Goal: Task Accomplishment & Management: Complete application form

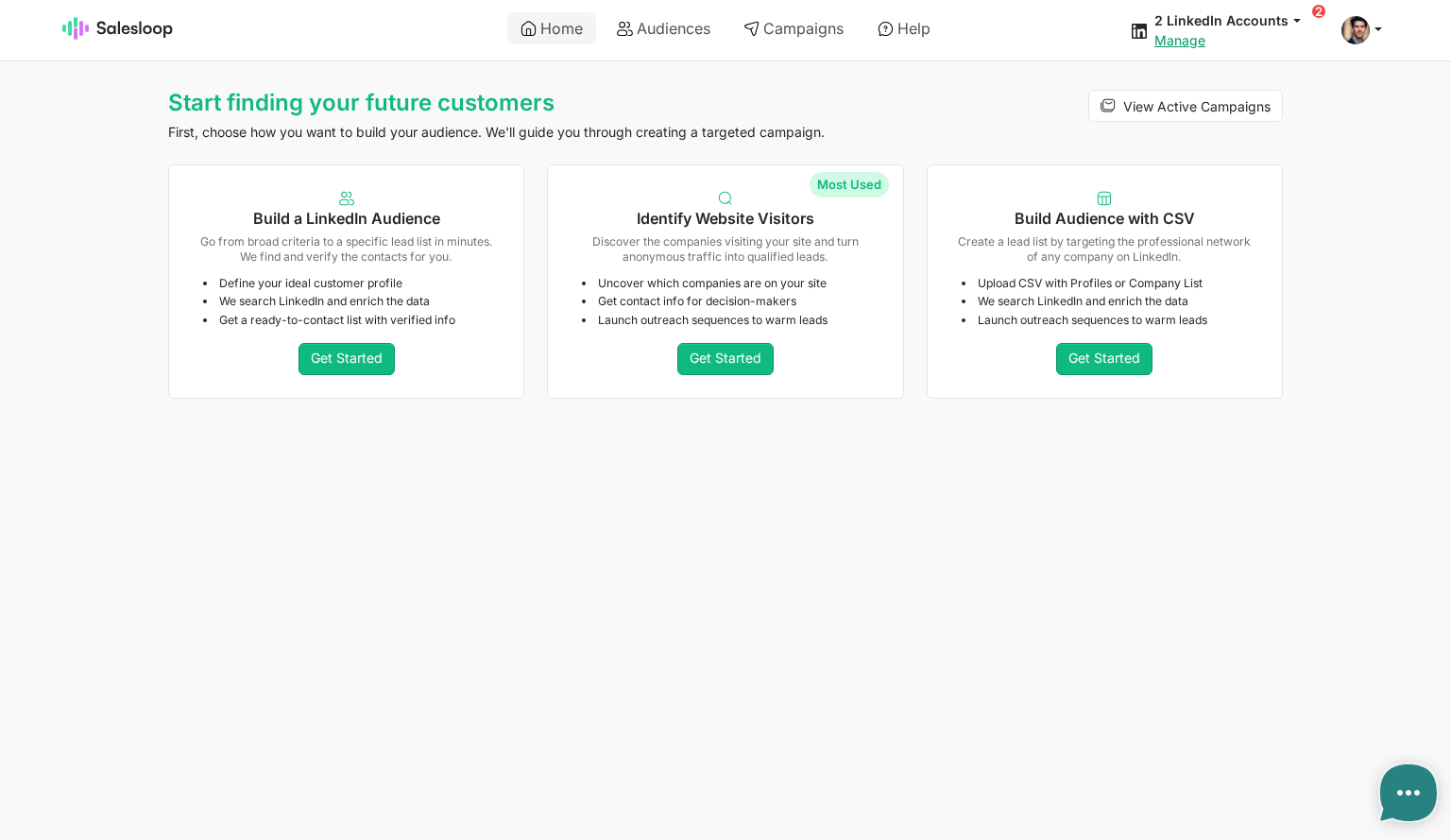
type textarea "x"
click at [726, 356] on link "Get Started" at bounding box center [726, 359] width 96 height 32
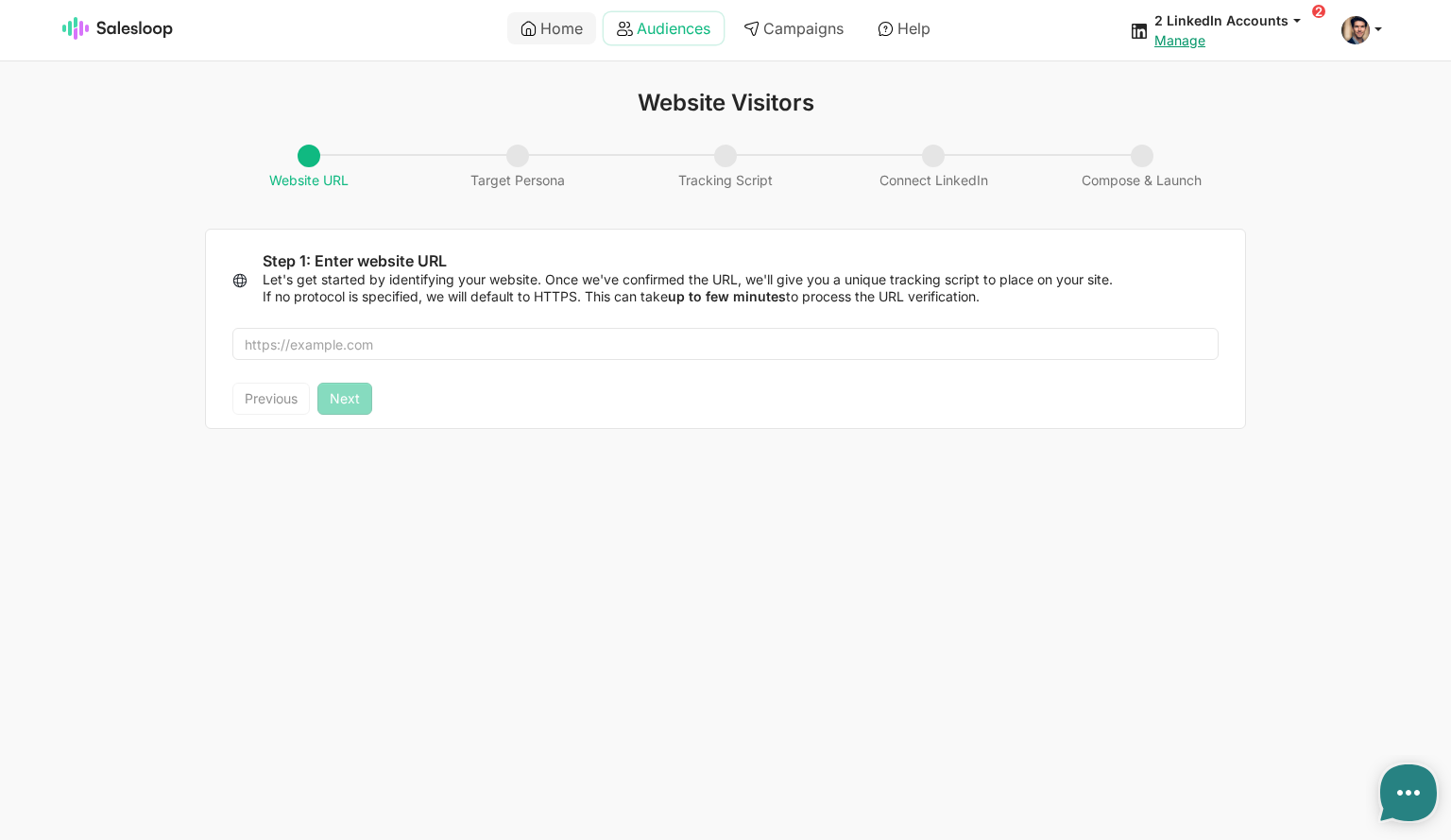
click at [673, 30] on link "Audiences" at bounding box center [664, 28] width 120 height 32
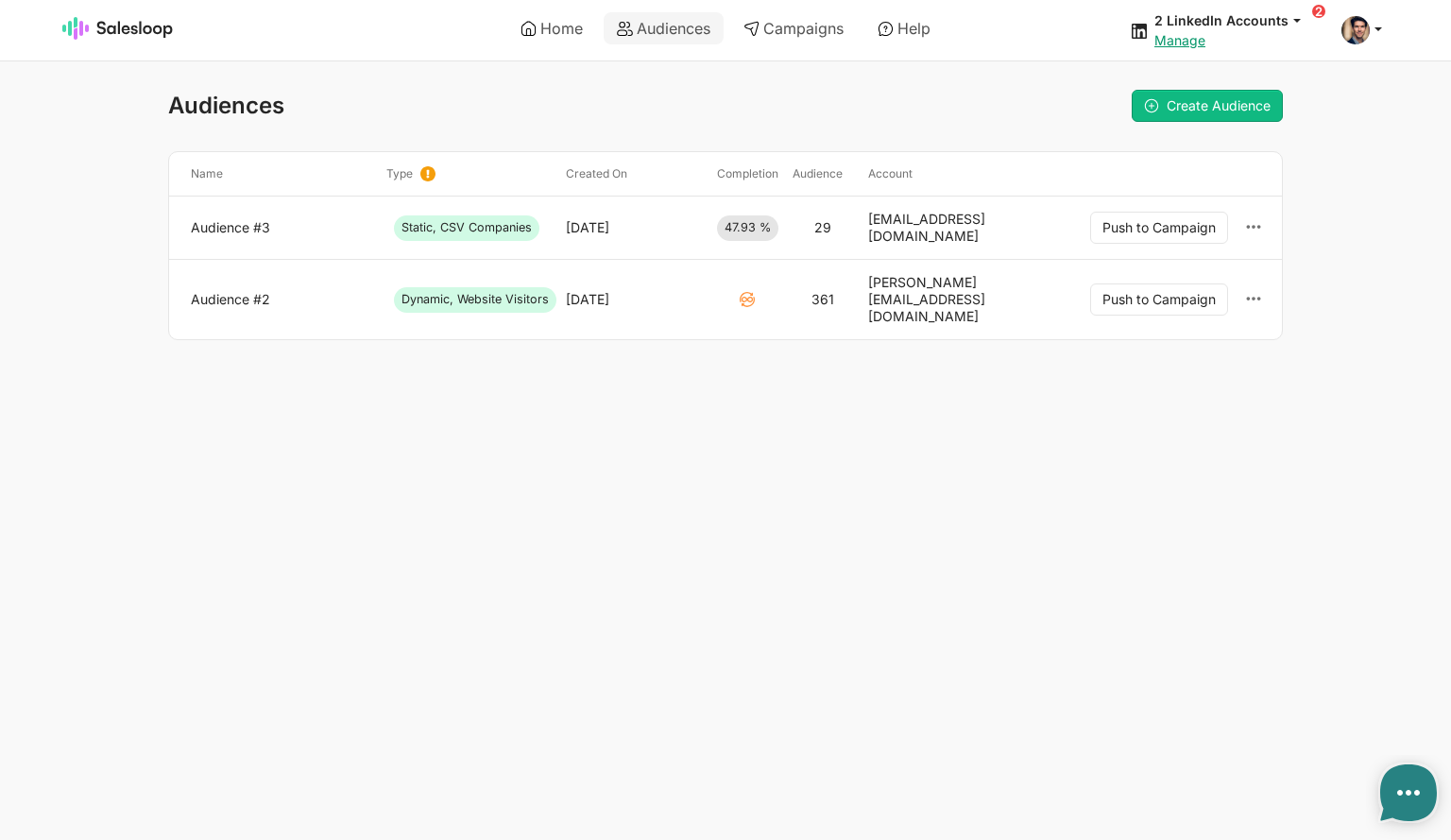
type textarea "x"
click at [251, 222] on link "Audience #3" at bounding box center [281, 227] width 180 height 17
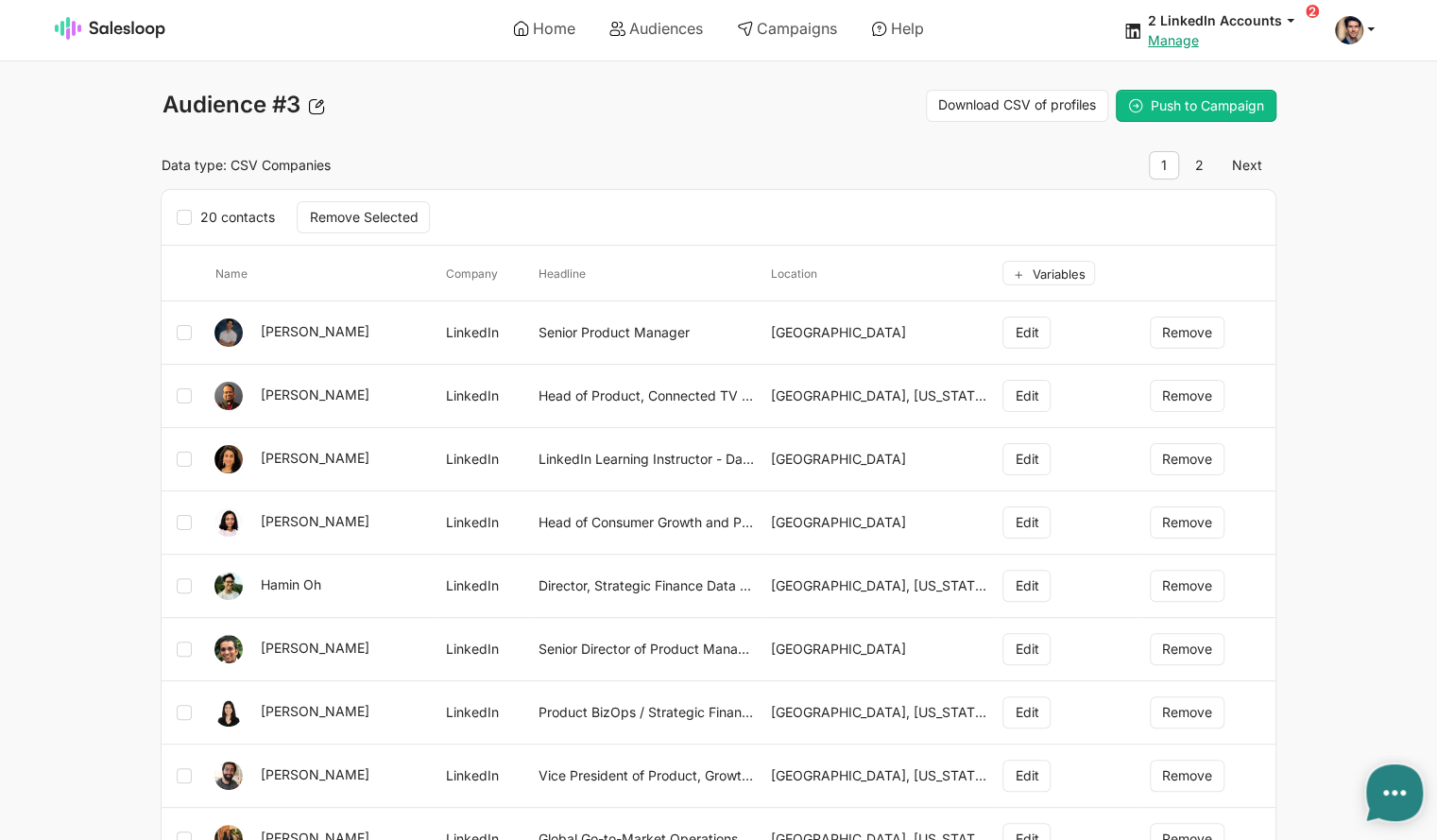
type textarea "x"
click at [1204, 166] on link "2" at bounding box center [1200, 165] width 33 height 28
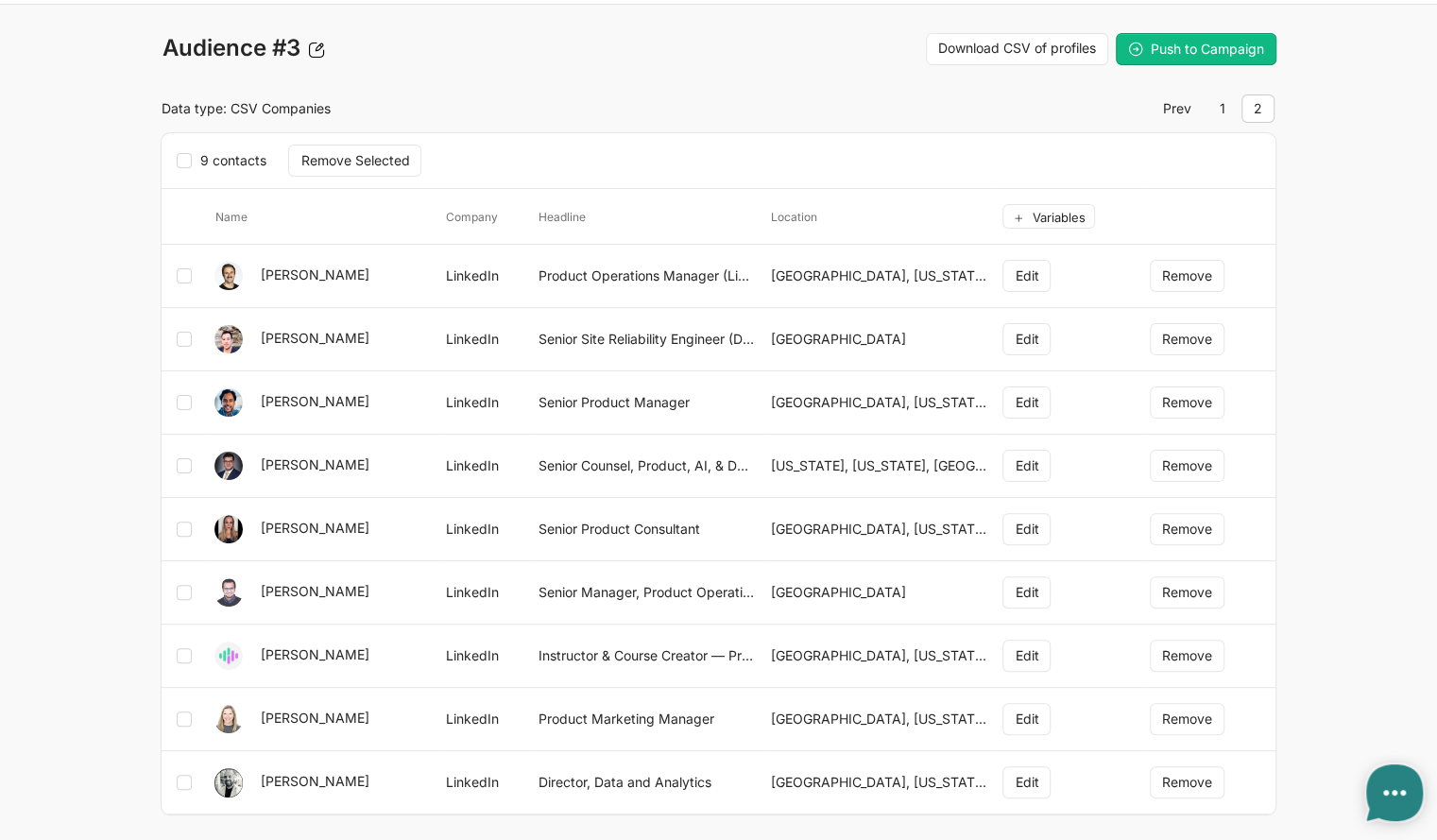
scroll to position [102, 0]
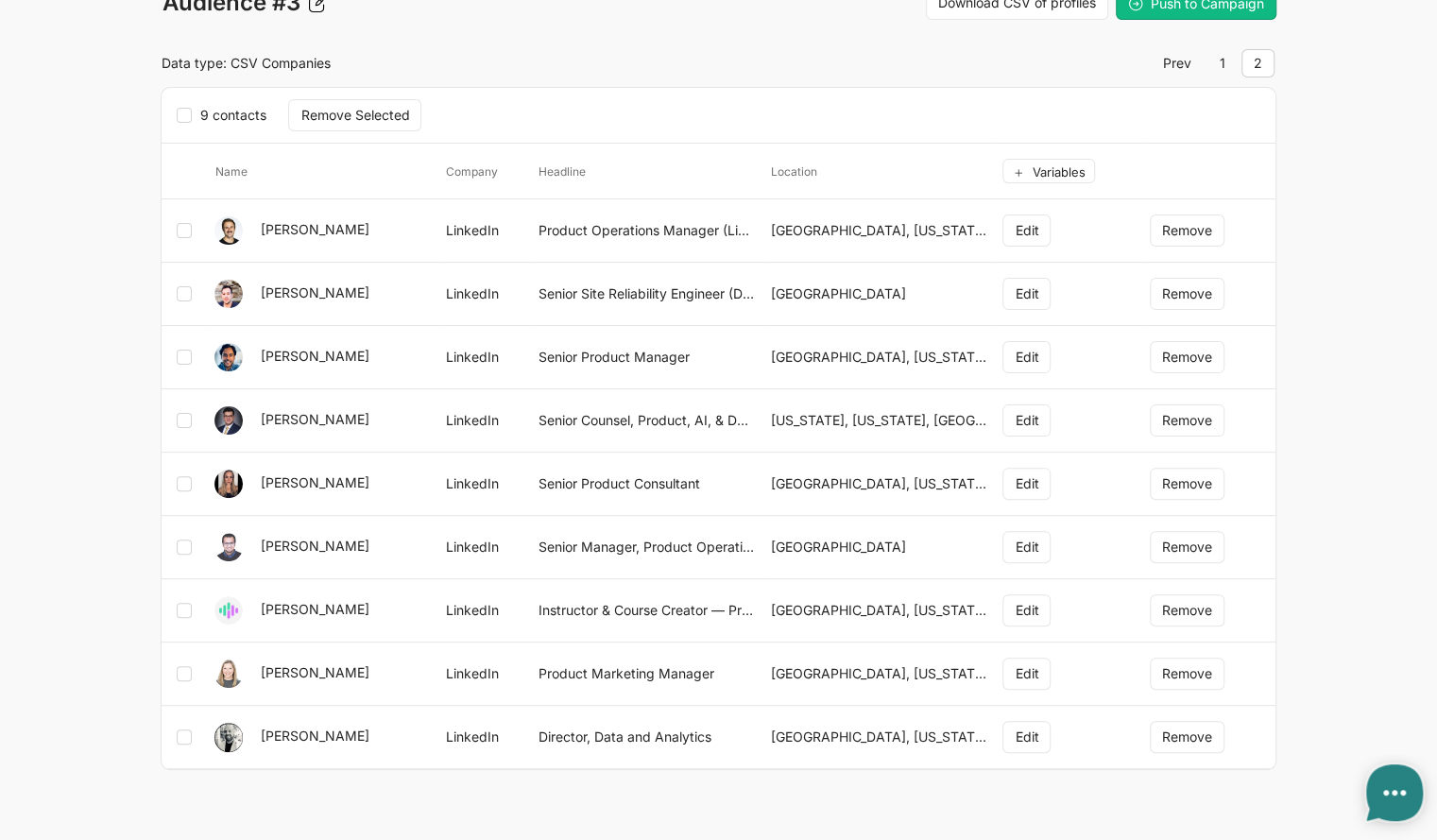
type textarea "x"
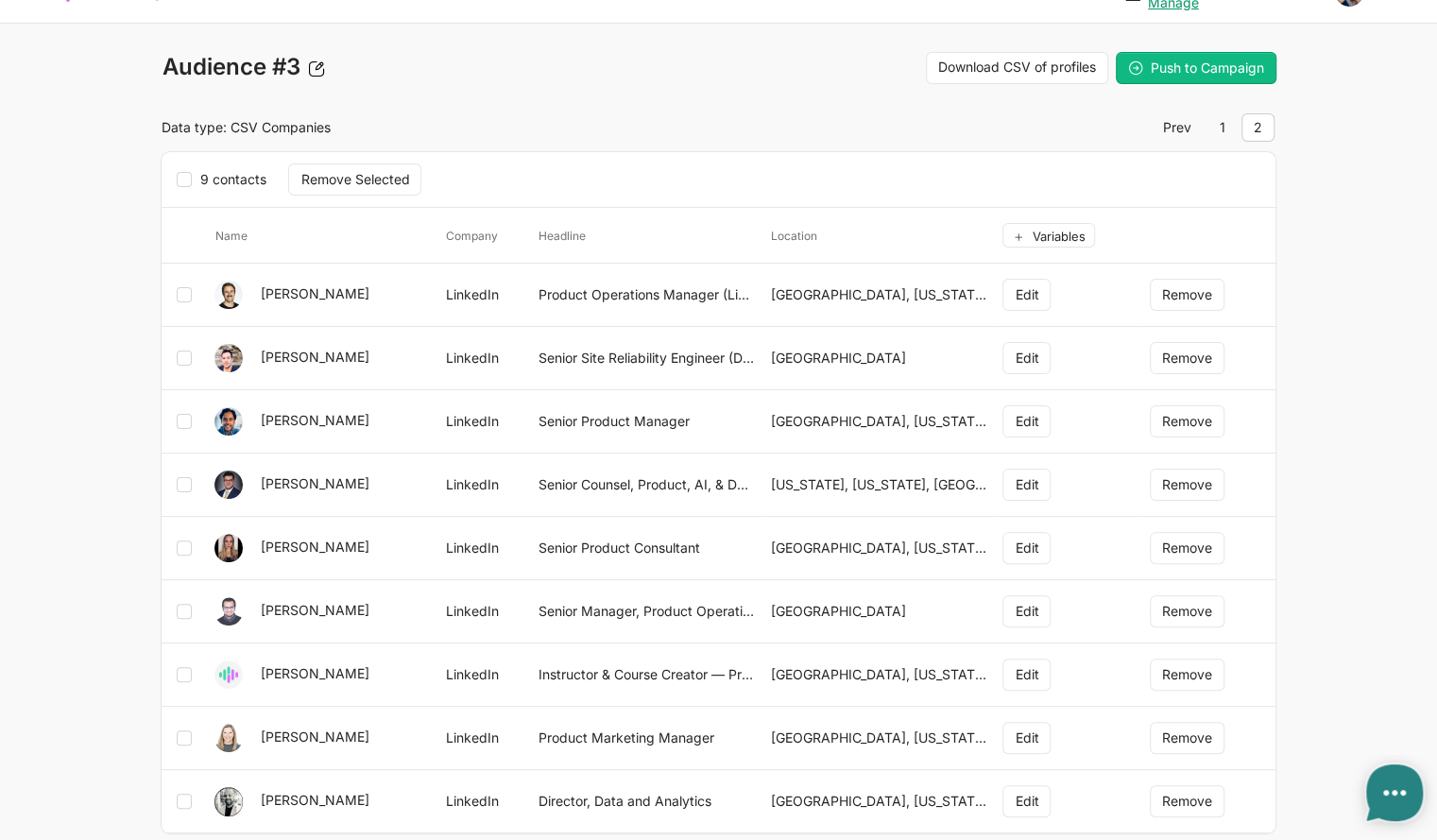
scroll to position [0, 0]
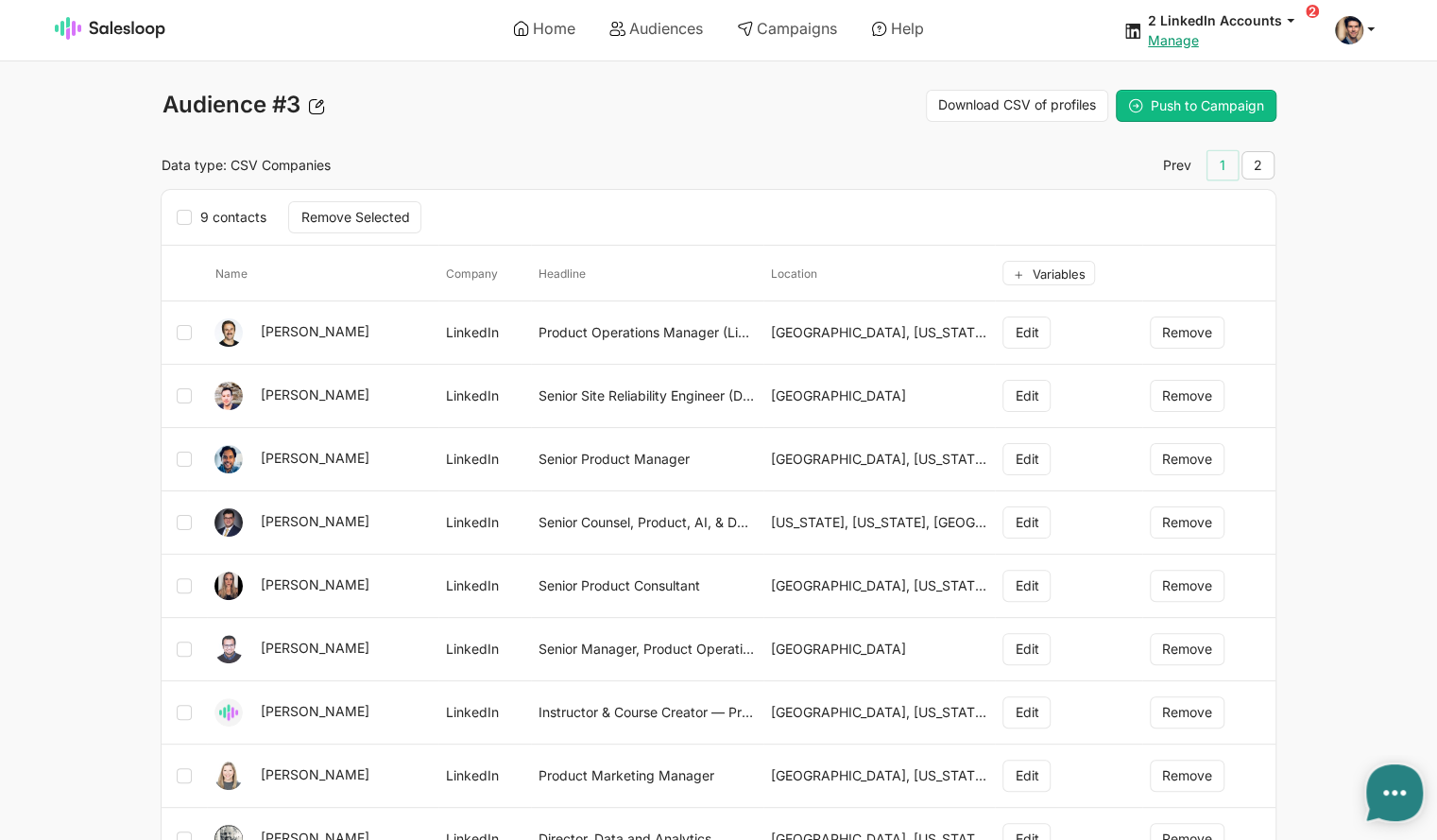
click at [1222, 165] on link "1" at bounding box center [1222, 165] width 30 height 28
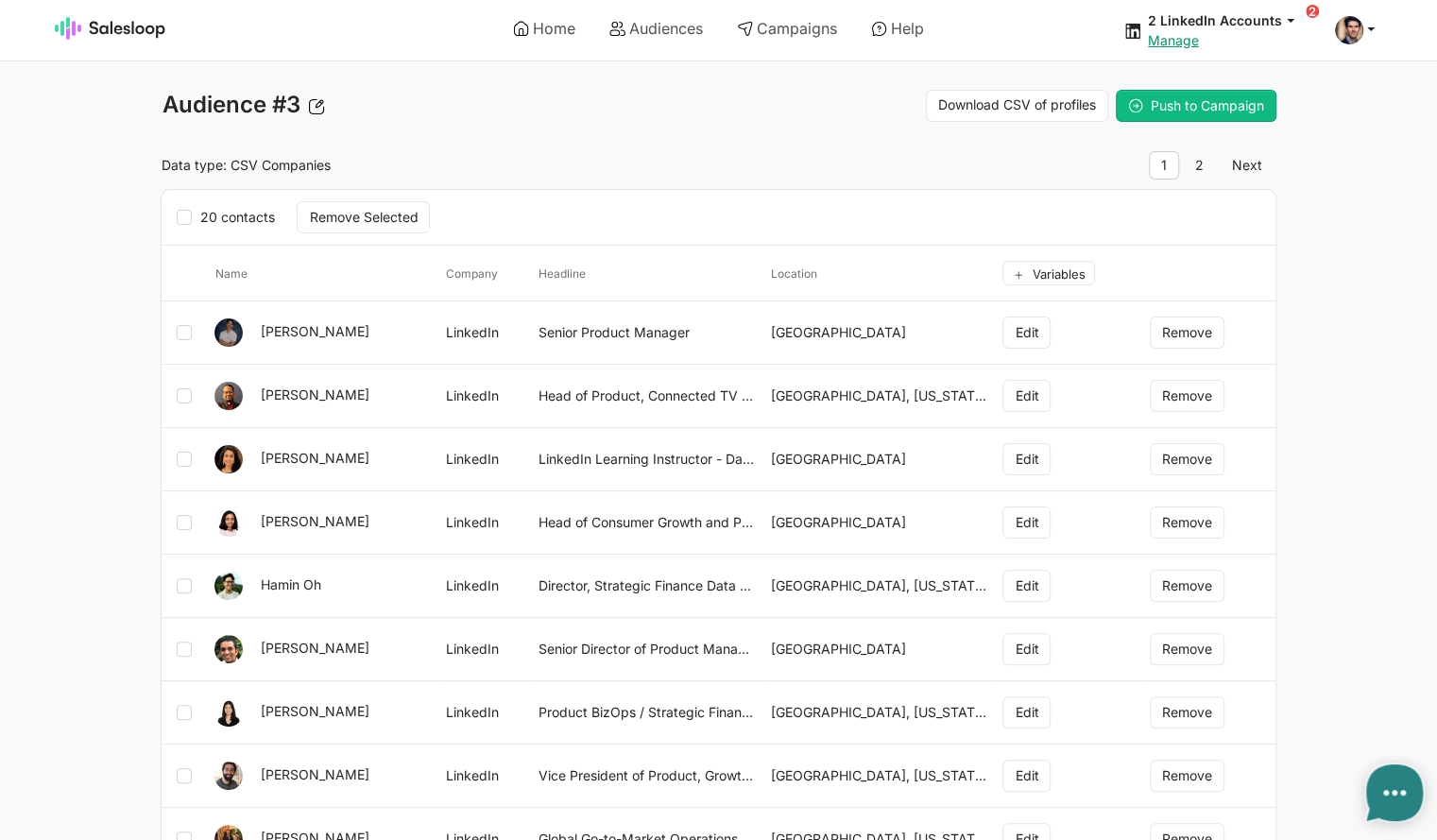
type textarea "x"
click at [684, 27] on link "Audiences" at bounding box center [656, 28] width 120 height 32
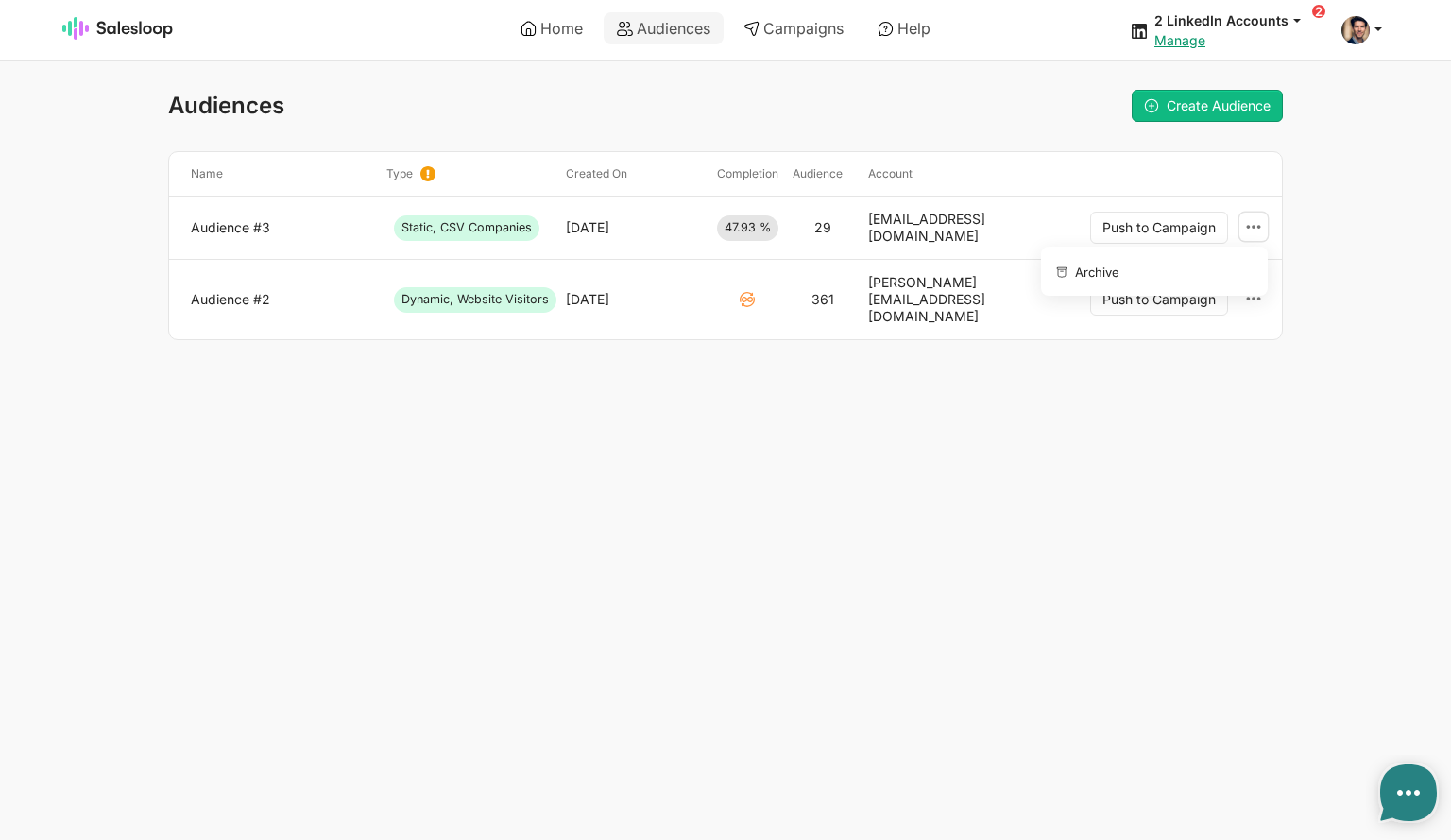
click at [1259, 224] on use at bounding box center [1254, 226] width 14 height 4
type textarea "x"
click at [1145, 264] on button "Archive" at bounding box center [1151, 271] width 204 height 33
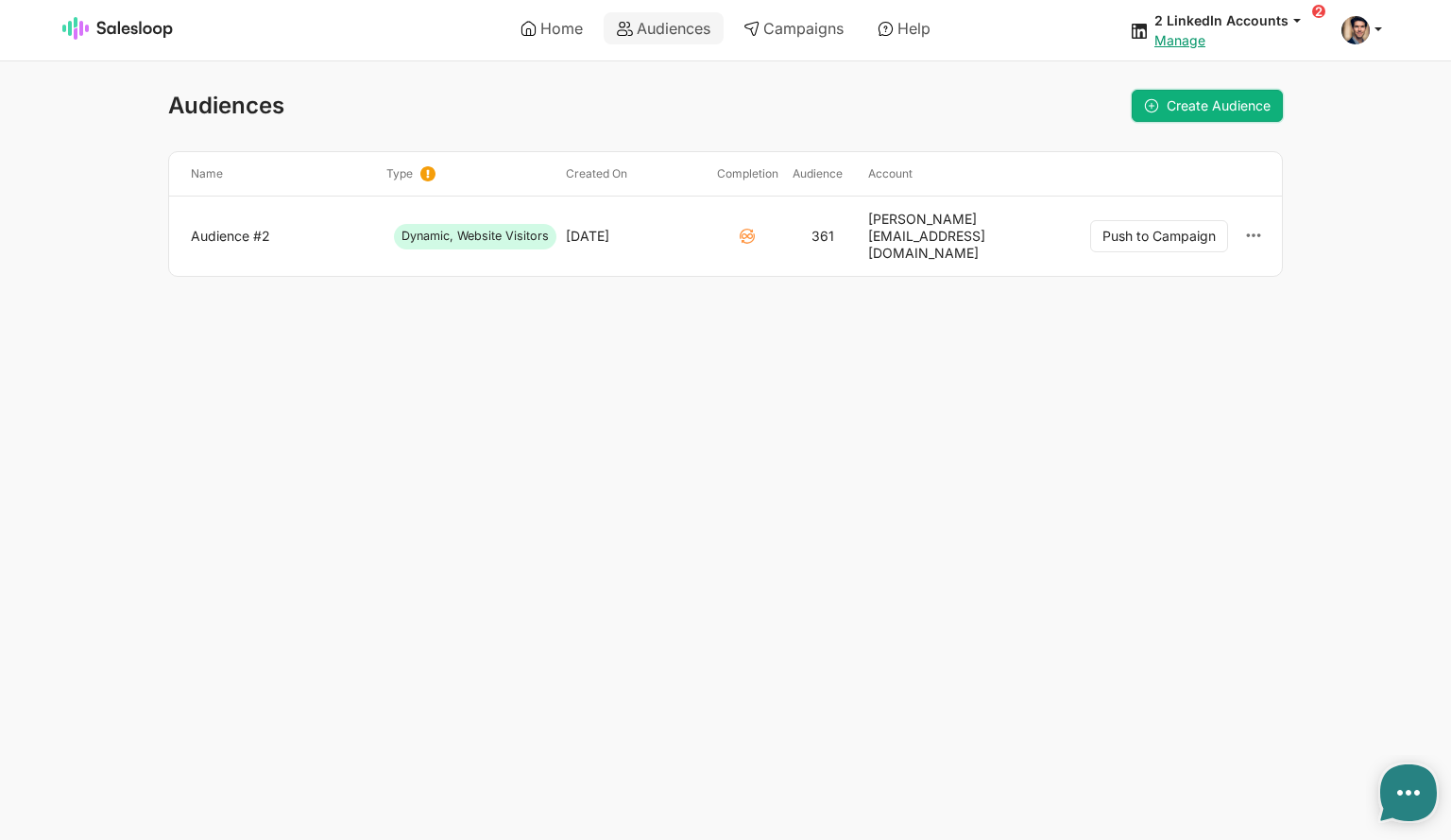
click at [1234, 103] on span "Create Audience" at bounding box center [1219, 105] width 104 height 16
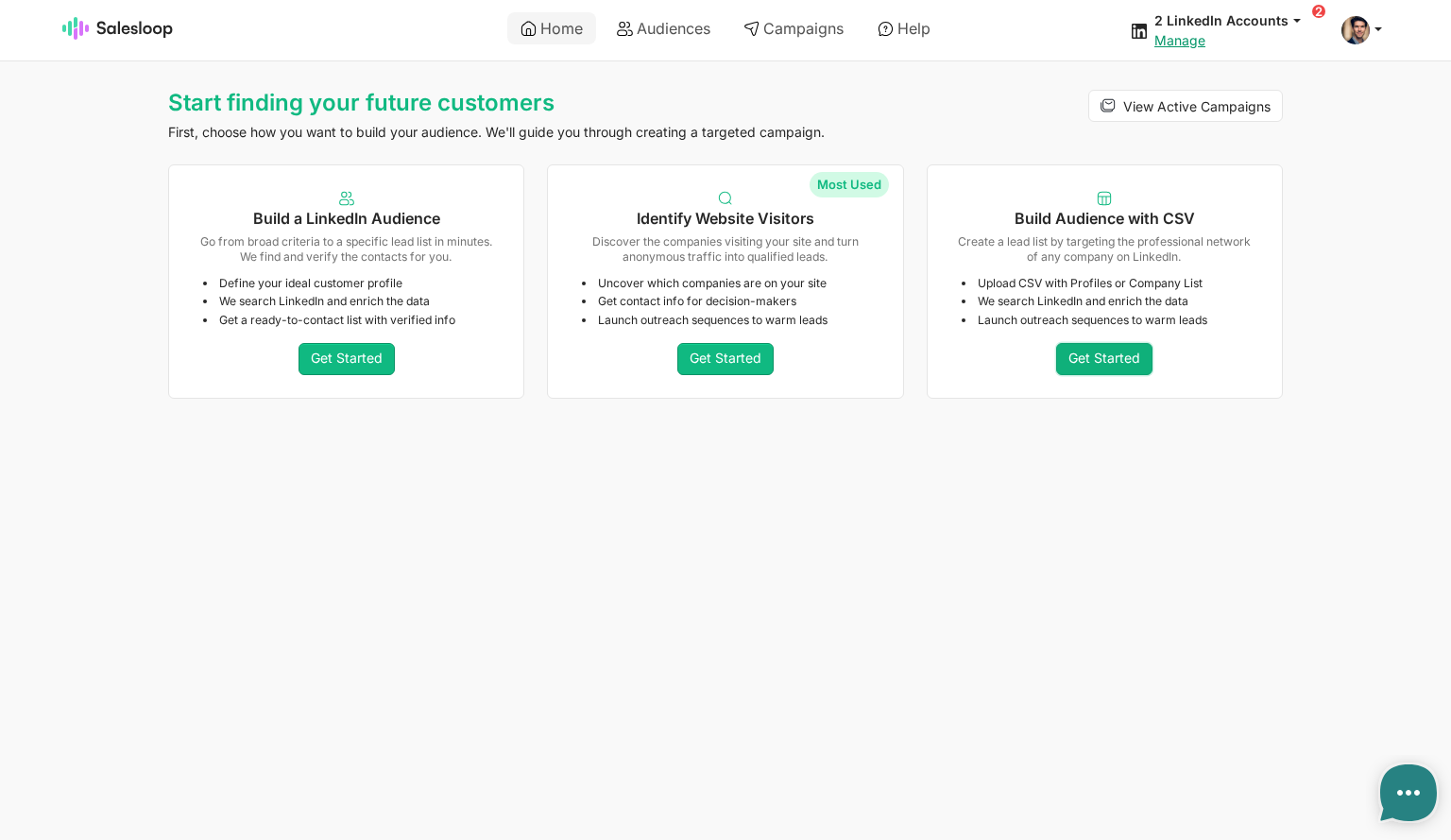
click at [1096, 357] on link "Get Started" at bounding box center [1105, 359] width 96 height 32
type textarea "x"
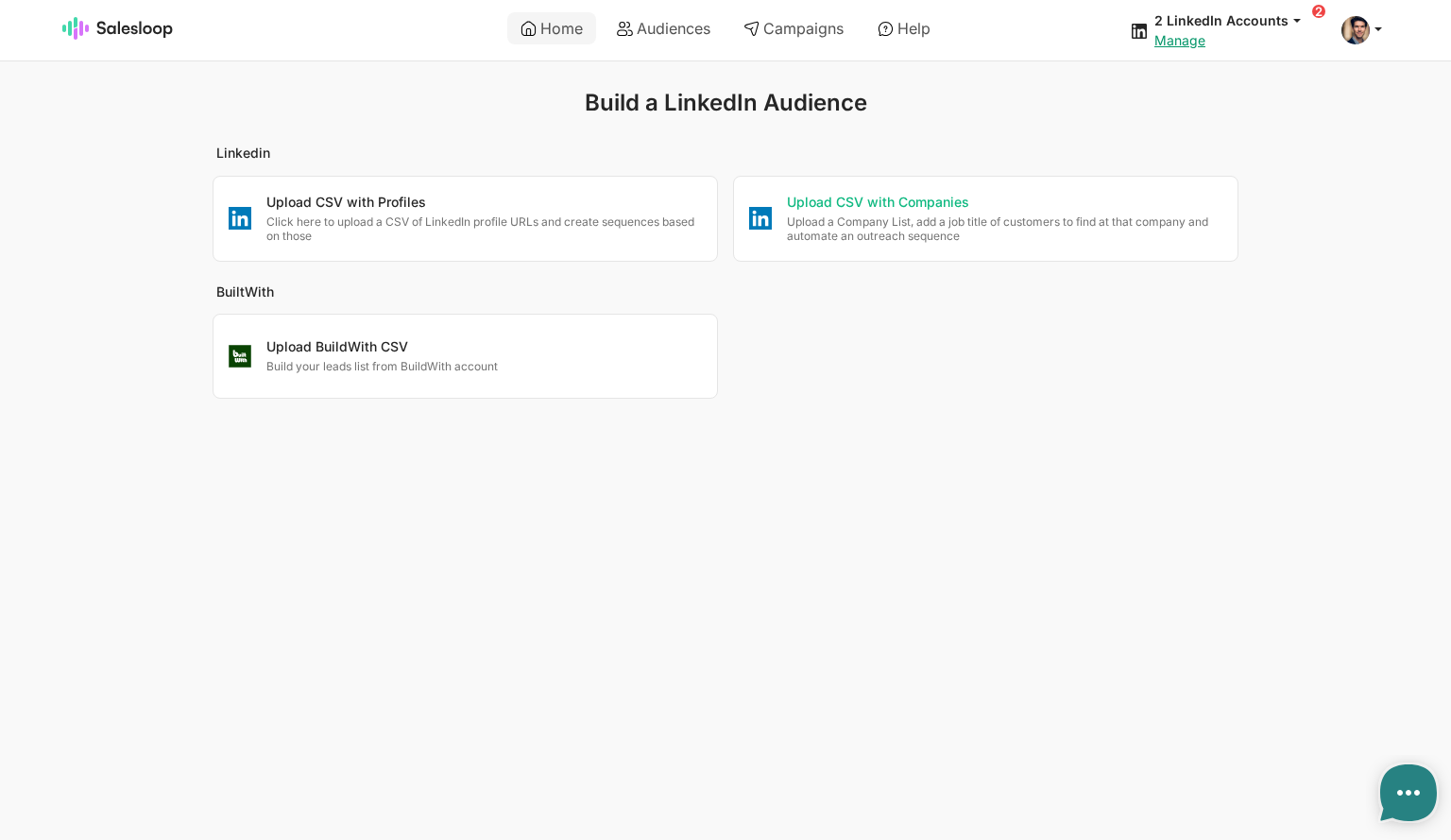
click at [933, 223] on p "Upload a Company List, add a job title of customers to find at that company and…" at bounding box center [1005, 229] width 435 height 29
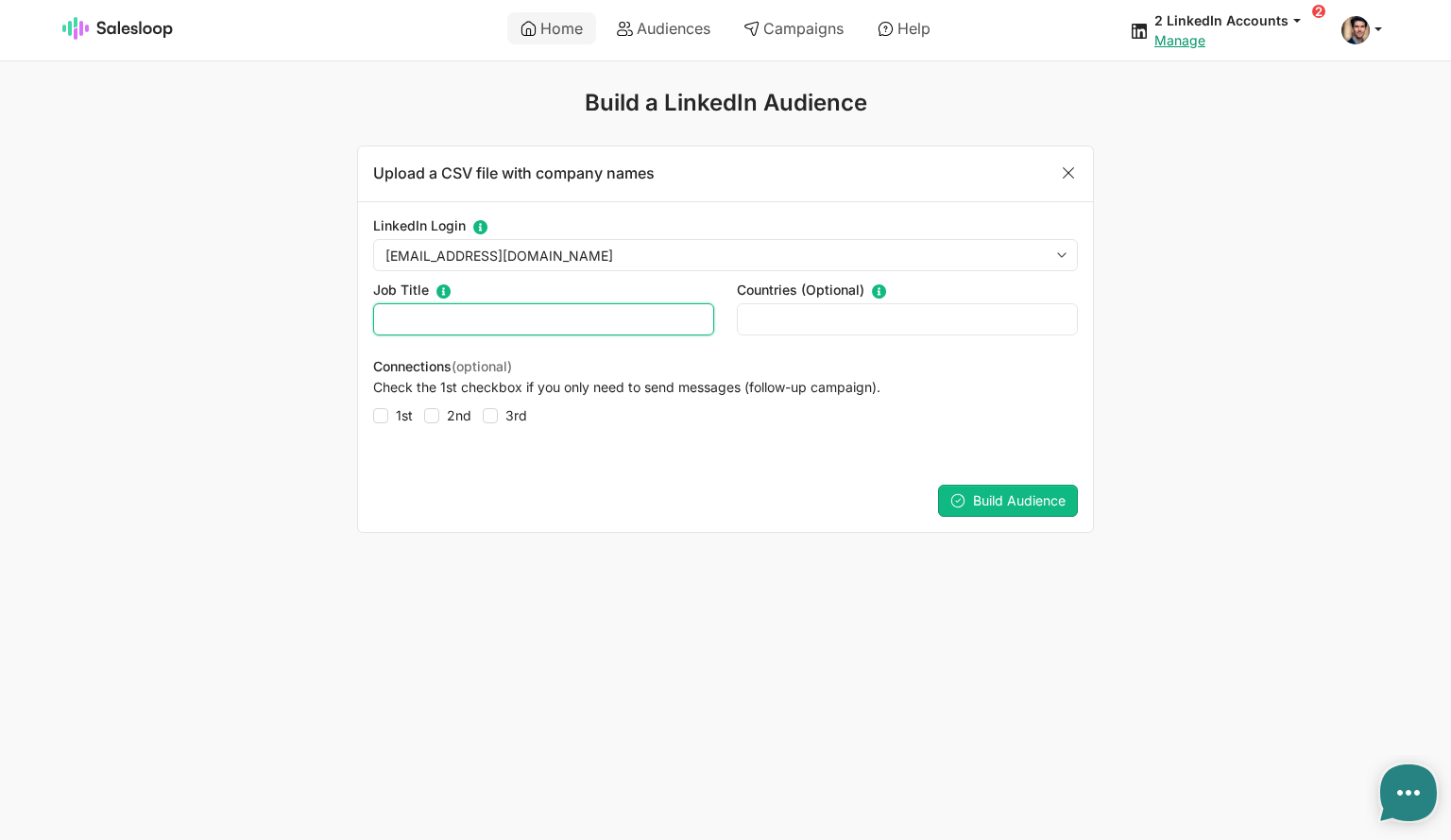
click at [506, 313] on input "text" at bounding box center [544, 319] width 341 height 32
type input ""CTO" or "Product Manager" OR "Head of Engineering""
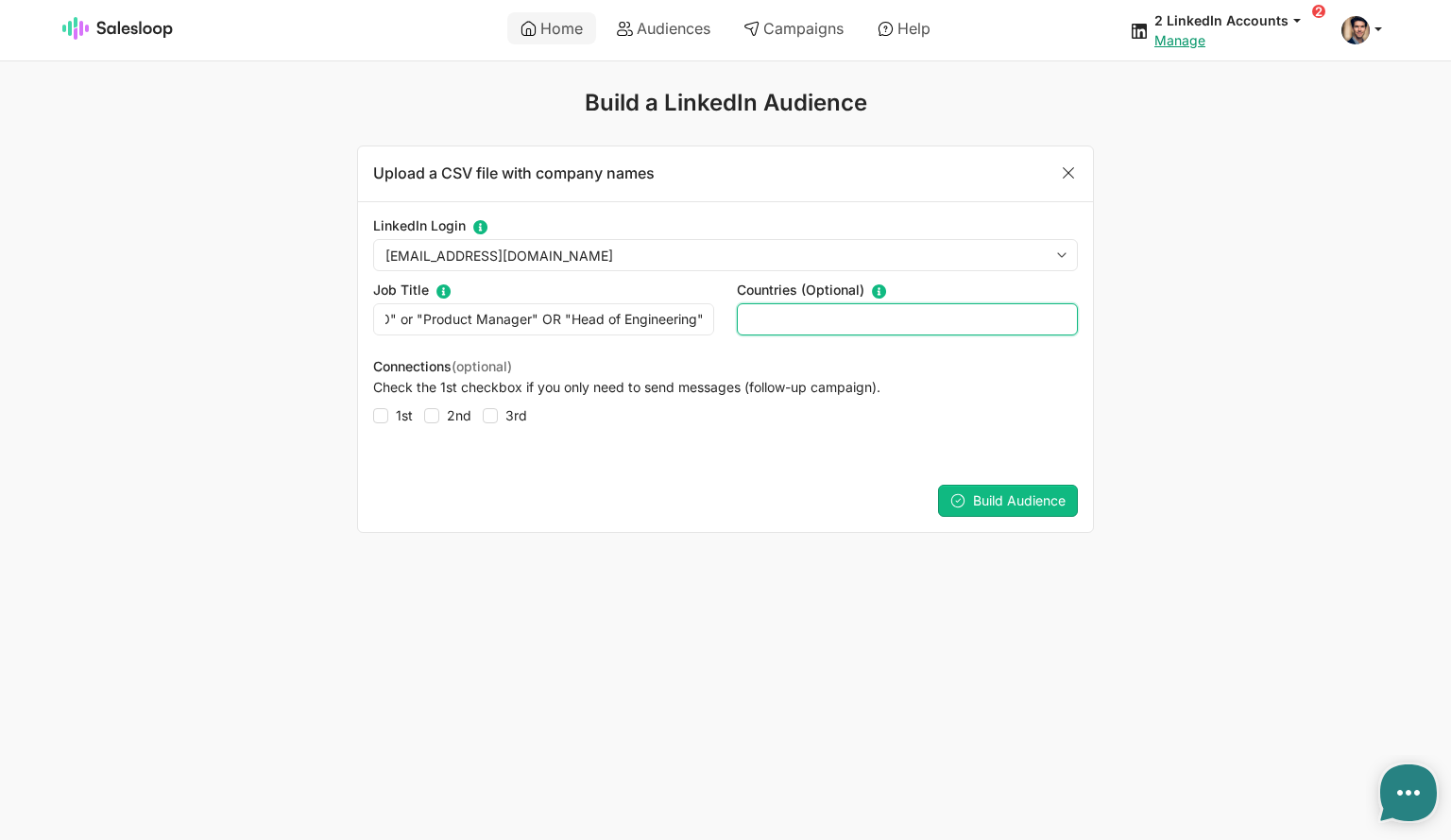
click at [813, 322] on input "text" at bounding box center [908, 319] width 341 height 32
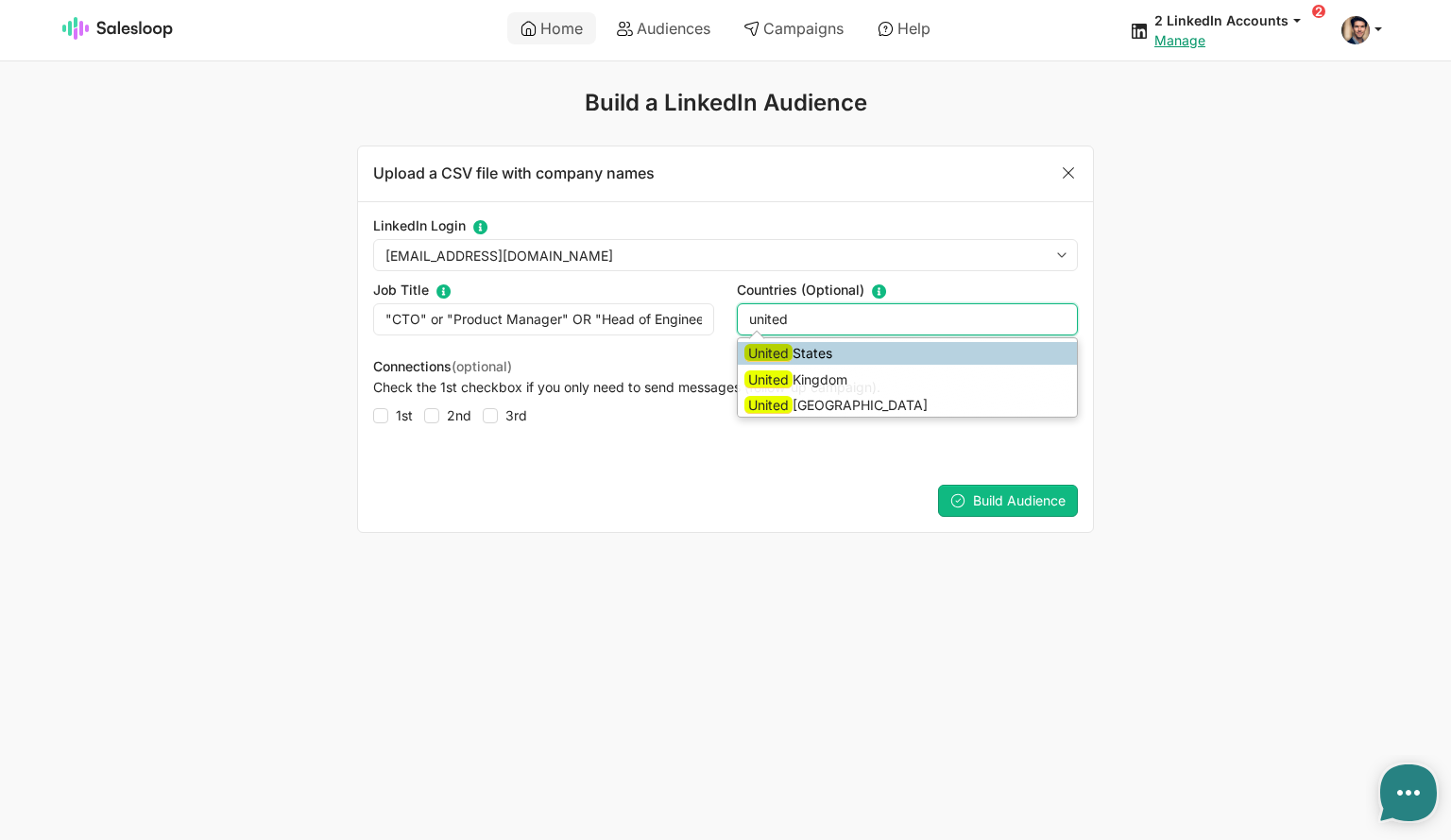
click at [816, 355] on li "United States" at bounding box center [908, 353] width 339 height 23
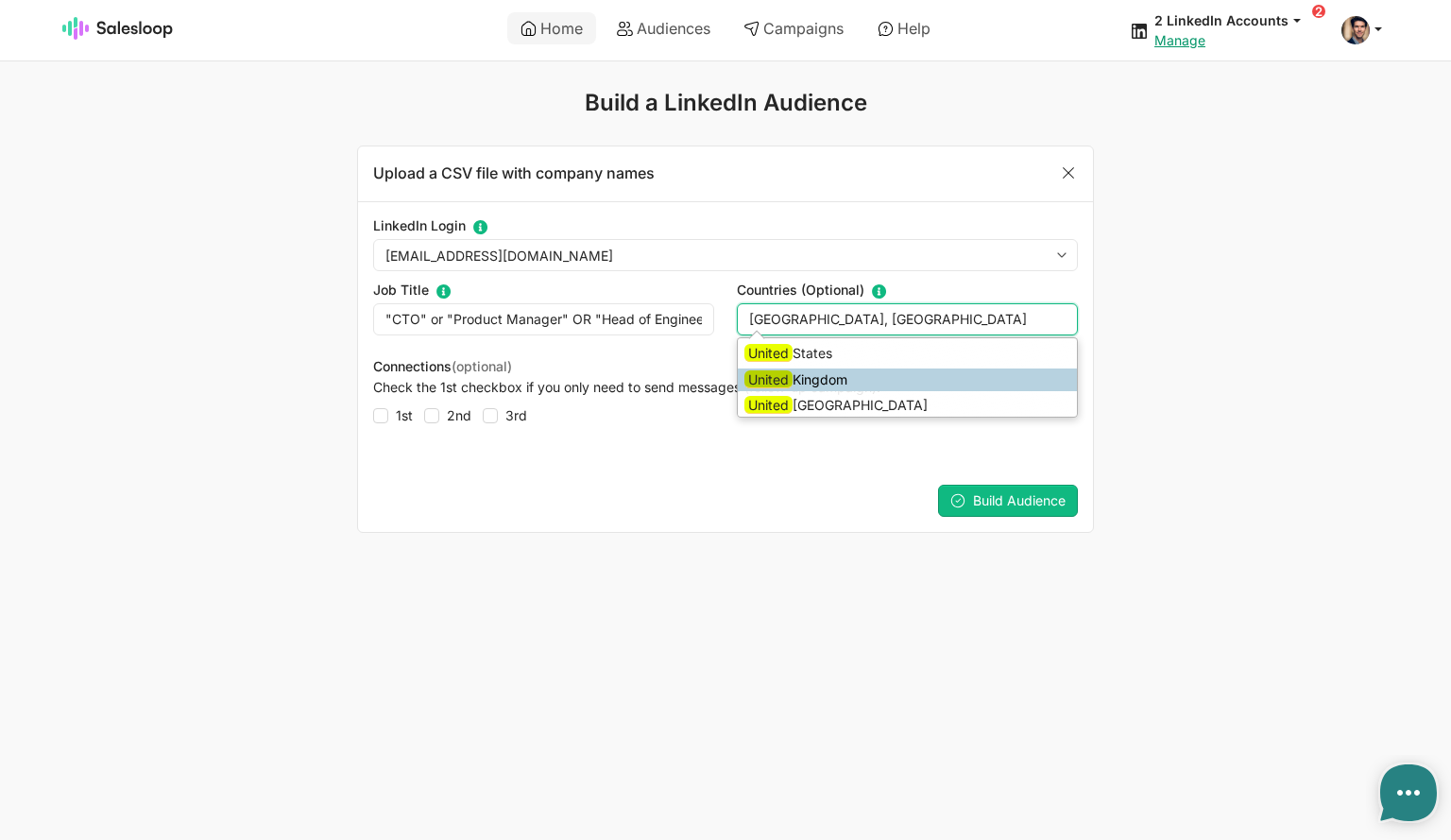
click at [831, 382] on li "United Kingdom" at bounding box center [908, 379] width 339 height 23
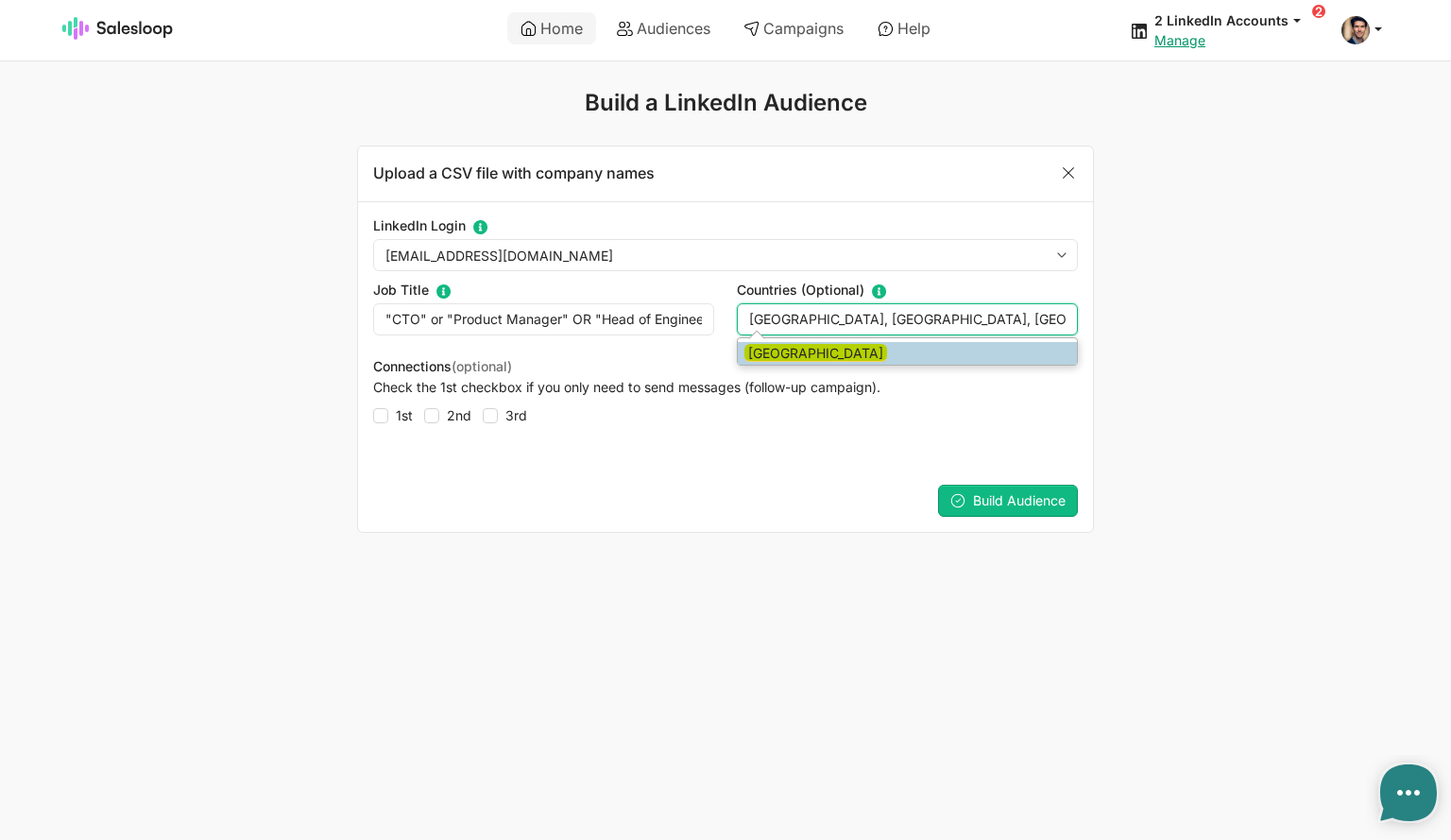
click at [821, 350] on li "Ireland" at bounding box center [908, 353] width 339 height 23
drag, startPoint x: 999, startPoint y: 322, endPoint x: 952, endPoint y: 317, distance: 47.3
click at [952, 317] on input "United States, United Kingdom, Ireland," at bounding box center [908, 319] width 341 height 32
click at [847, 356] on mark "United Kingdom" at bounding box center [816, 353] width 143 height 18
click at [963, 322] on input "United States, United Kingdom," at bounding box center [908, 319] width 341 height 32
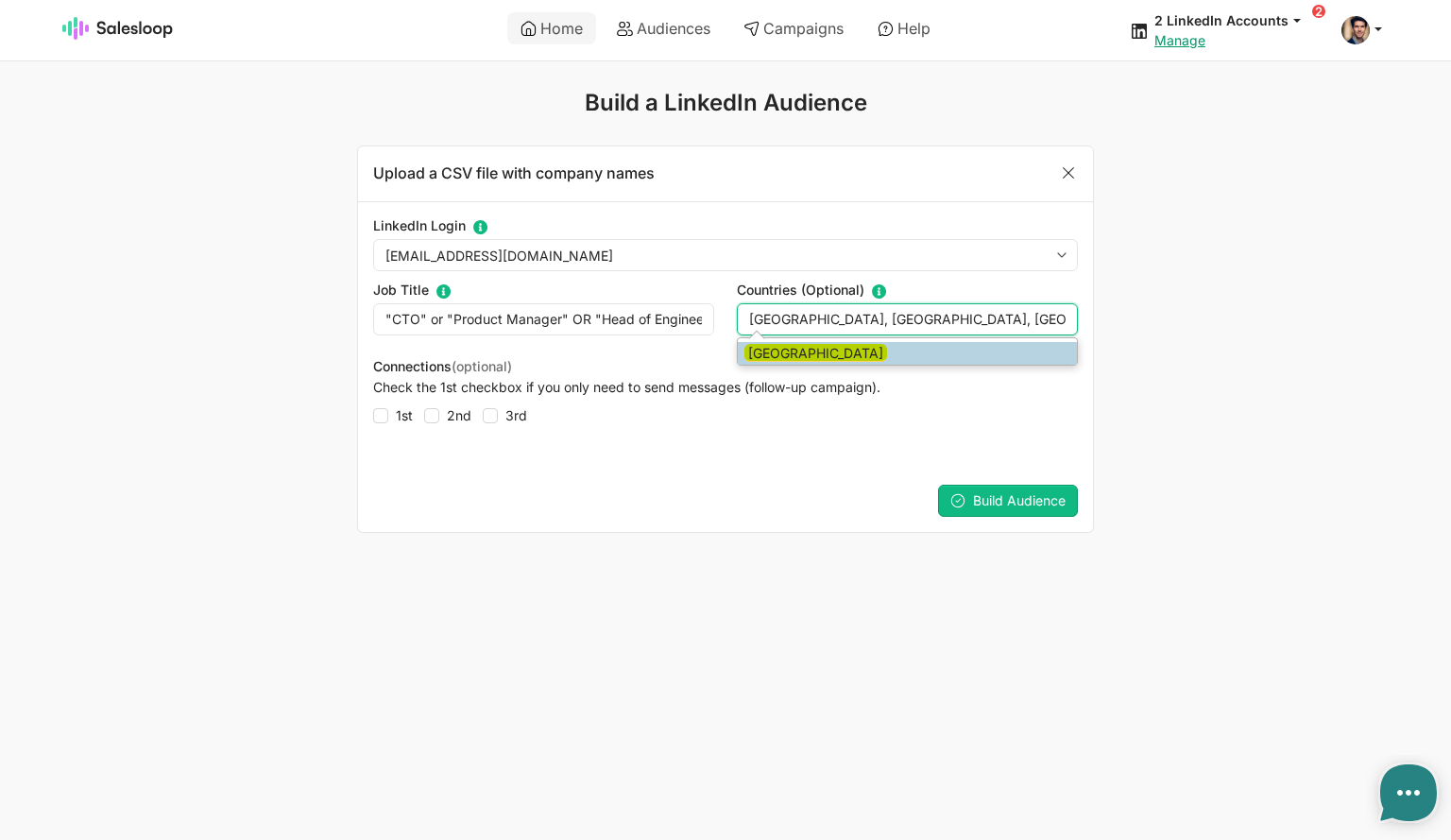
click at [823, 358] on li "Canada" at bounding box center [908, 353] width 339 height 23
drag, startPoint x: 1002, startPoint y: 321, endPoint x: 1157, endPoint y: 319, distance: 155.0
click at [1157, 319] on div "Upload a CSV file with company names LinkedIn Login Select Your Linkedin accoun…" at bounding box center [726, 338] width 1041 height 386
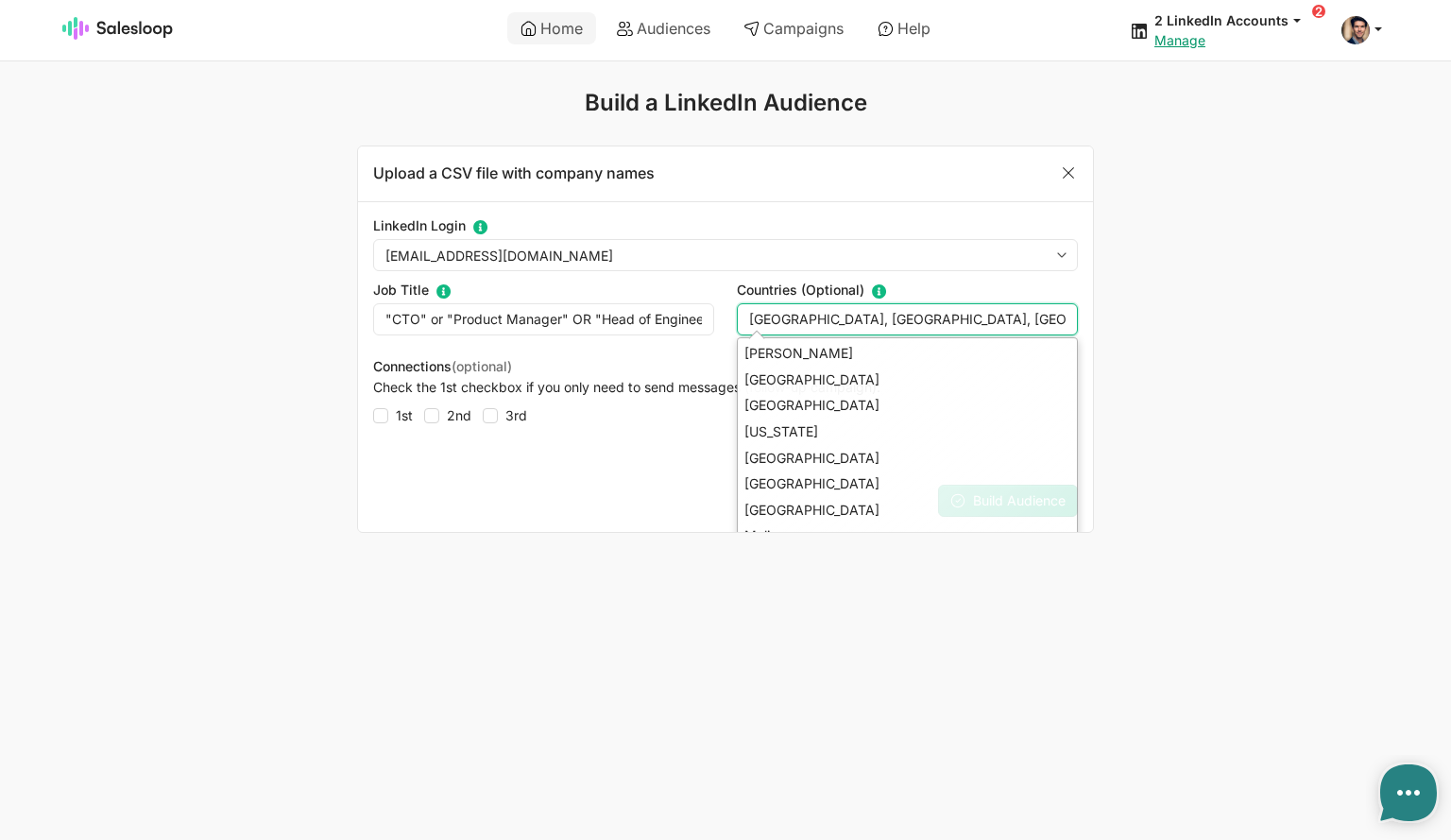
type input "United States, United Kingdom, Canada,"
click at [1212, 404] on div "Upload a CSV file with company names LinkedIn Login Select Your Linkedin accoun…" at bounding box center [726, 338] width 1041 height 386
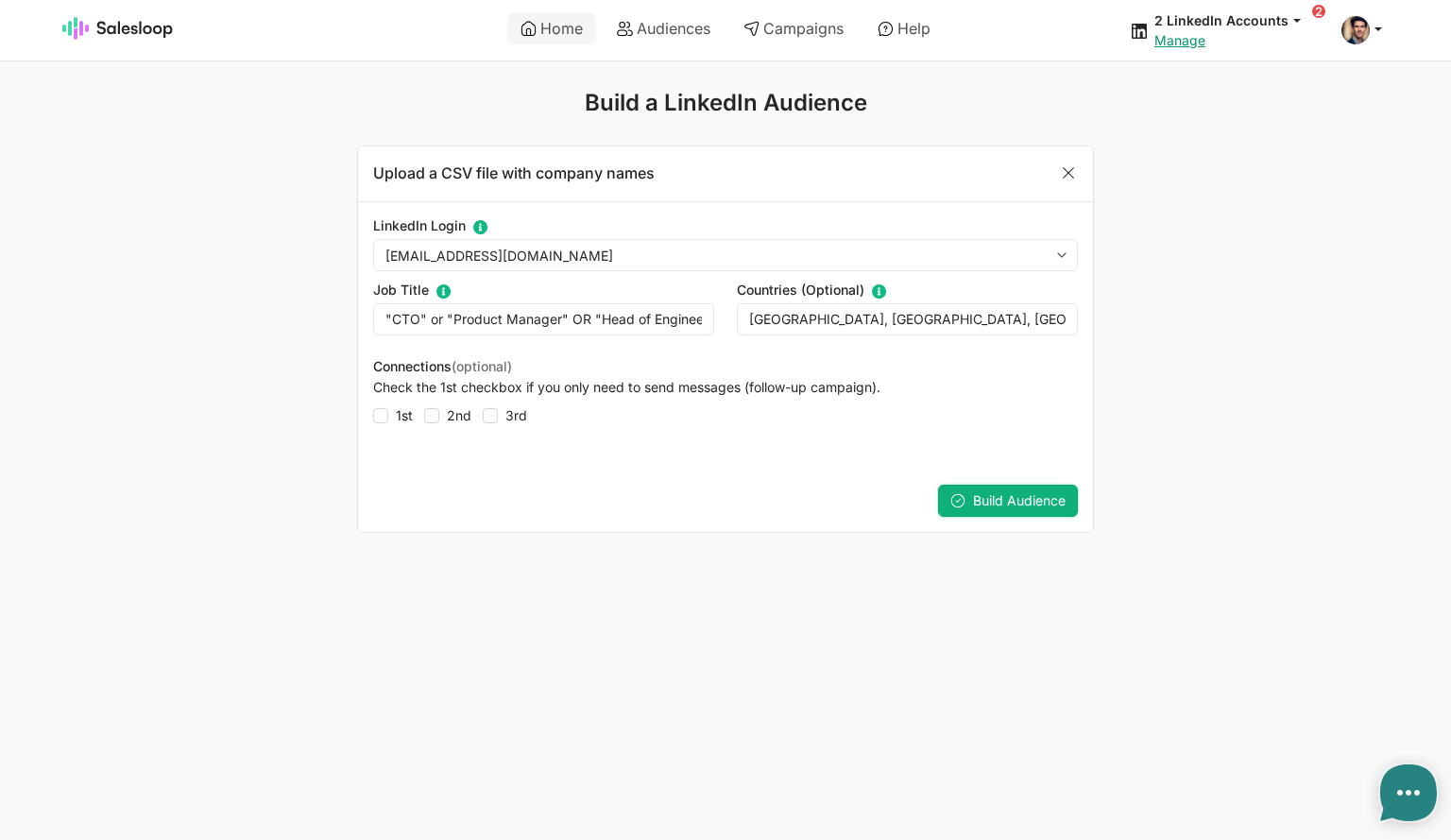
click at [1003, 494] on span "Build Audience" at bounding box center [1020, 500] width 92 height 16
type textarea "x"
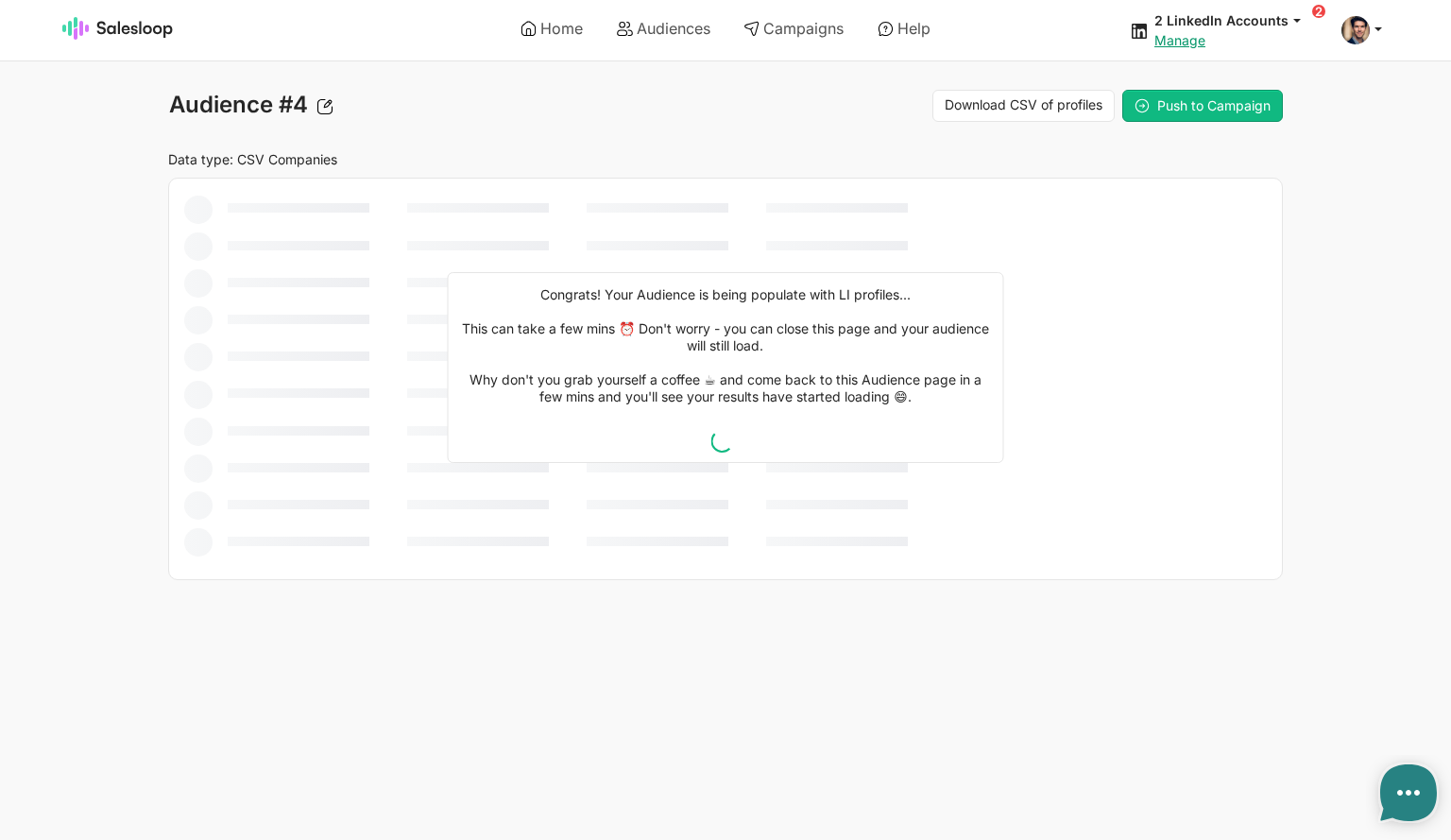
type textarea "x"
click at [560, 27] on link "Home" at bounding box center [552, 28] width 89 height 32
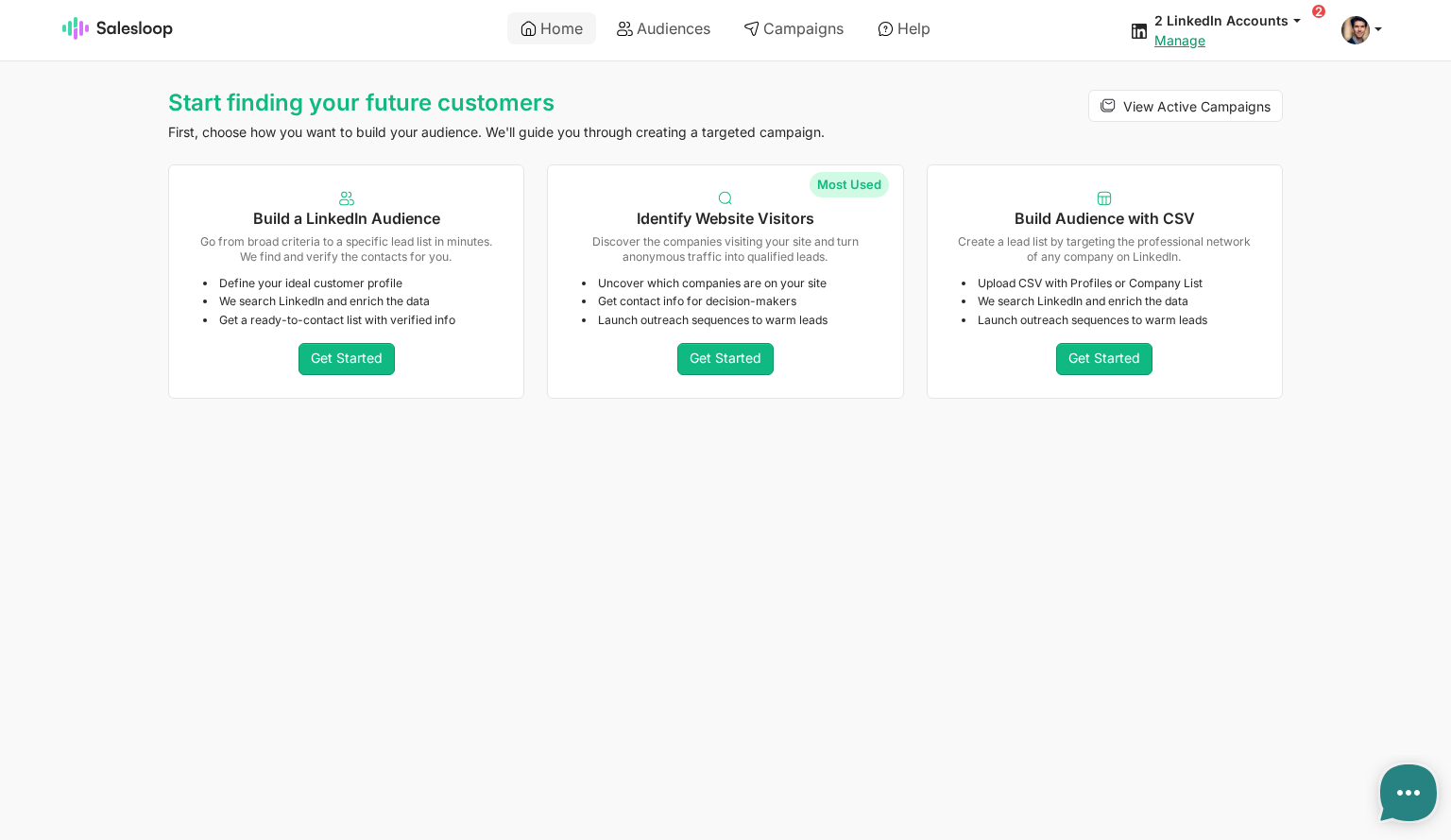
type textarea "x"
click at [719, 261] on p "Discover the companies visiting your site and turn anonymous traffic into quali…" at bounding box center [725, 249] width 301 height 29
click at [729, 354] on link "Get Started" at bounding box center [726, 359] width 96 height 32
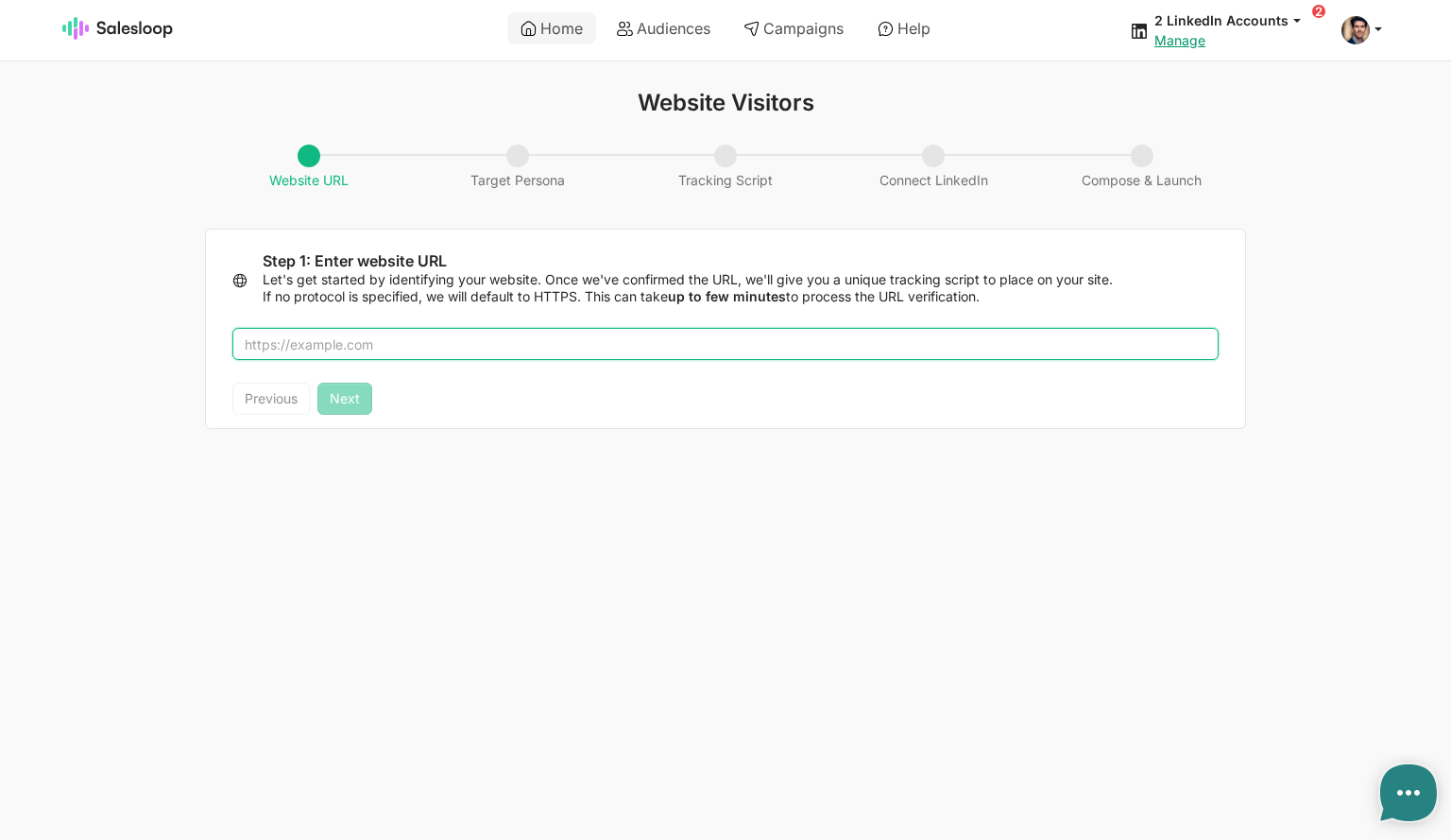
click at [383, 338] on input "text" at bounding box center [726, 343] width 986 height 32
type input "abstractapi.com"
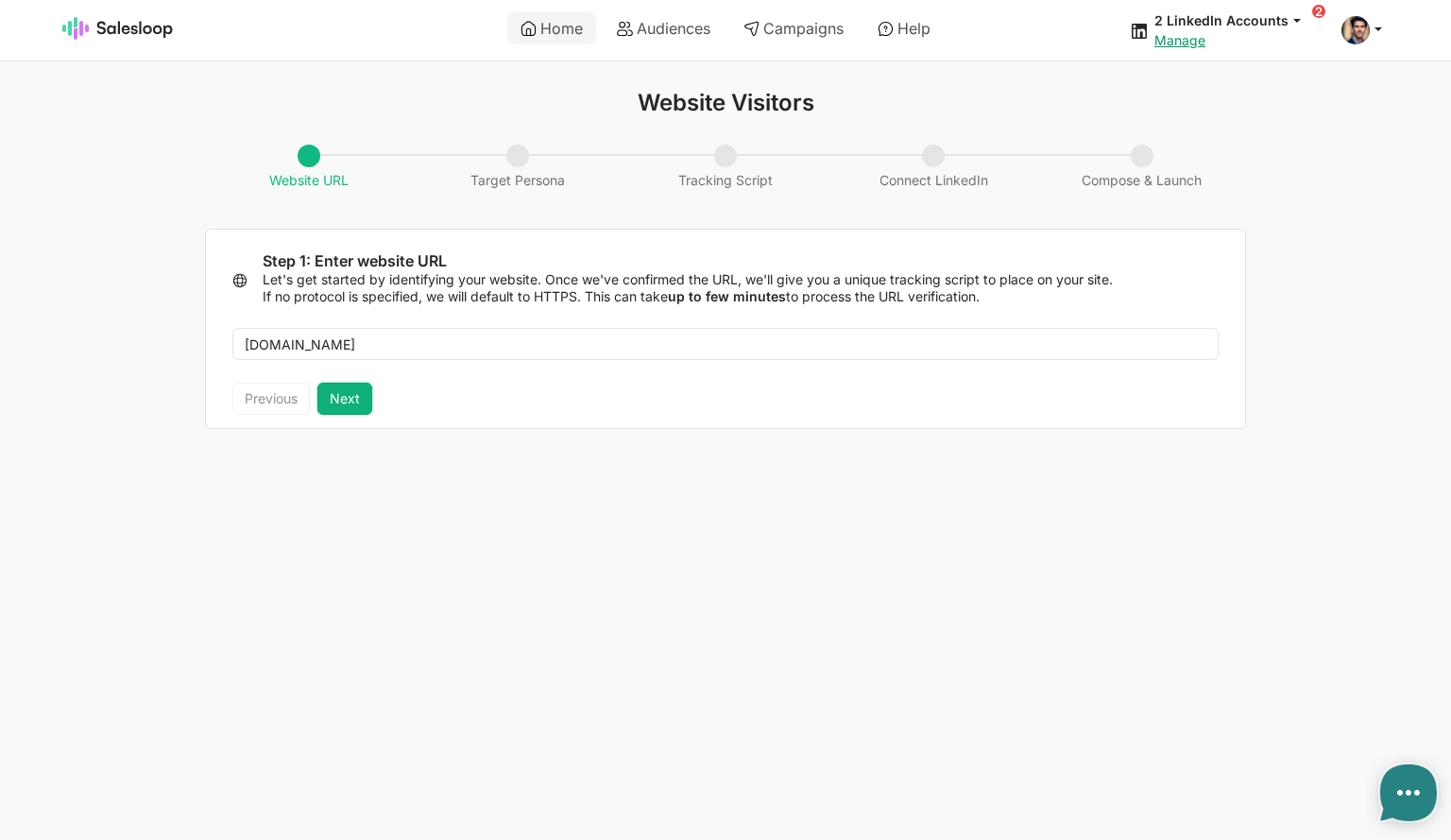
click at [326, 404] on button "Next" at bounding box center [345, 398] width 55 height 32
type textarea "x"
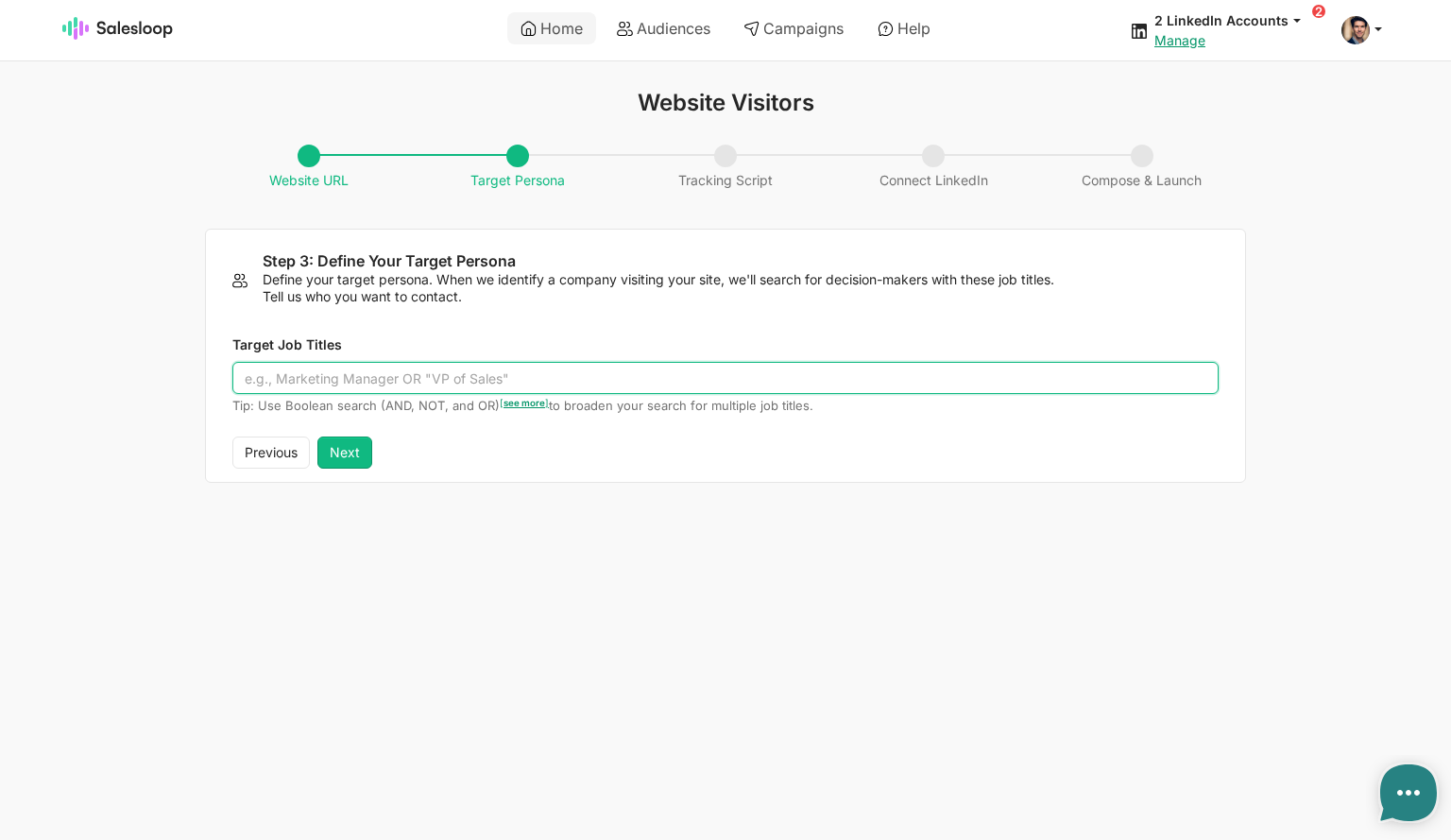
click at [387, 385] on input "Target Job Titles" at bounding box center [726, 377] width 986 height 32
type input ""CTO" OR "Product Manager" OR "Engineering Lead" OR "Head of Data""
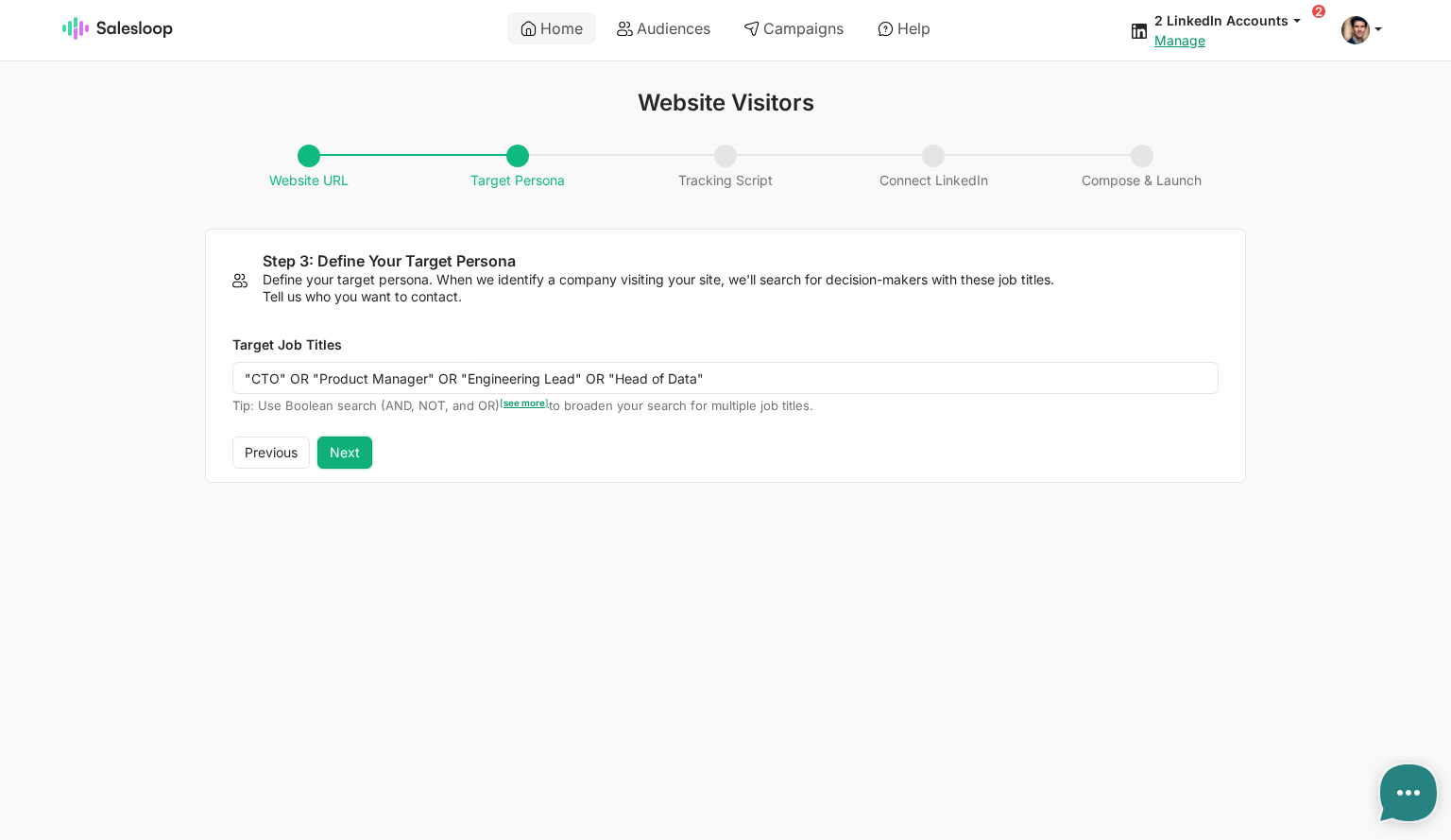
click at [353, 457] on button "Next" at bounding box center [345, 452] width 55 height 32
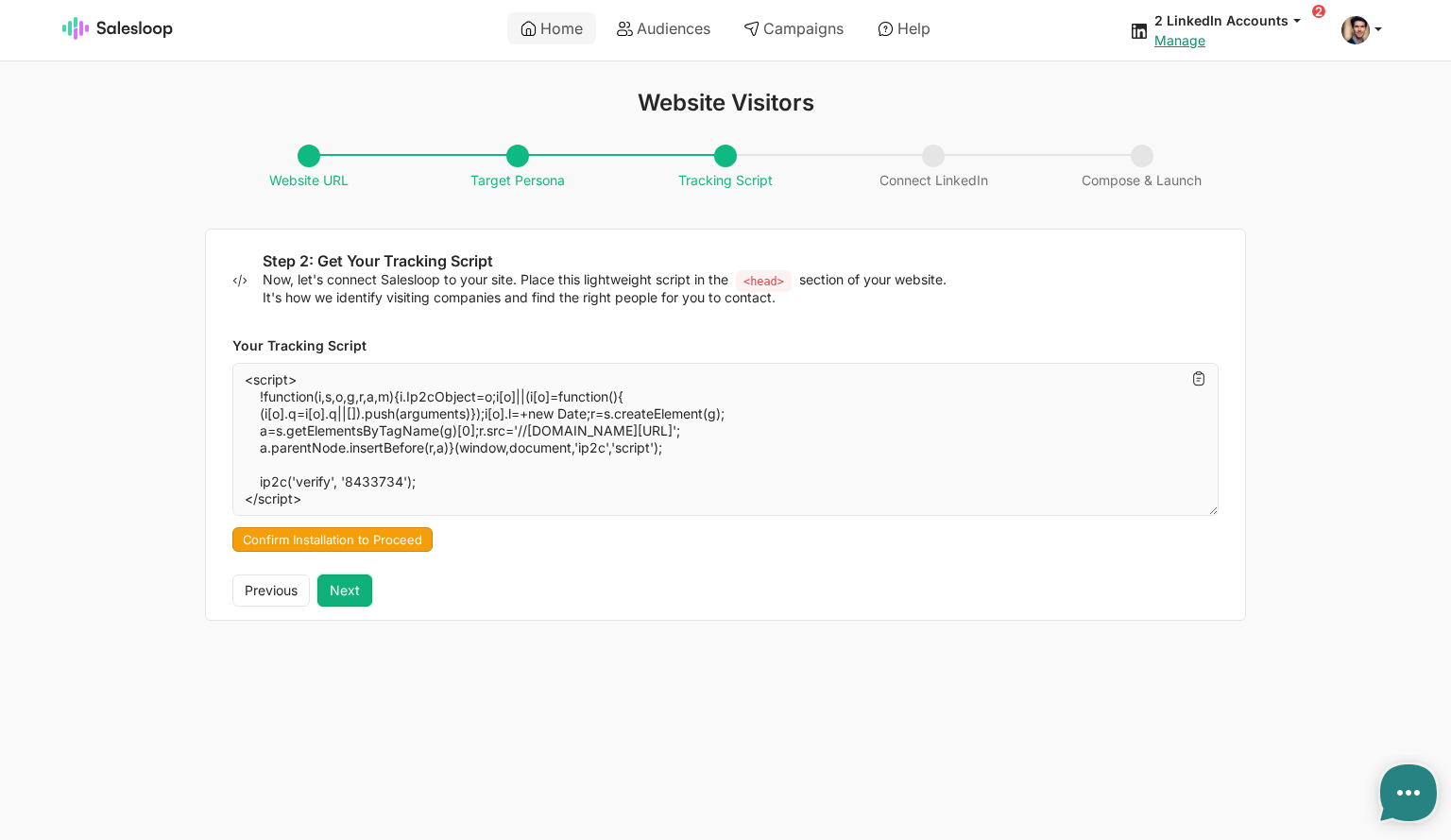
click at [353, 592] on button "Next" at bounding box center [345, 590] width 55 height 32
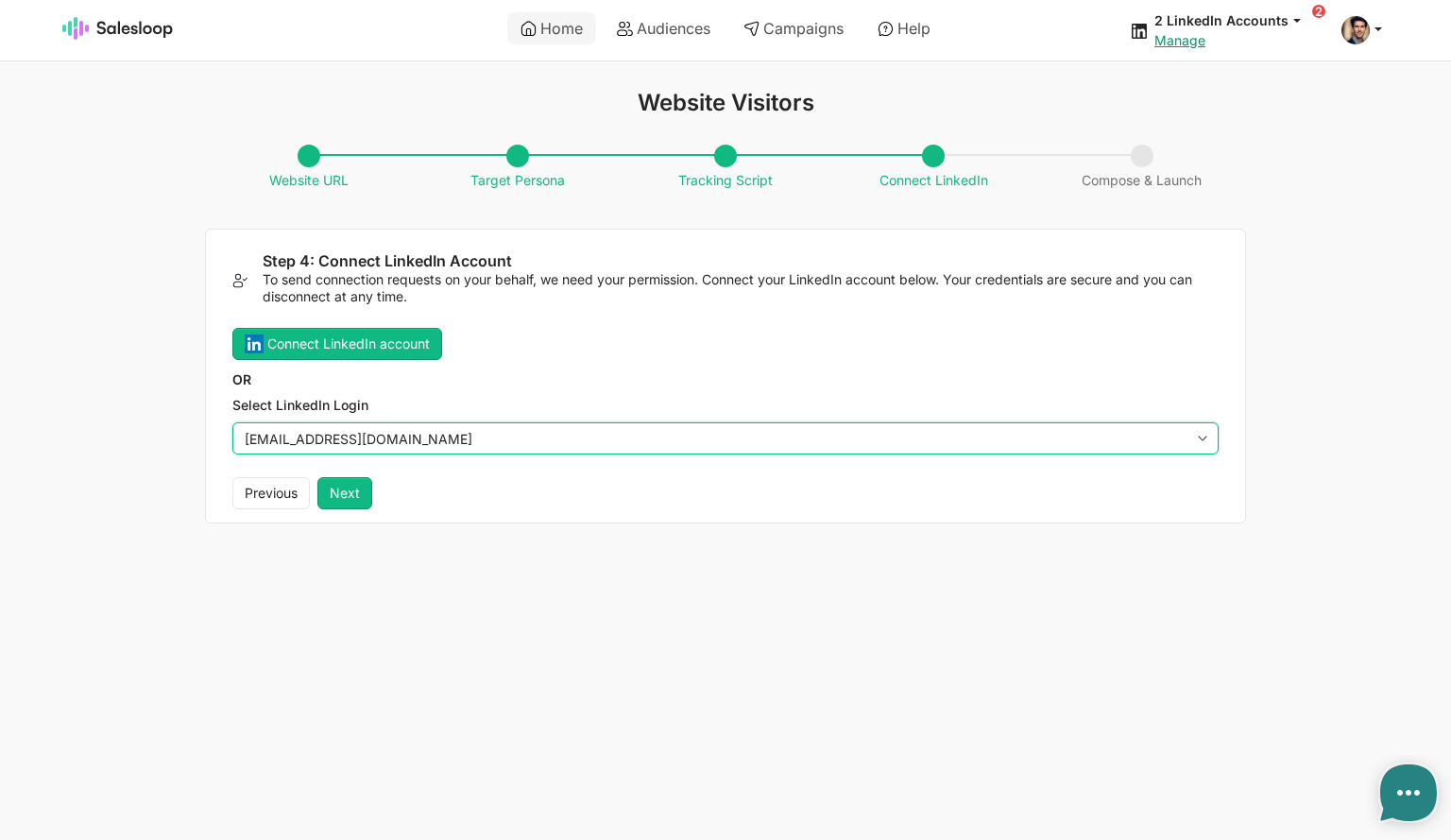
click at [402, 446] on select "OliverWalsh151@gmail.com fennessy@gmail.com" at bounding box center [726, 438] width 986 height 32
select select "[PERSON_NAME][EMAIL_ADDRESS][DOMAIN_NAME]"
click at [232, 422] on select "OliverWalsh151@gmail.com fennessy@gmail.com" at bounding box center [726, 438] width 986 height 32
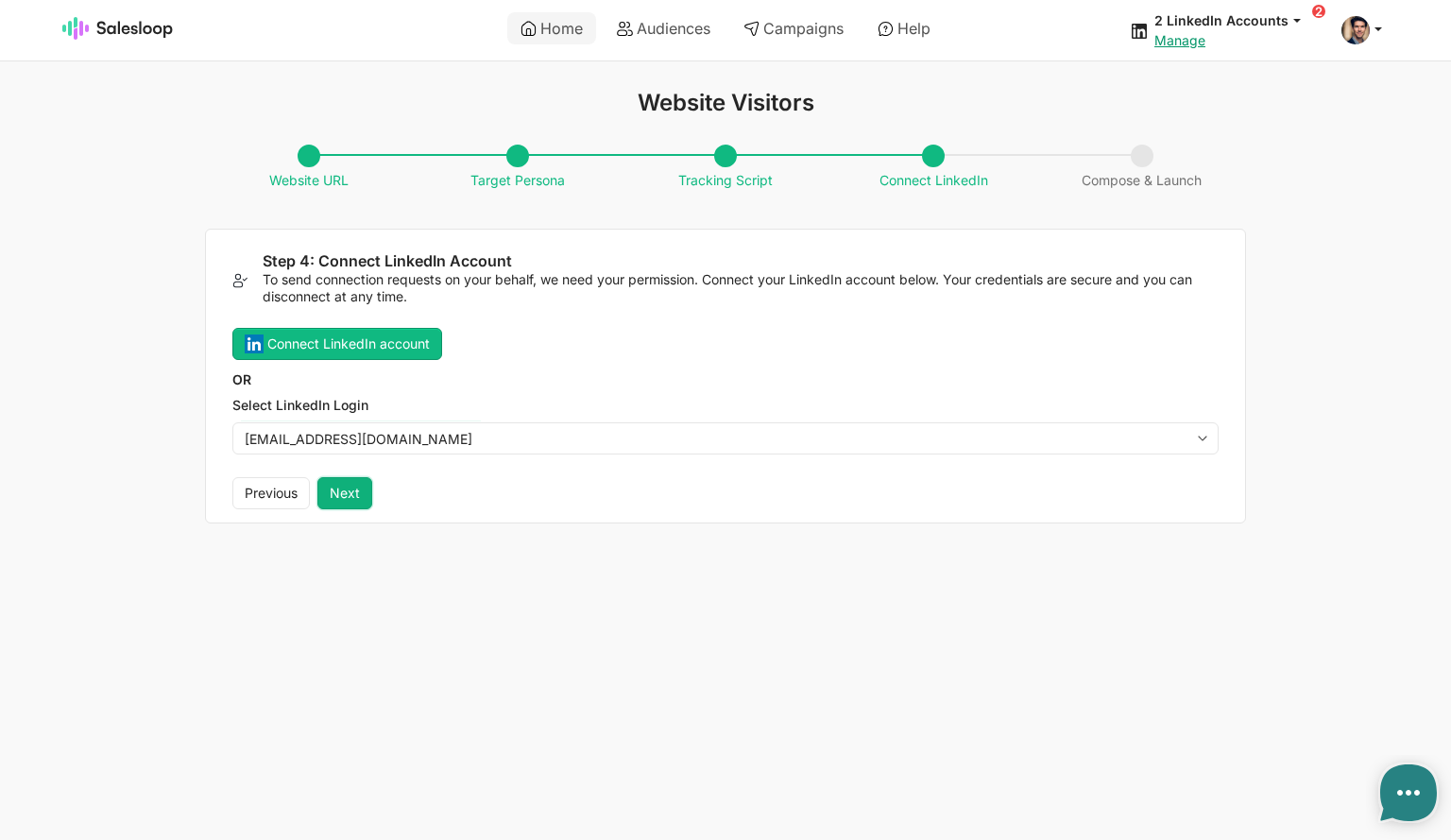
click at [352, 492] on button "Next" at bounding box center [345, 493] width 55 height 32
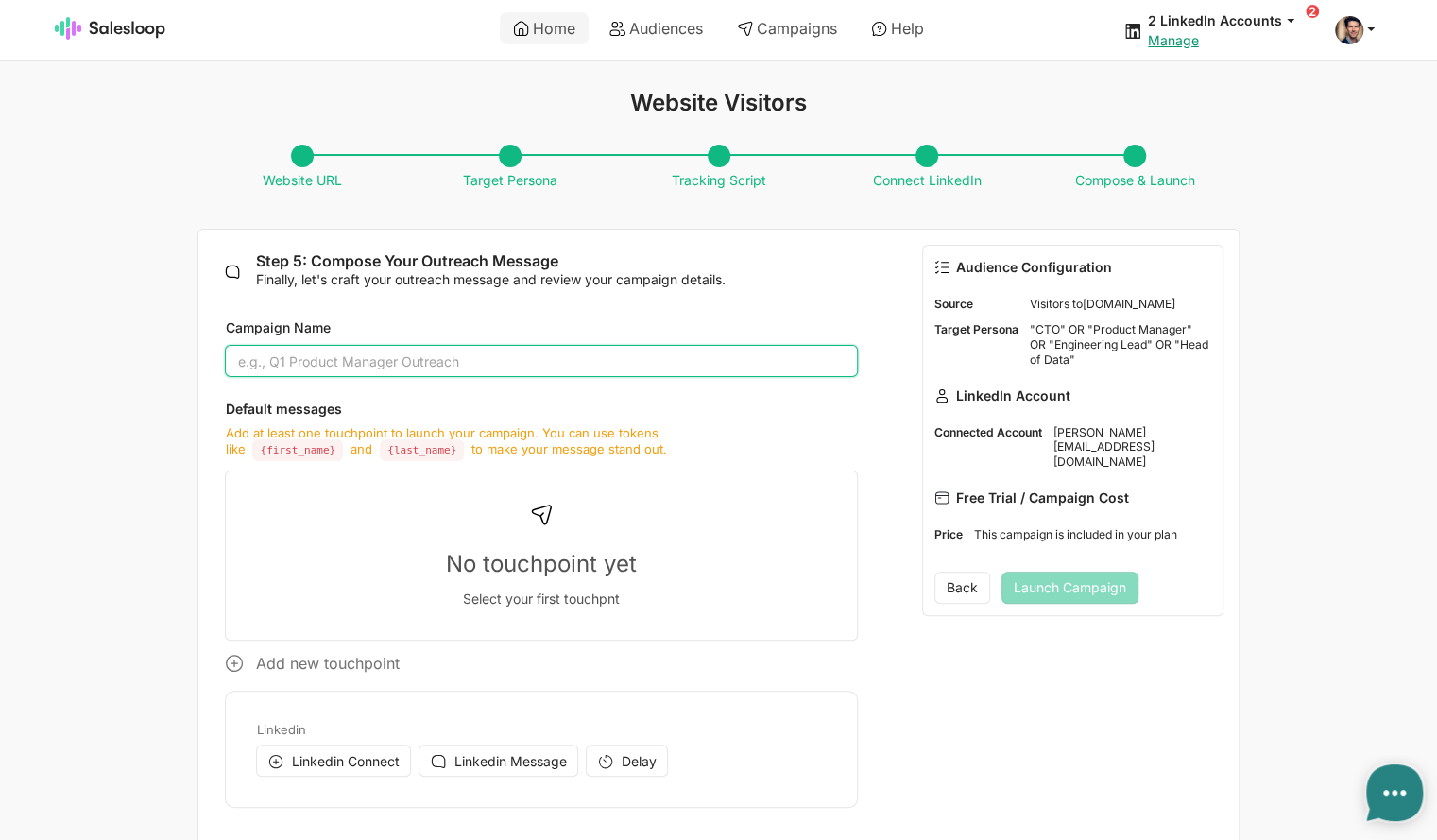
click at [325, 357] on input "Campaign Name" at bounding box center [540, 361] width 632 height 32
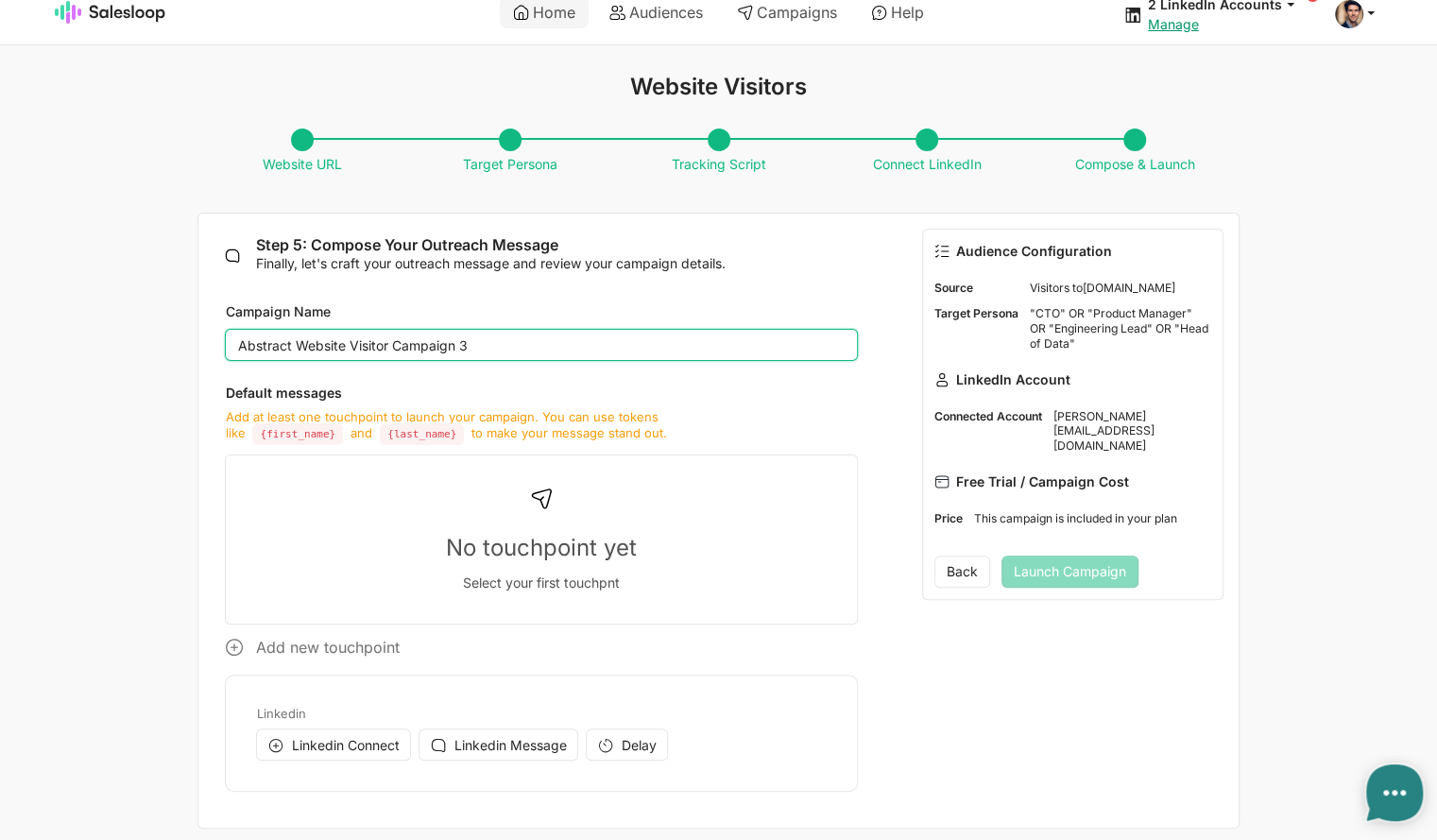
scroll to position [25, 0]
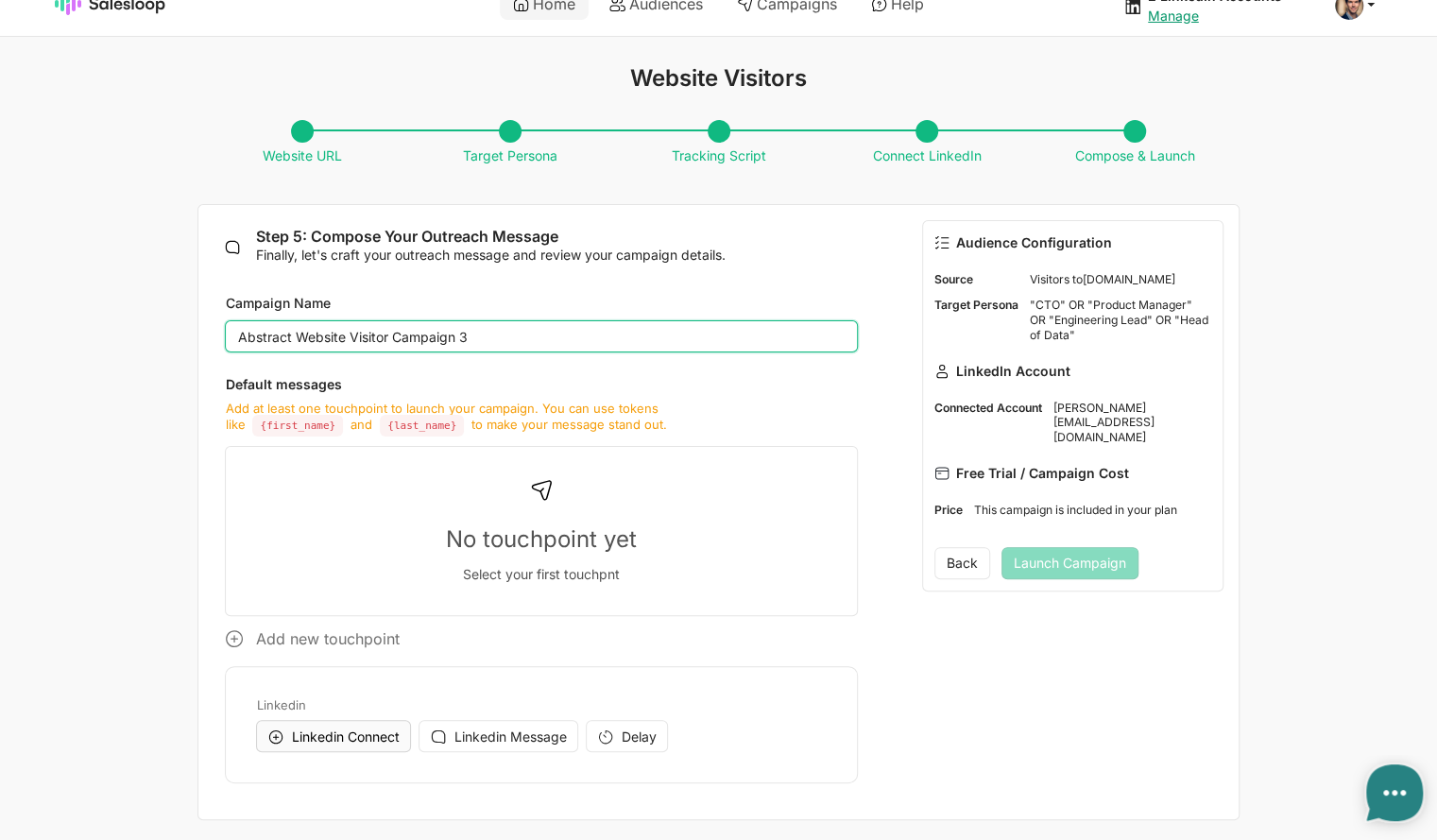
type input "Abstract Website Visitor Campaign 3"
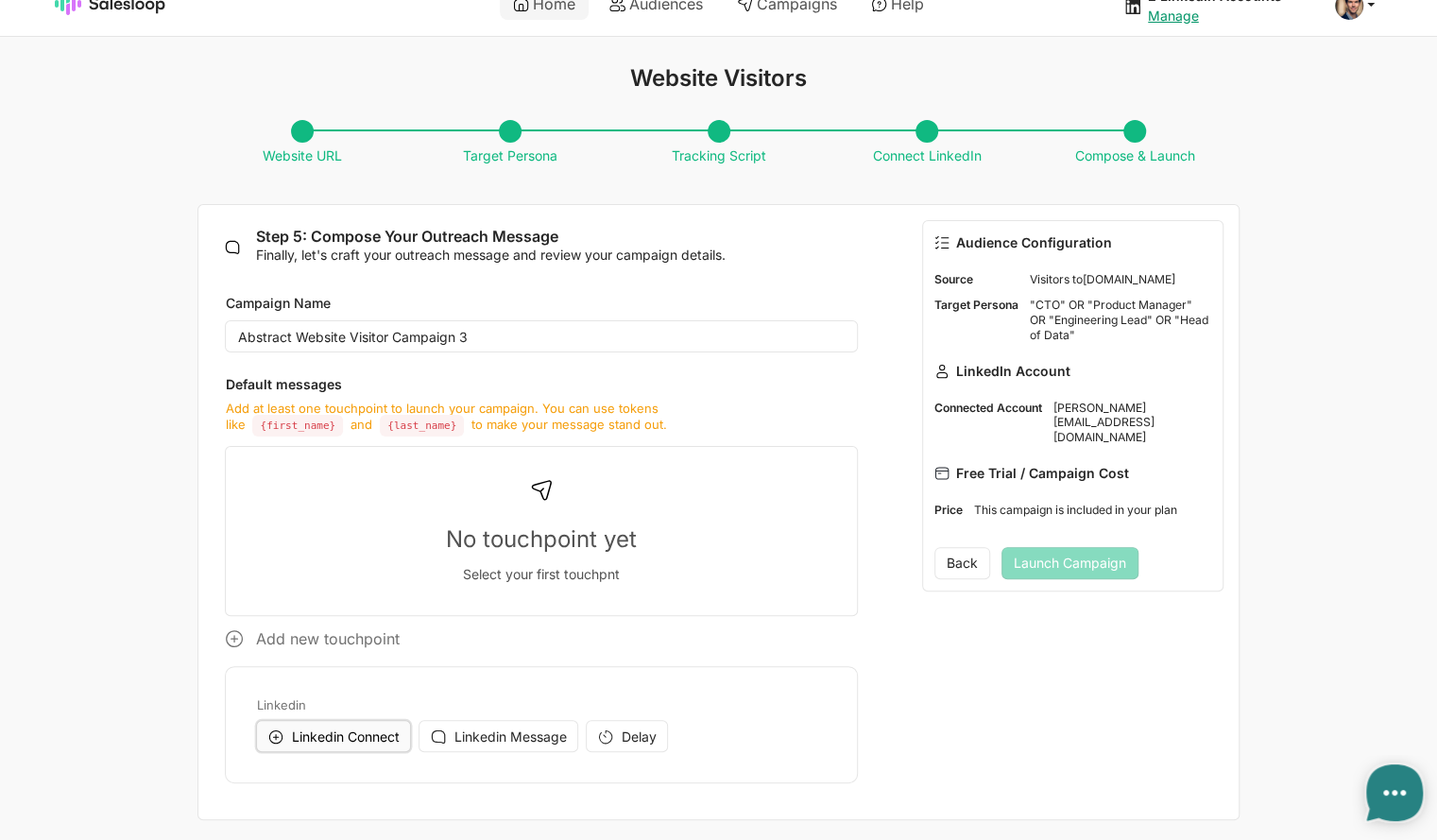
click at [334, 735] on span "Linkedin Connect" at bounding box center [345, 736] width 108 height 16
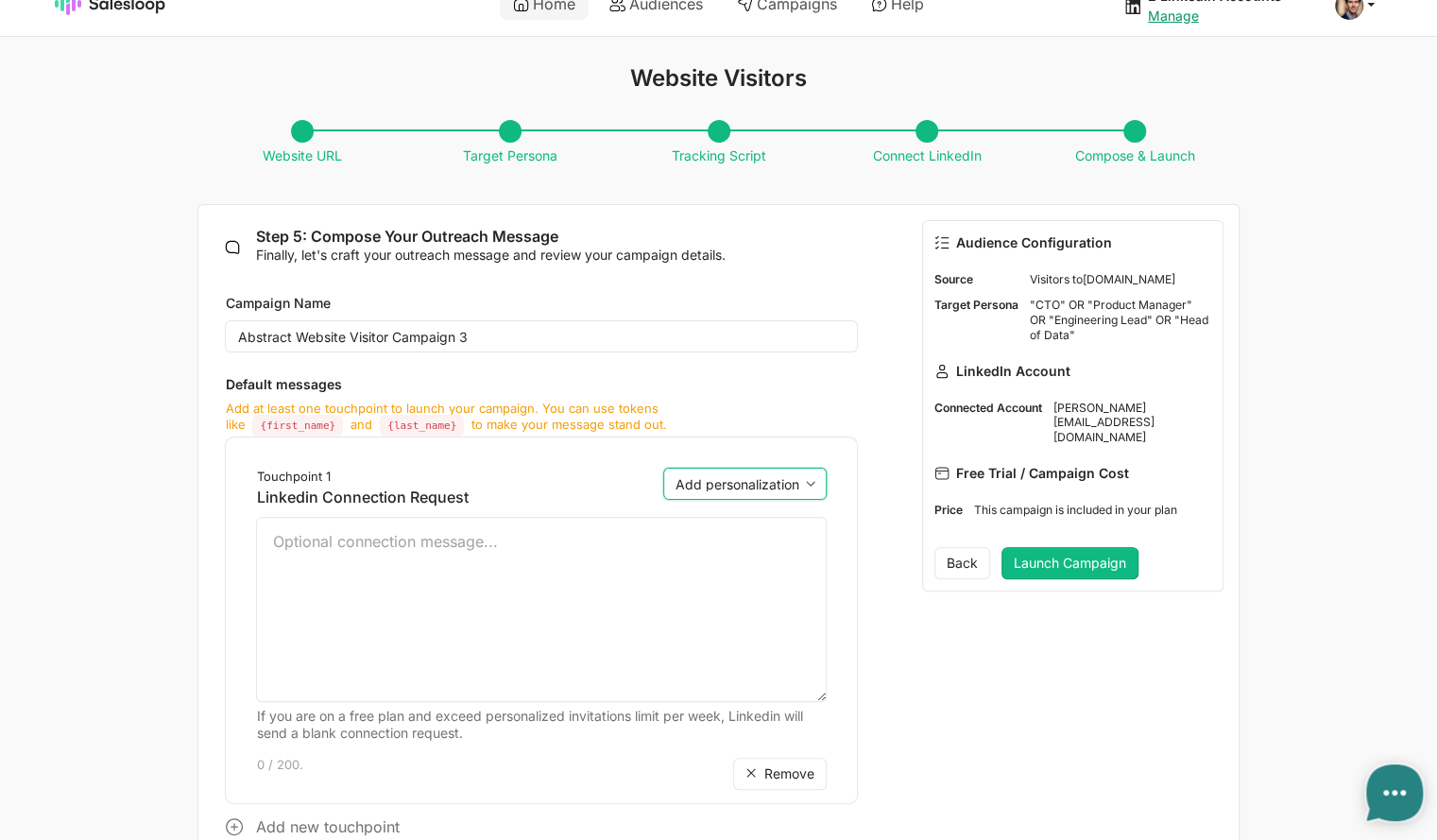
drag, startPoint x: 754, startPoint y: 486, endPoint x: 520, endPoint y: 503, distance: 234.6
click at [754, 486] on select "Add personalization first_name last_name company position location company_loca…" at bounding box center [745, 483] width 164 height 32
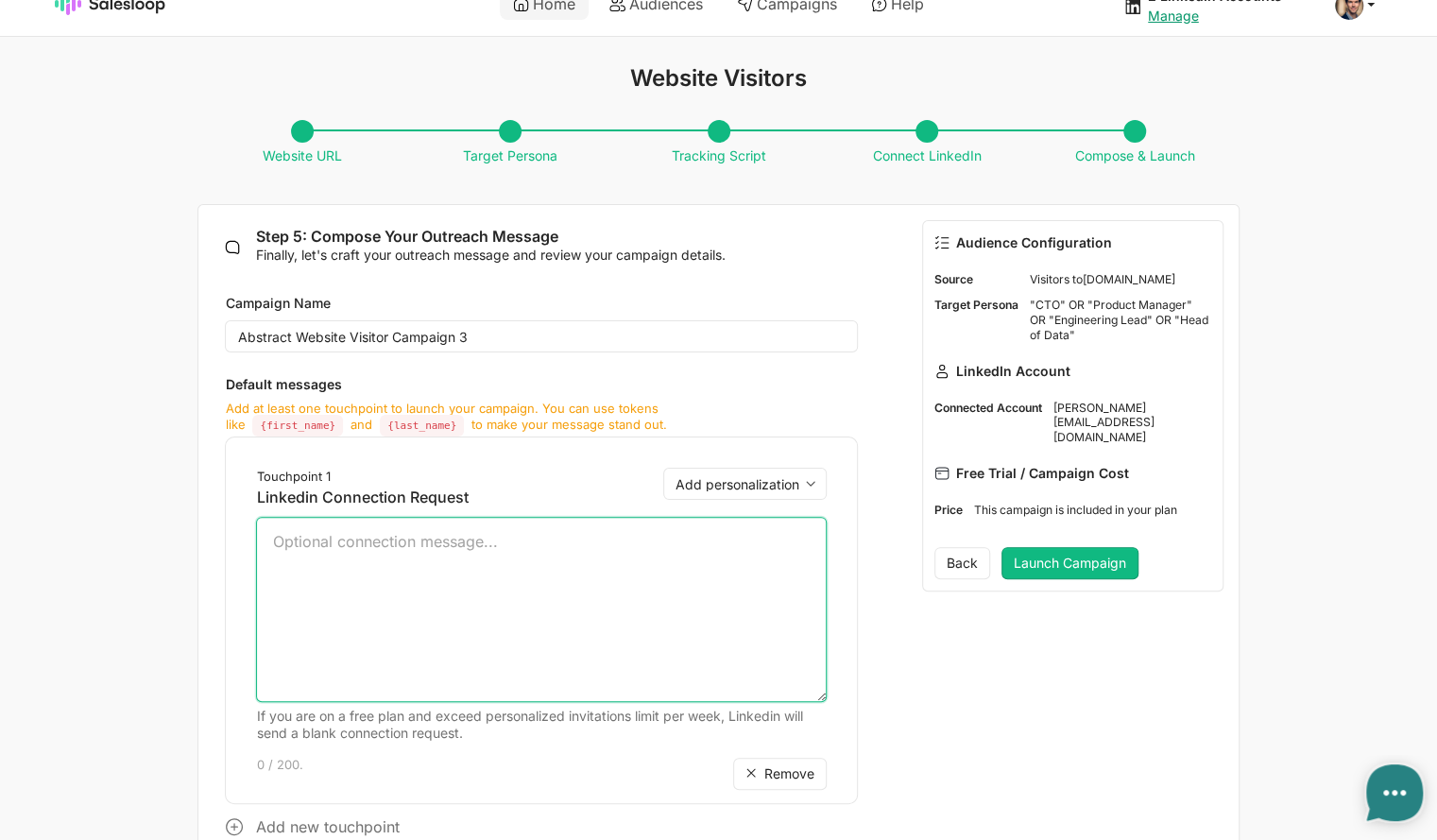
click at [423, 543] on textarea at bounding box center [540, 609] width 570 height 185
type textarea "Hi"
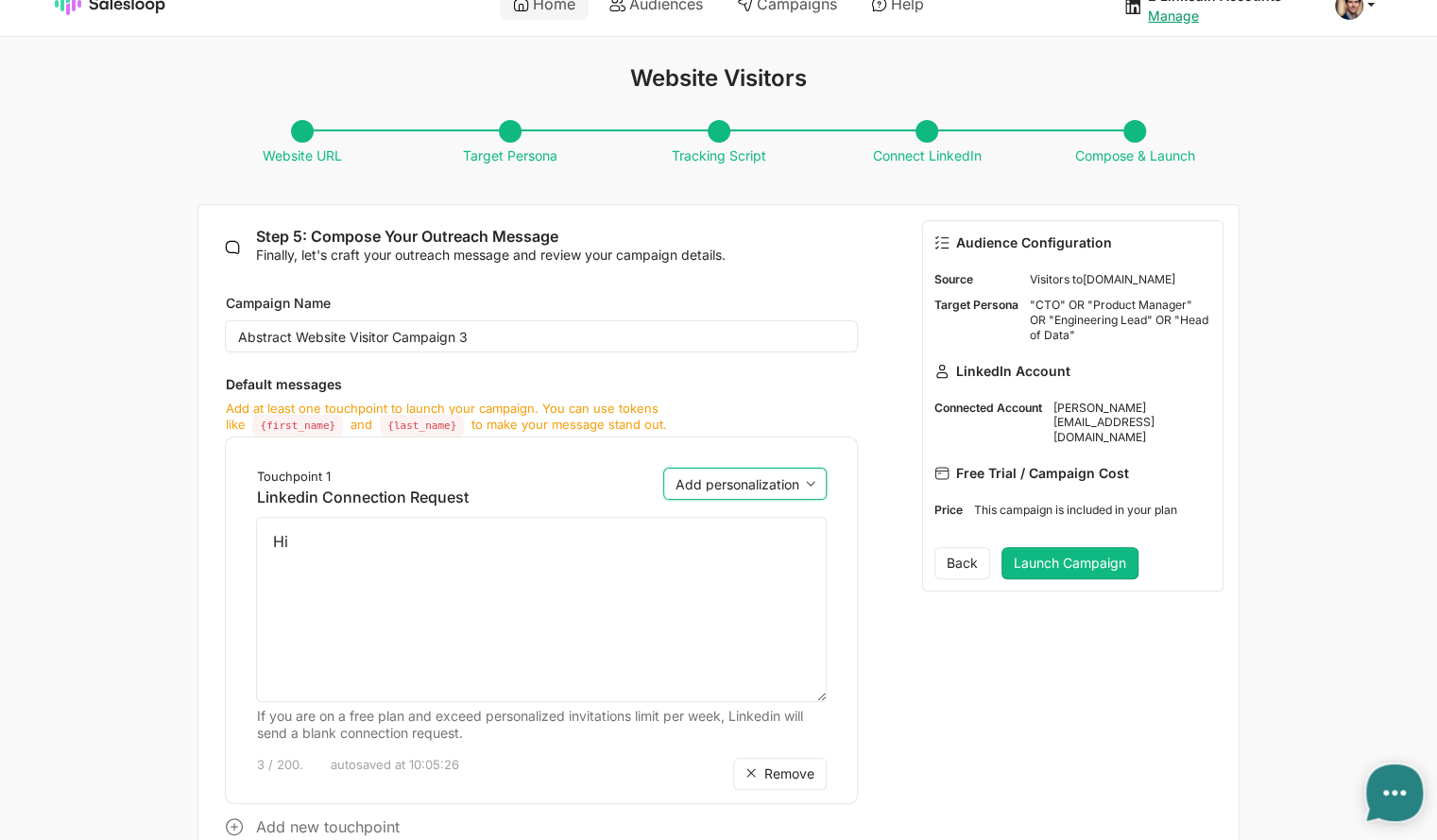
click at [774, 479] on select "Add personalization first_name last_name company position location company_loca…" at bounding box center [745, 483] width 164 height 32
select select "{first_name}"
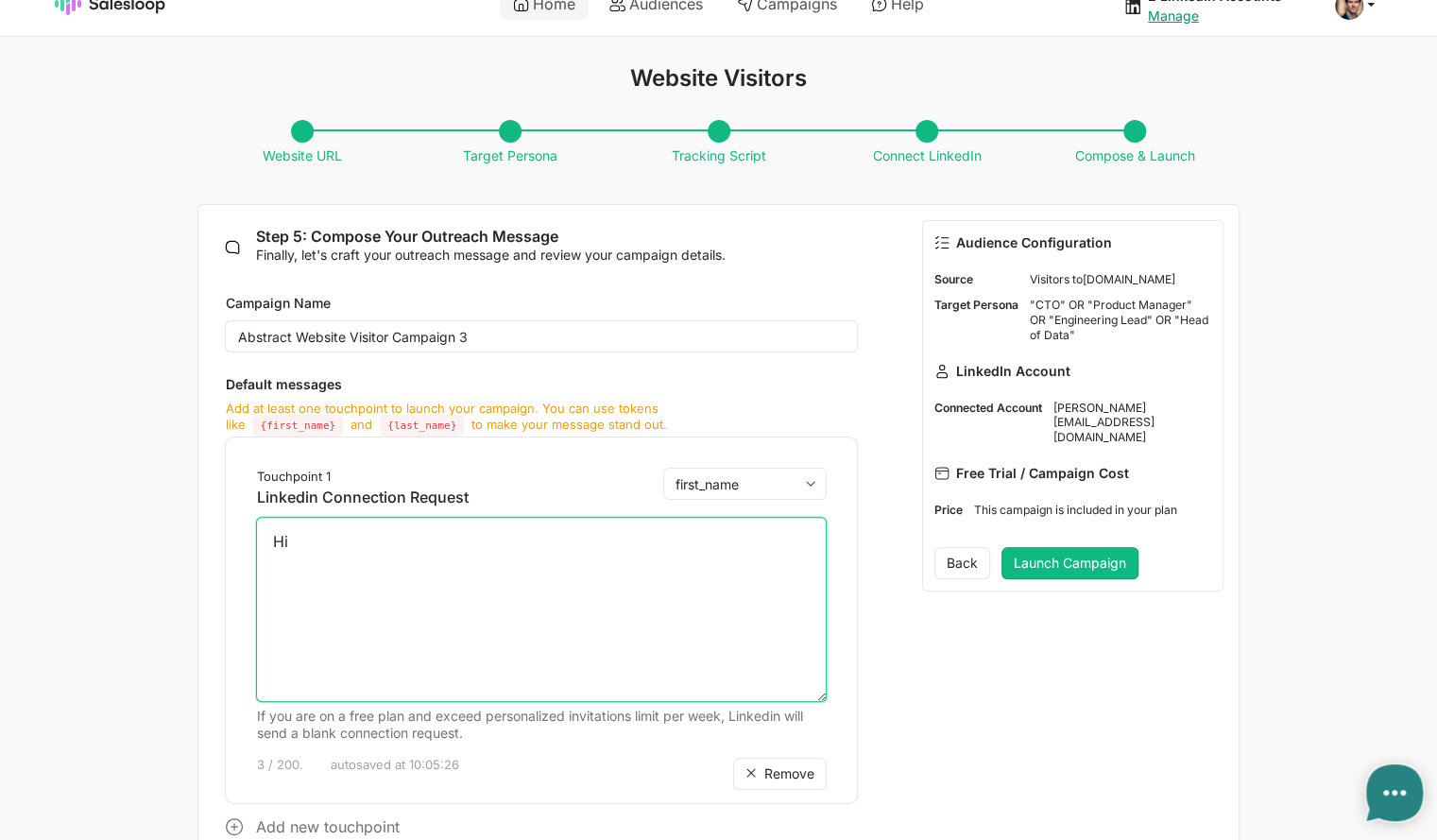
click at [664, 468] on select "Add personalization first_name last_name company position location company_loca…" at bounding box center [745, 483] width 164 height 32
type textarea "Hi {first_name} , We use salesloop.io to track website visitors and have seen a…"
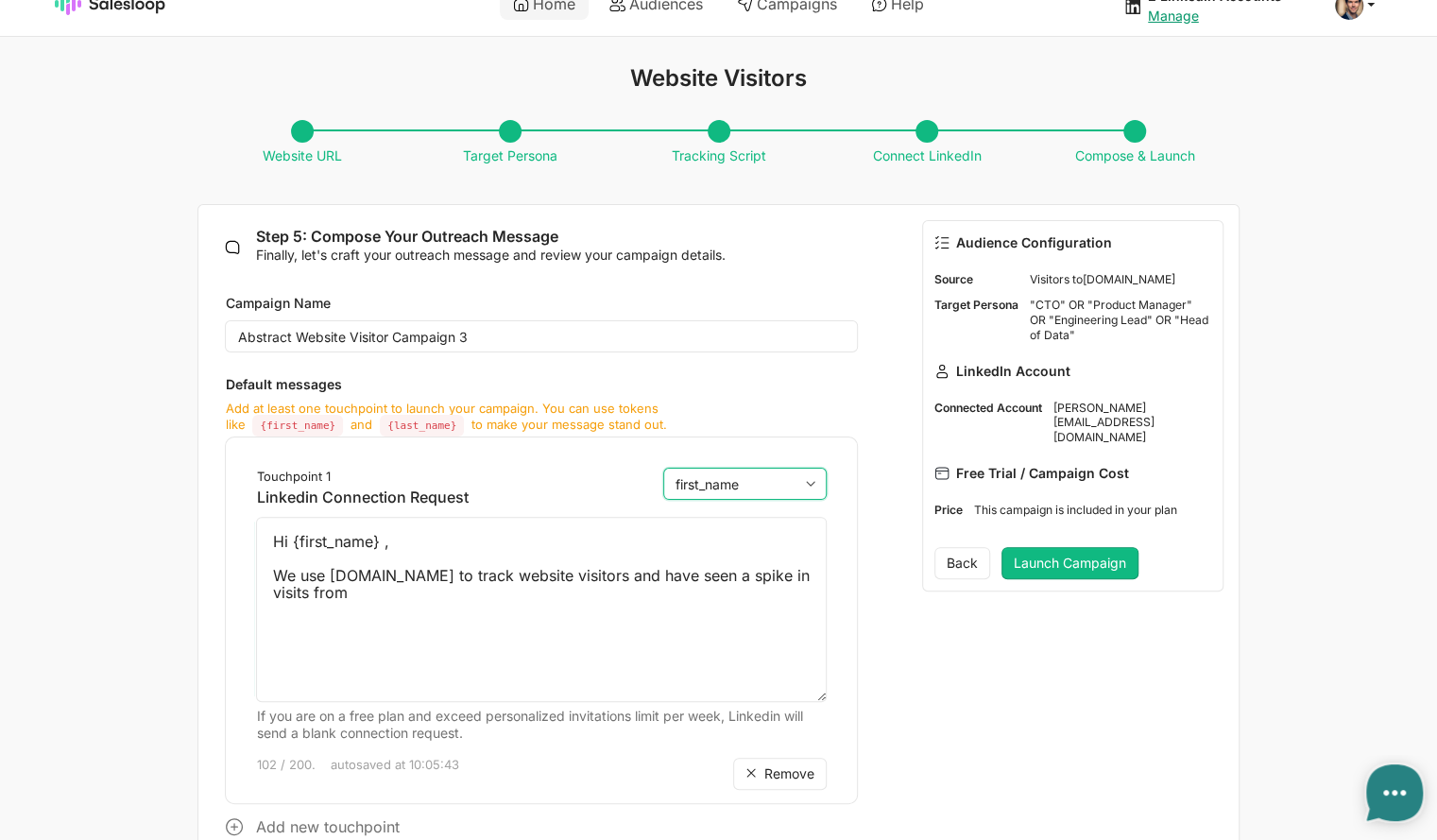
click at [792, 483] on select "Add personalization first_name last_name company position location company_loca…" at bounding box center [745, 483] width 164 height 32
select select "{company}"
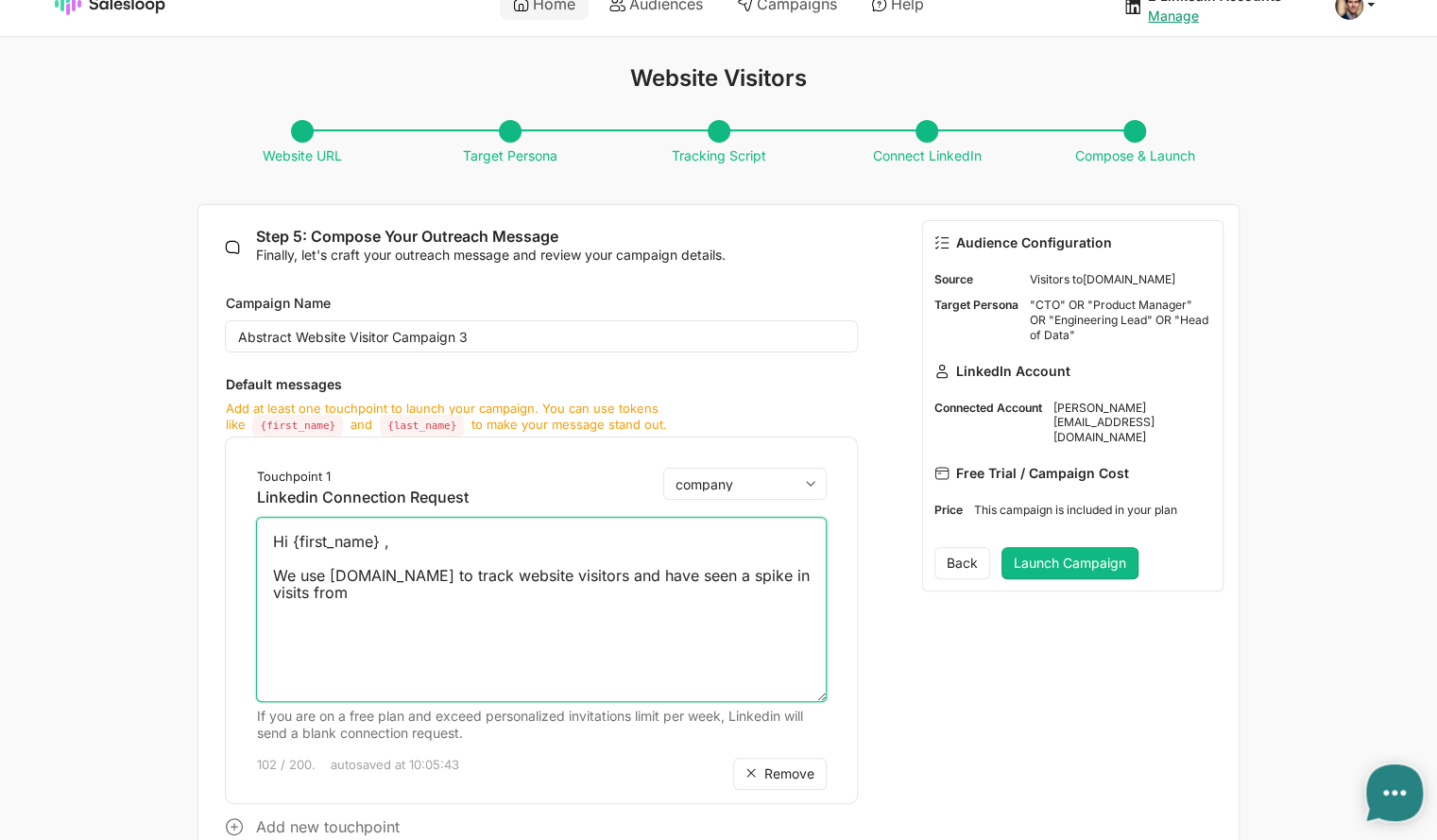
click at [664, 468] on select "Add personalization first_name last_name company position location company_loca…" at bounding box center [745, 483] width 164 height 32
type textarea "Hi {first_name} , We use salesloop.io to track website visitors and have seen a…"
type textarea "x"
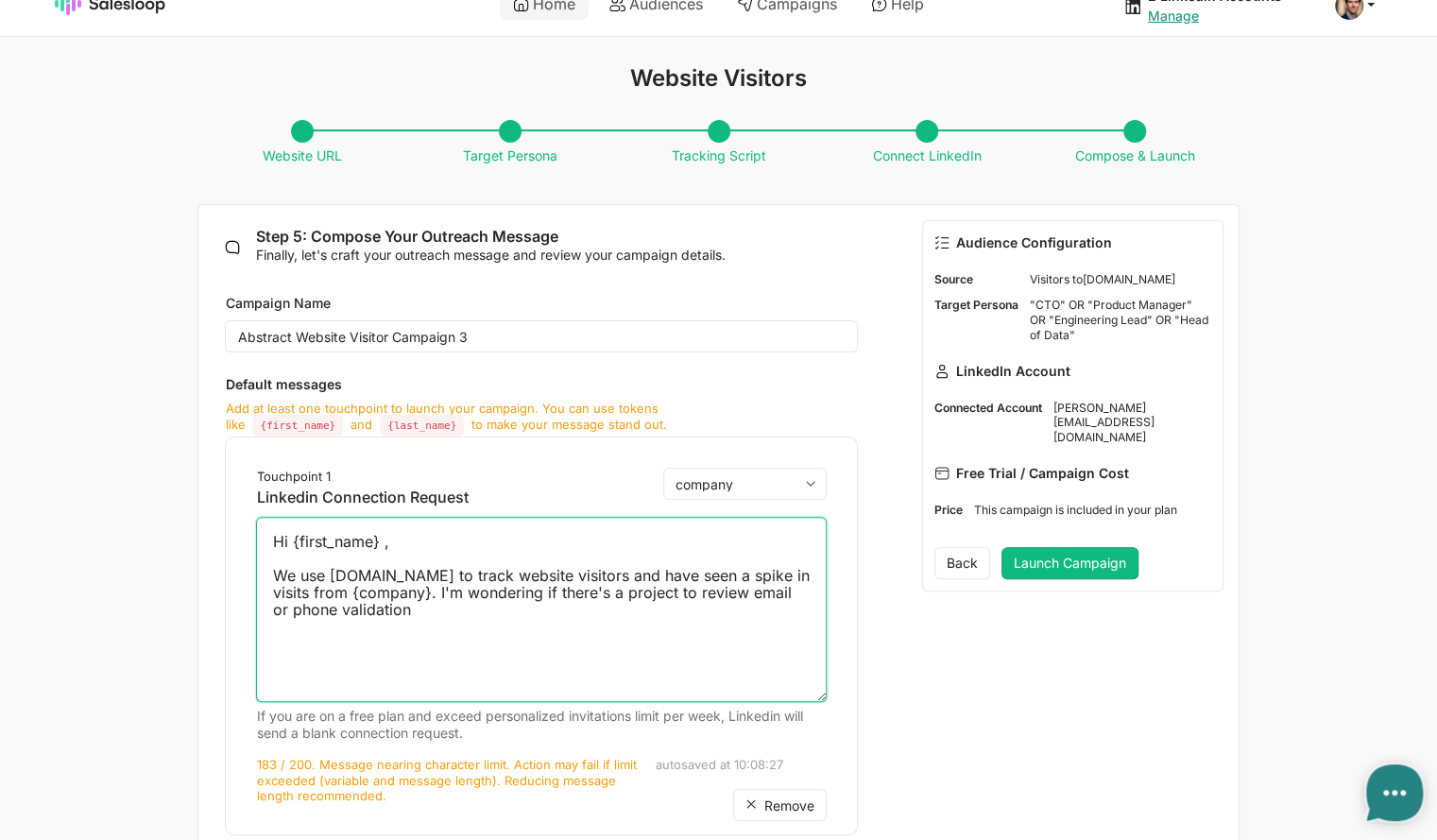
click at [706, 596] on textarea "Hi {first_name} , We use salesloop.io to track website visitors and have seen a…" at bounding box center [540, 609] width 570 height 185
type textarea "Hi {first_name} , We use salesloop.io to track website visitors and have seen a…"
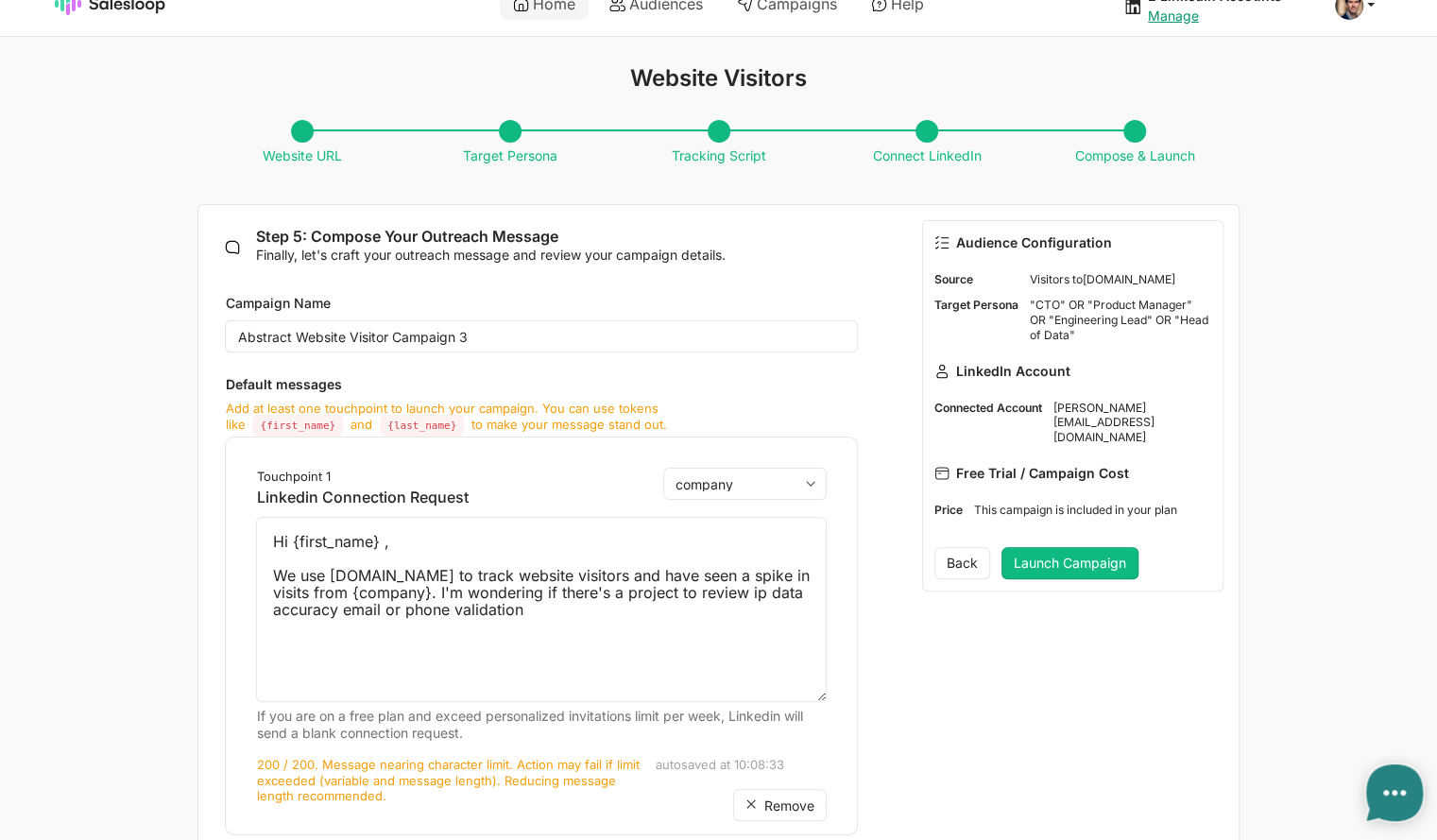
click at [603, 730] on div "If you are on a free plan and exceed personalized invitations limit per week, L…" at bounding box center [540, 724] width 570 height 34
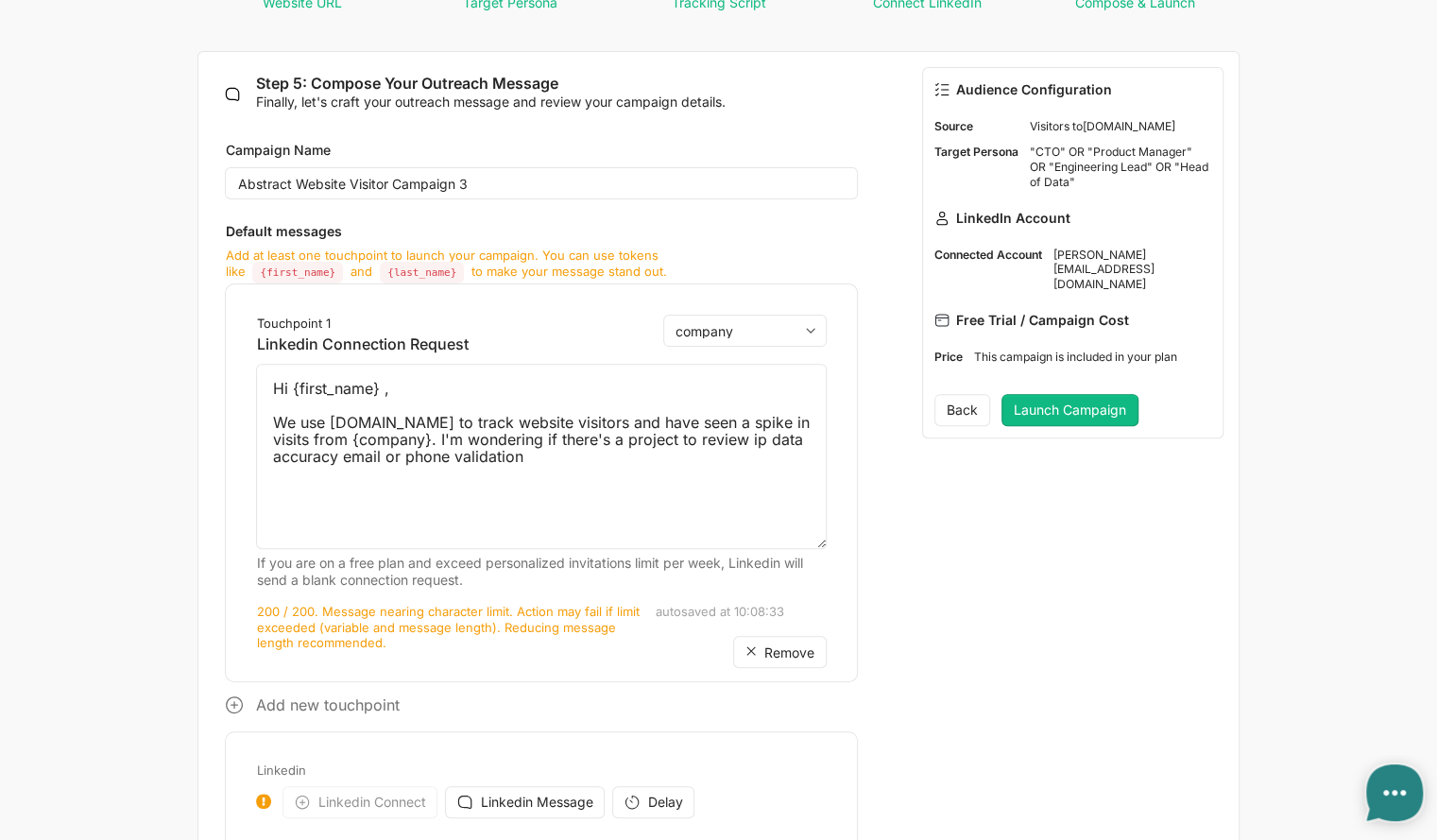
scroll to position [149, 0]
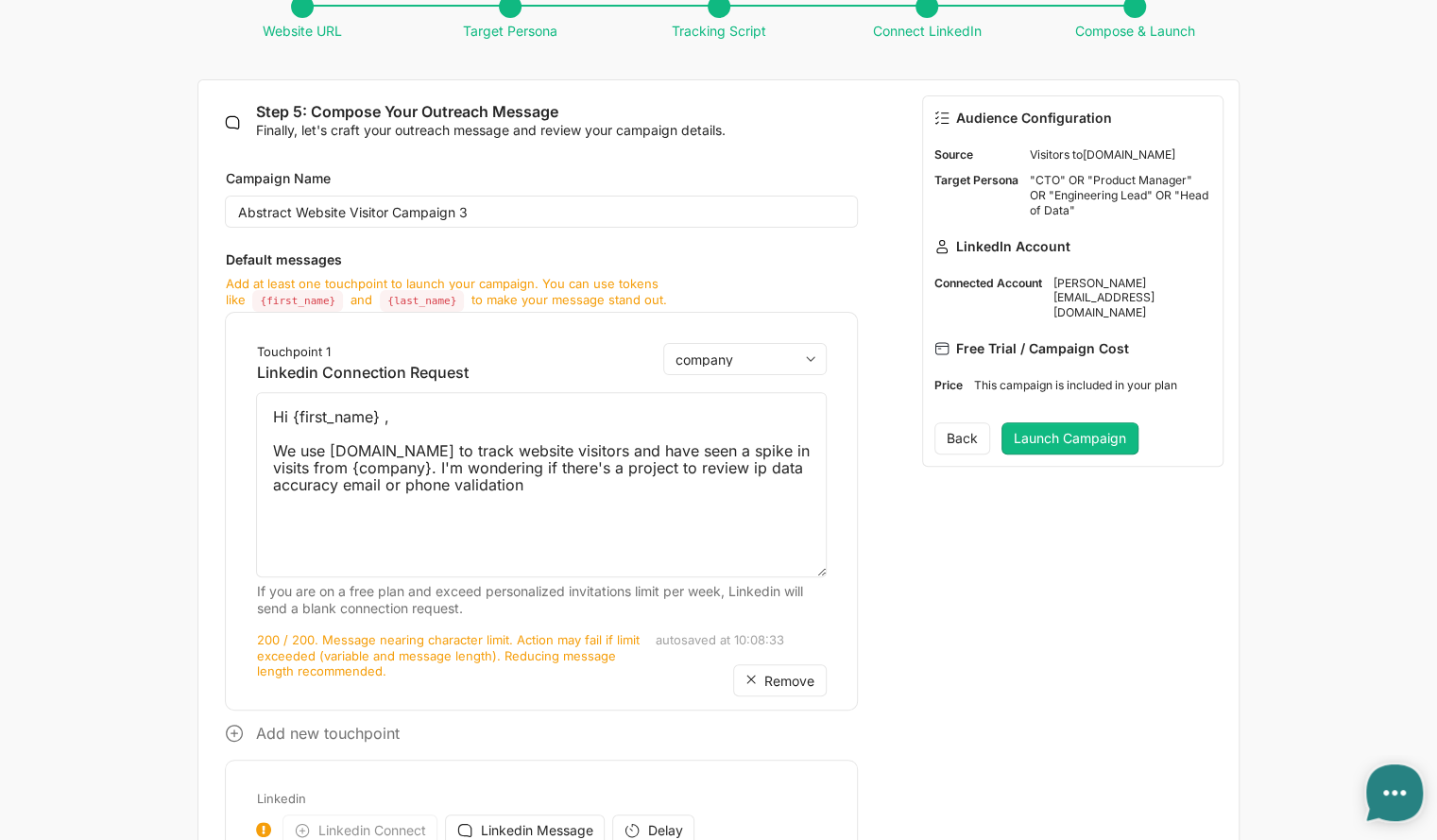
type textarea "x"
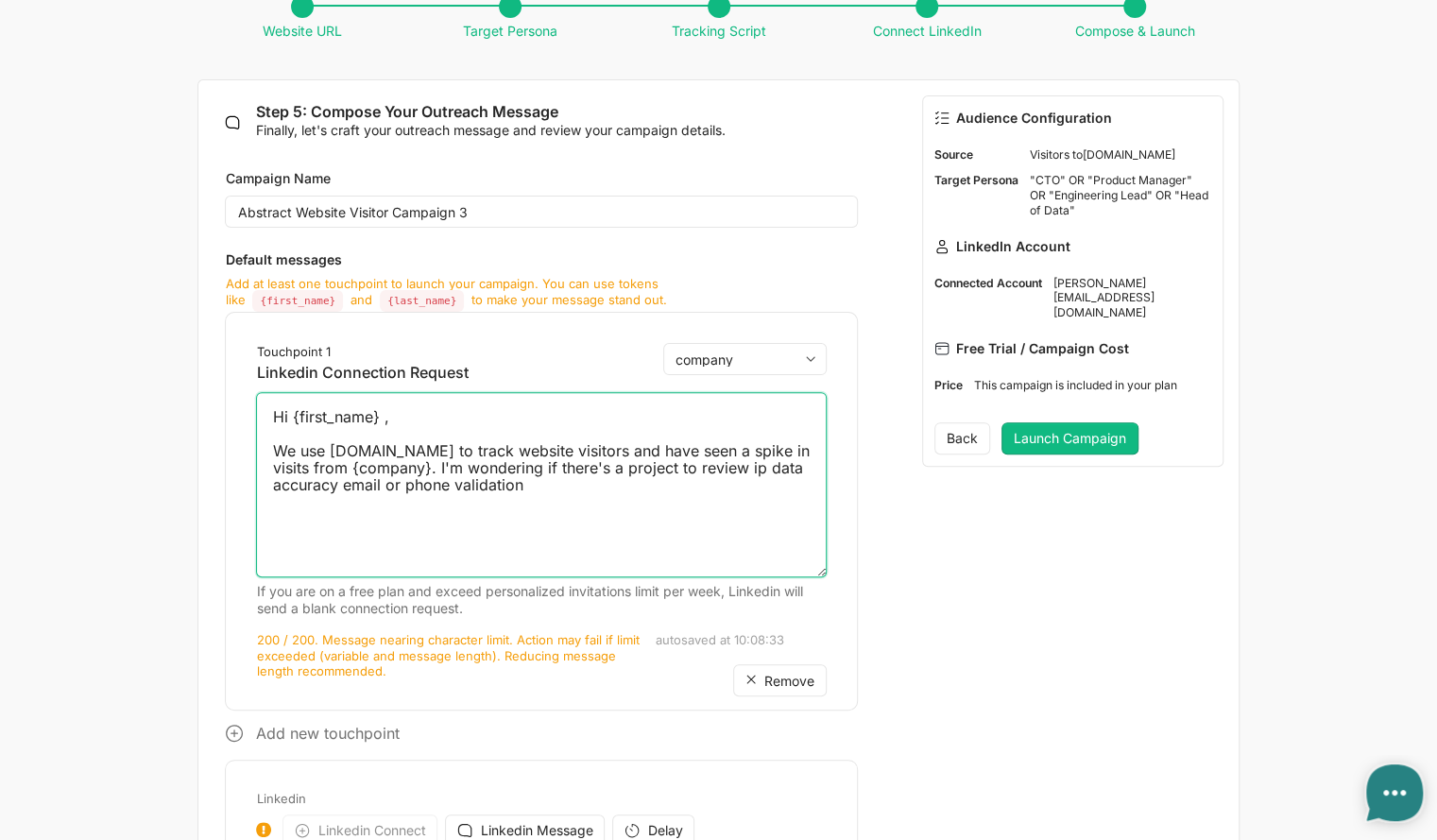
click at [633, 509] on textarea "Hi {first_name} , We use salesloop.io to track website visitors and have seen a…" at bounding box center [540, 484] width 570 height 185
drag, startPoint x: 721, startPoint y: 469, endPoint x: 706, endPoint y: 466, distance: 15.3
click at [706, 466] on textarea "Hi {first_name} , We use salesloop.io to track website visitors and have seen a…" at bounding box center [540, 484] width 570 height 185
drag, startPoint x: 546, startPoint y: 490, endPoint x: 271, endPoint y: 477, distance: 275.3
click at [272, 480] on textarea "Hi {first_name} , We use salesloop.io to track website visitors and have seen a…" at bounding box center [540, 484] width 570 height 185
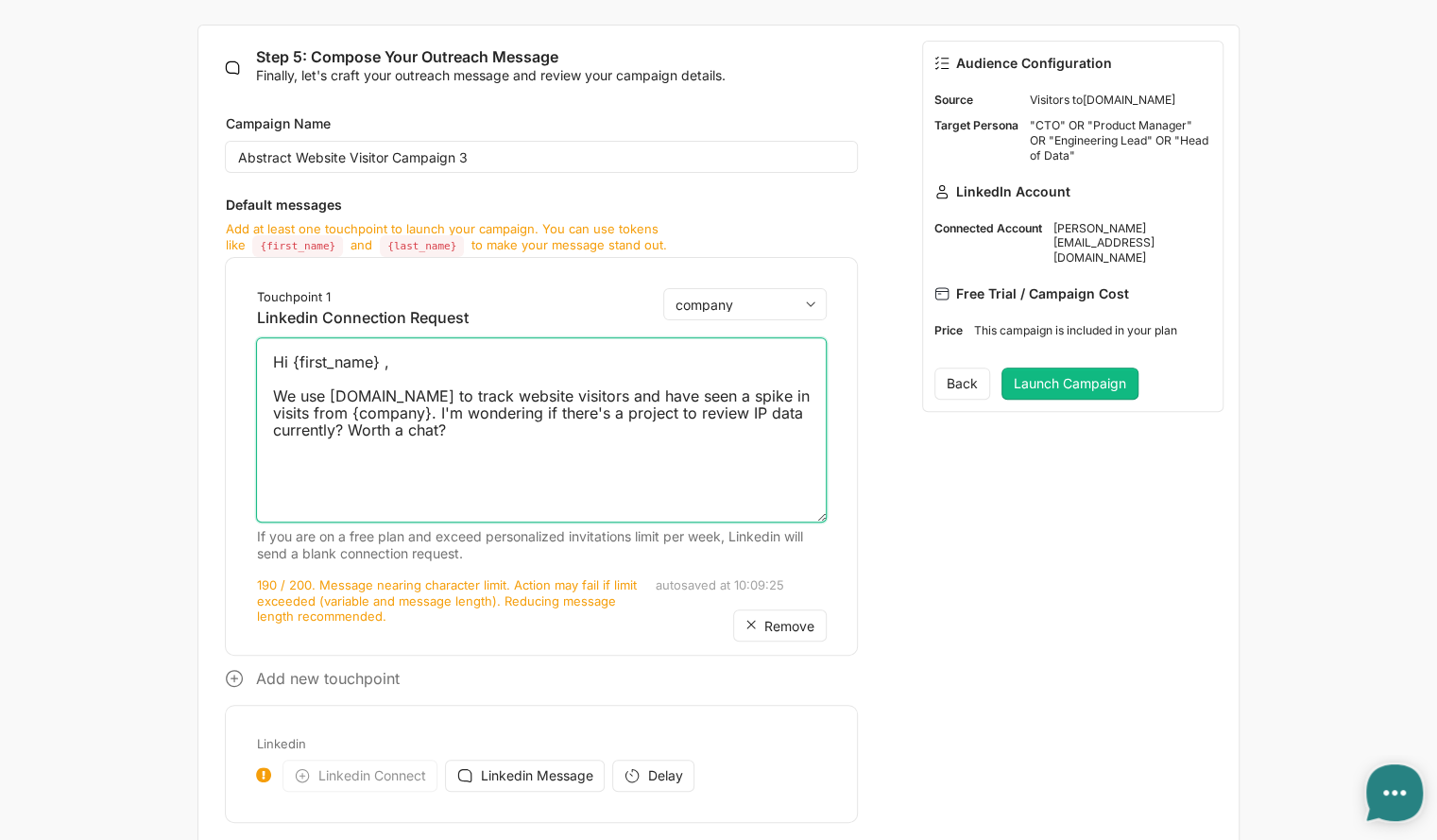
scroll to position [244, 0]
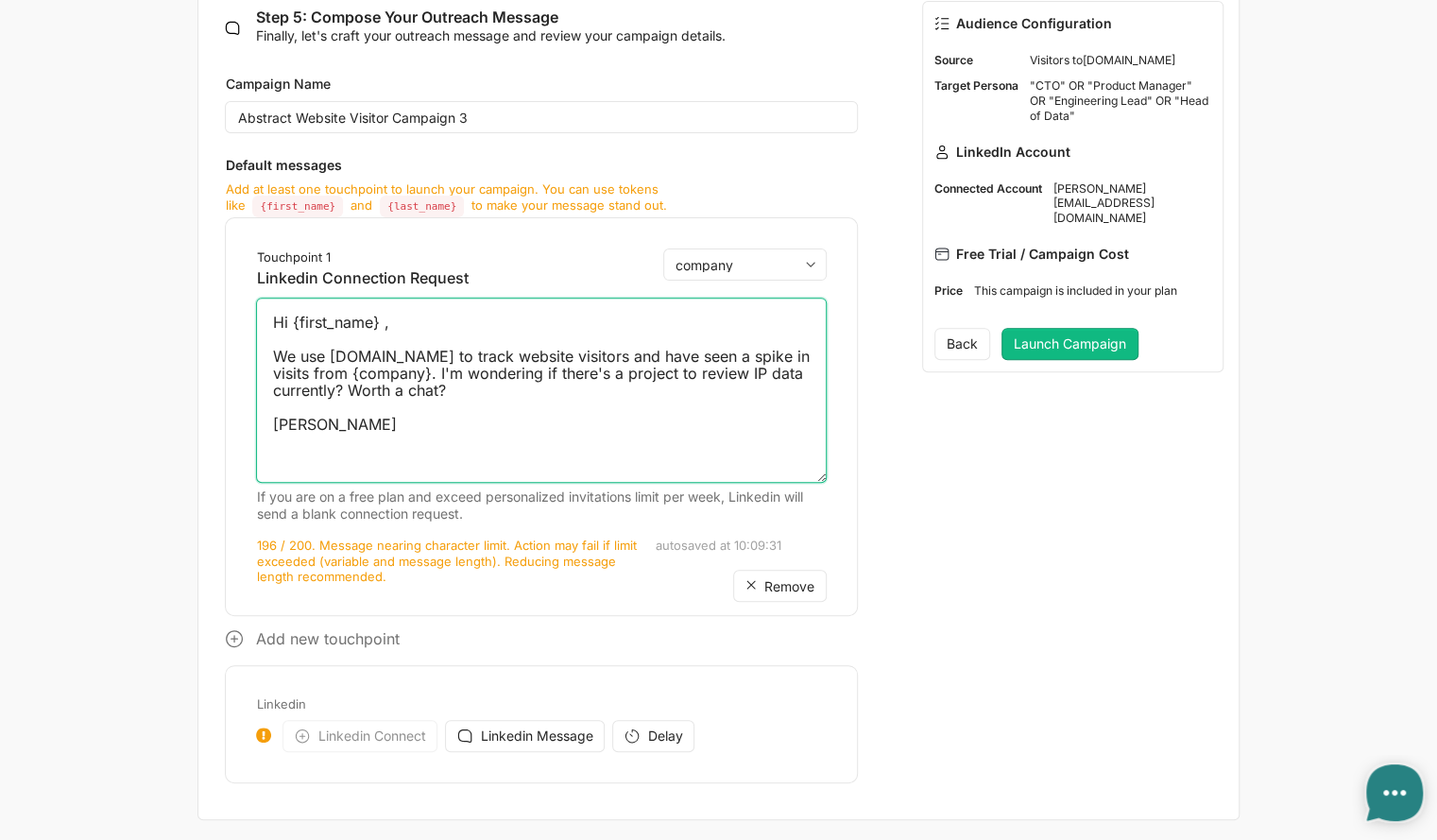
click at [278, 416] on textarea "Hi {first_name} , We use salesloop.io to track website visitors and have seen a…" at bounding box center [540, 390] width 570 height 185
type textarea "Hi {first_name} , We use salesloop.io to track website visitors and have seen a…"
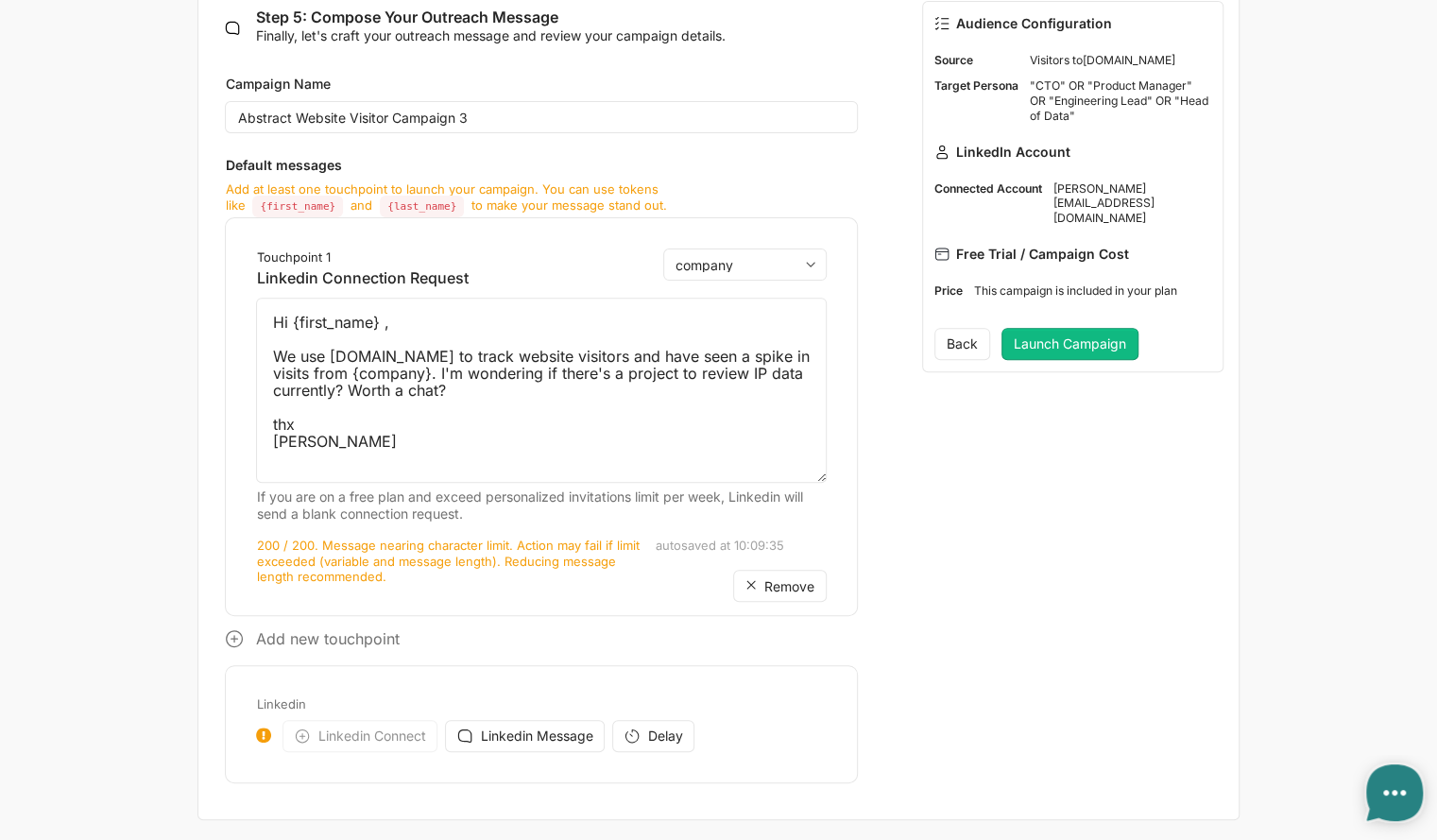
click at [987, 532] on div "Audience Configuration Source Visitors to abstractapi.com Target Persona "CTO" …" at bounding box center [1072, 403] width 354 height 833
click at [1087, 327] on button "Launch Campaign" at bounding box center [1070, 343] width 137 height 32
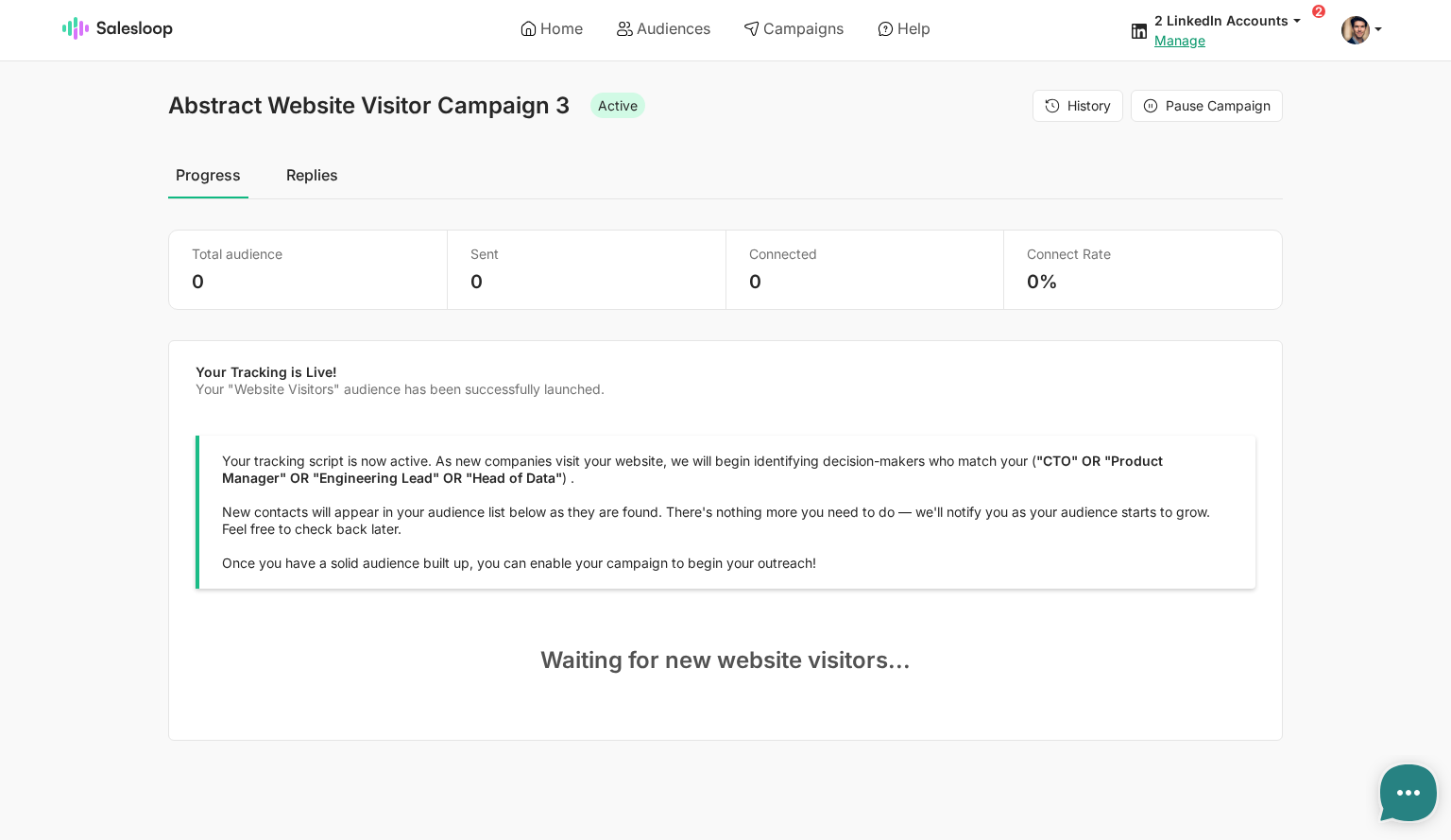
type textarea "x"
click at [542, 30] on link "Home" at bounding box center [552, 28] width 89 height 32
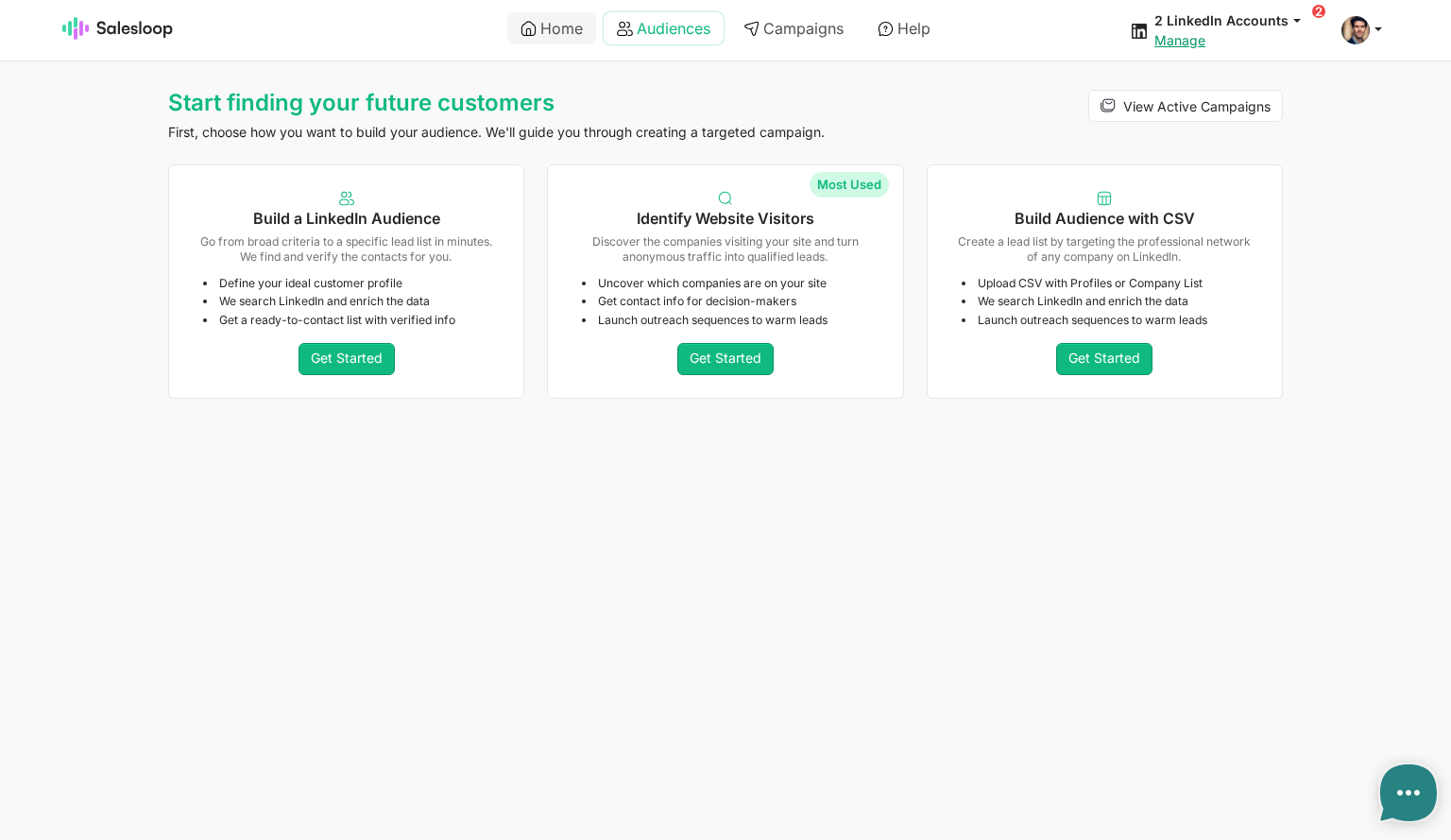
click at [675, 27] on link "Audiences" at bounding box center [664, 28] width 120 height 32
type textarea "x"
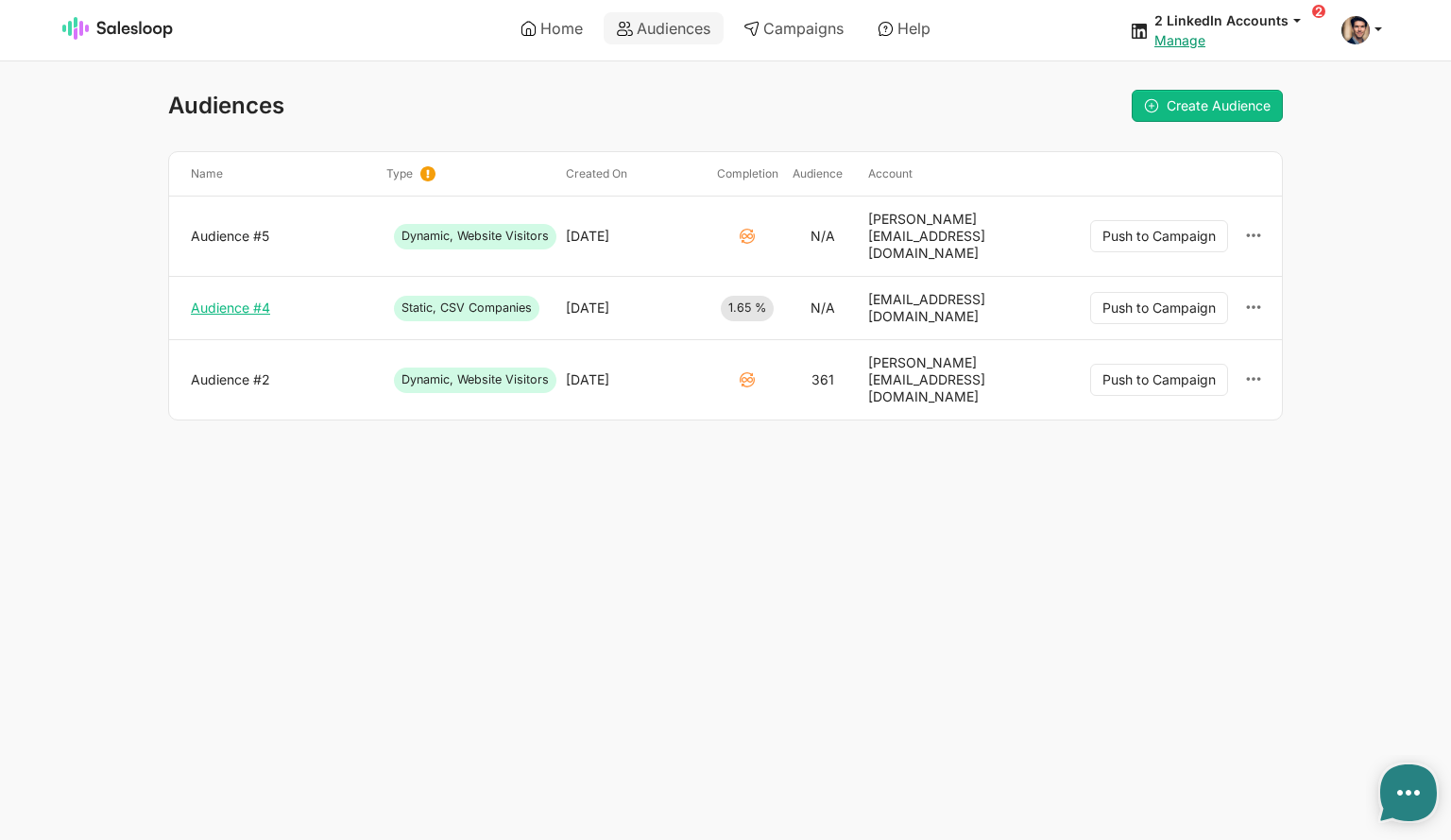
type textarea "x"
click at [277, 300] on link "Audience #4" at bounding box center [281, 308] width 180 height 17
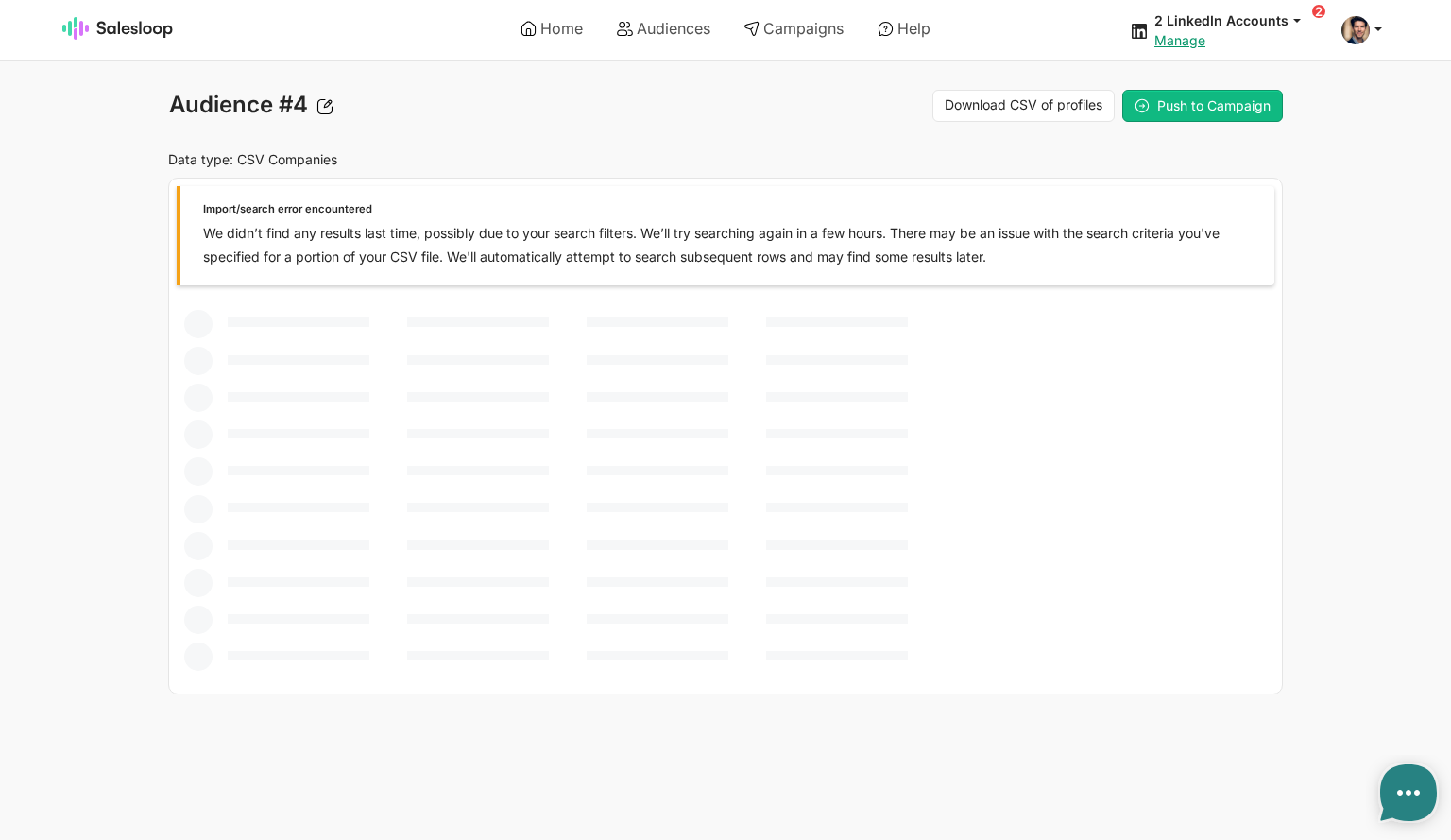
type textarea "x"
click at [650, 24] on link "Audiences" at bounding box center [664, 28] width 120 height 32
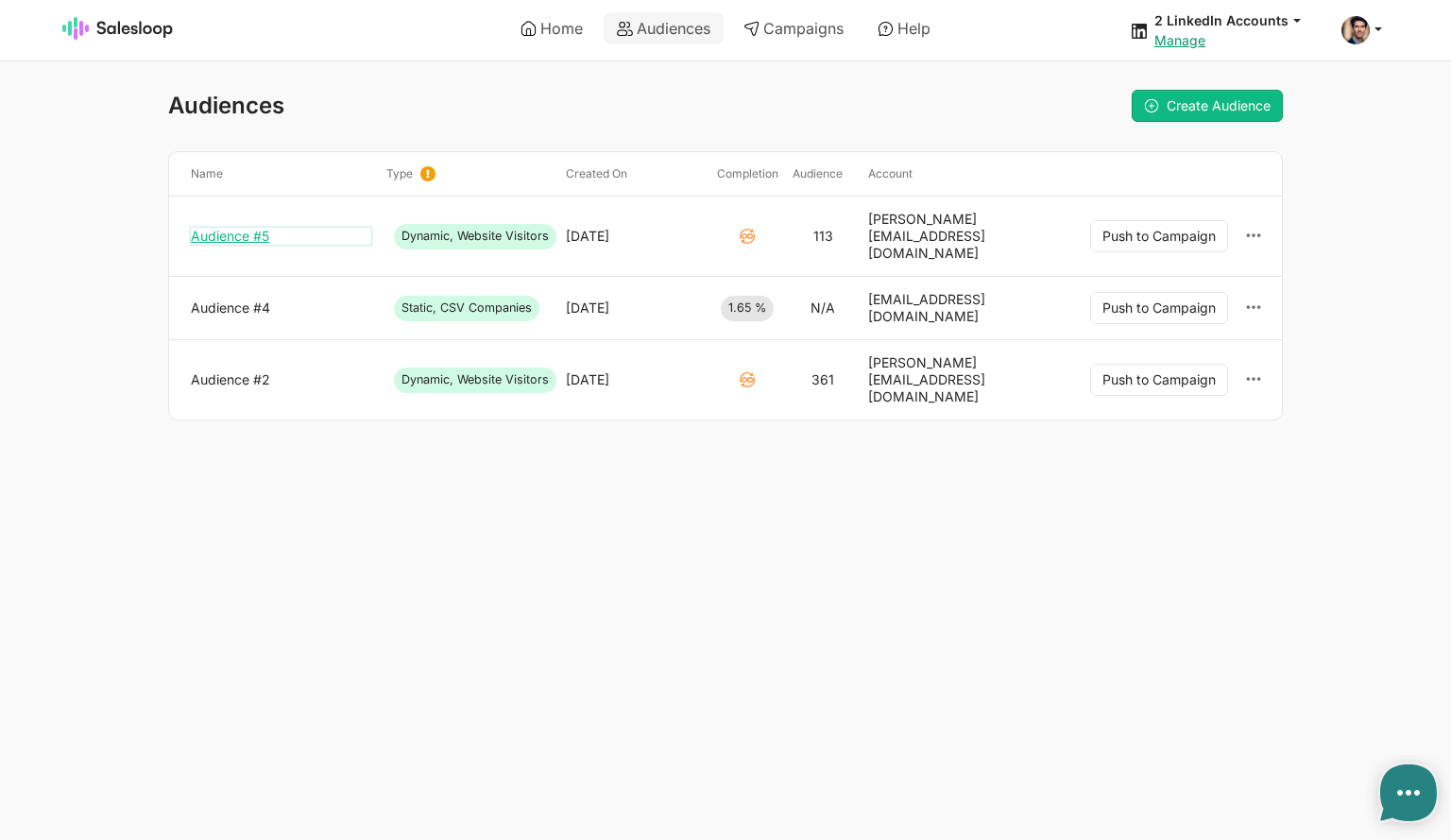
click at [234, 227] on link "Audience #5" at bounding box center [281, 235] width 180 height 17
type textarea "x"
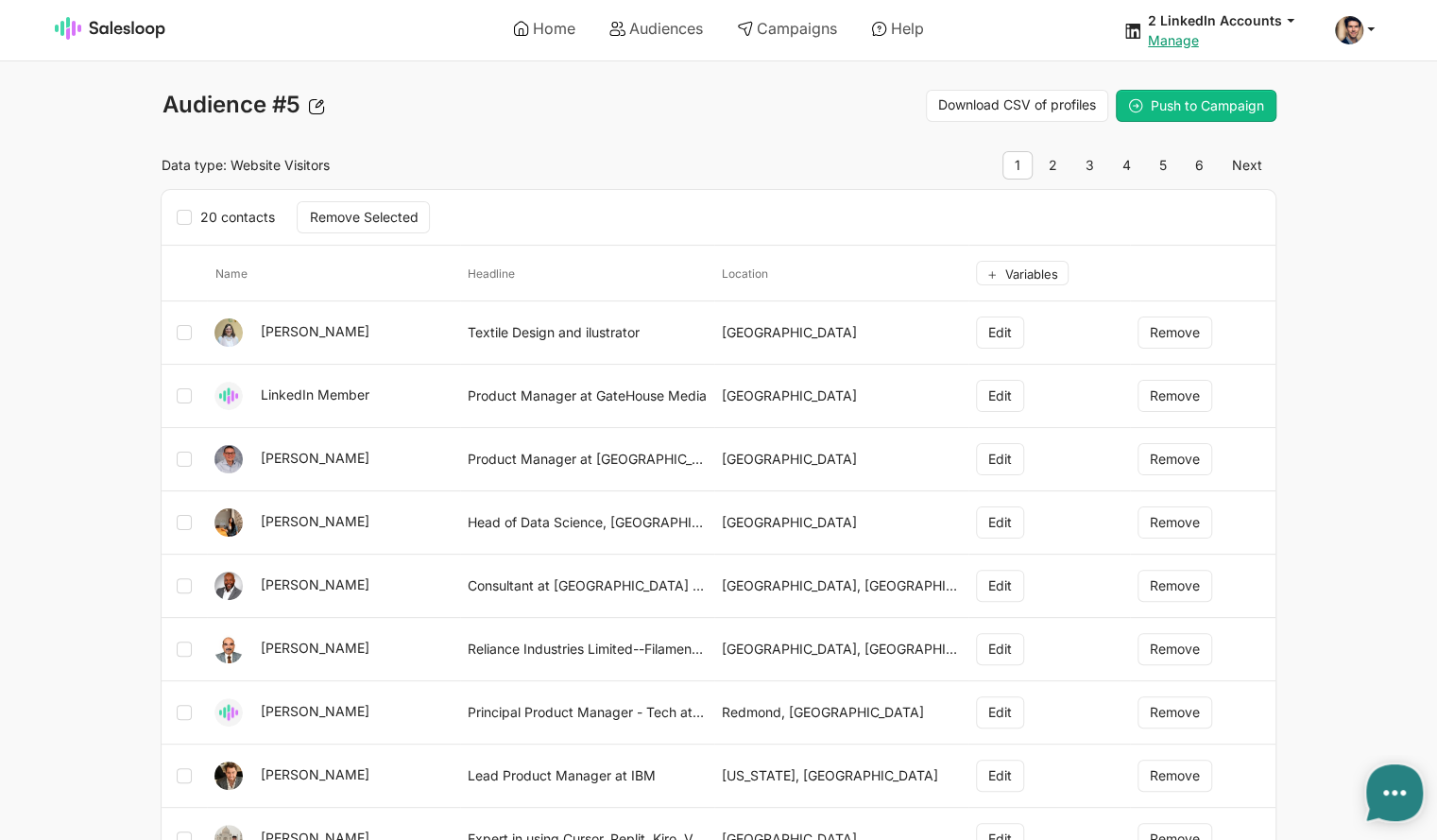
type textarea "x"
click at [308, 330] on link "[PERSON_NAME]" at bounding box center [314, 331] width 109 height 16
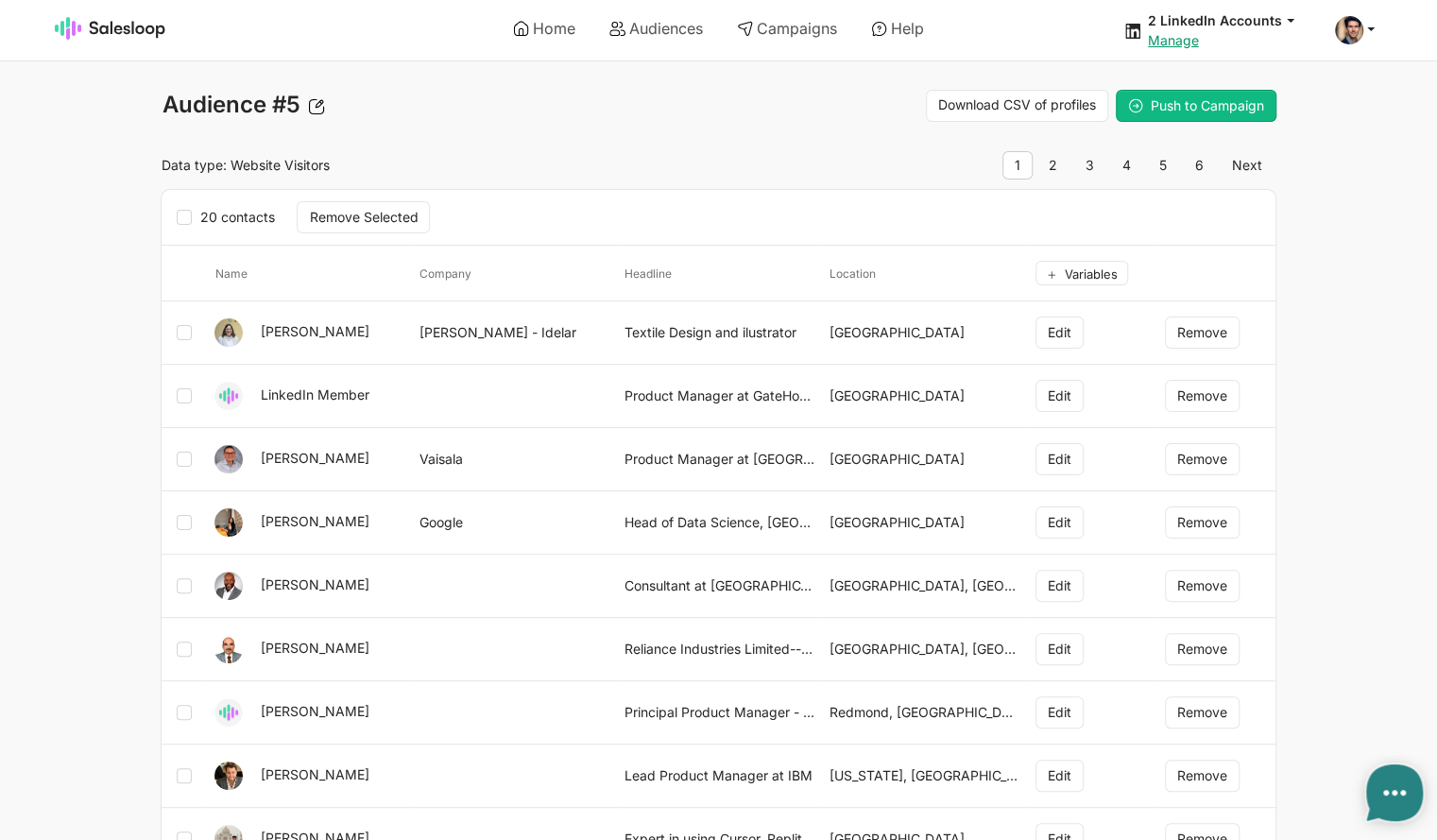
type textarea "x"
click at [1214, 396] on button "Remove" at bounding box center [1202, 395] width 74 height 32
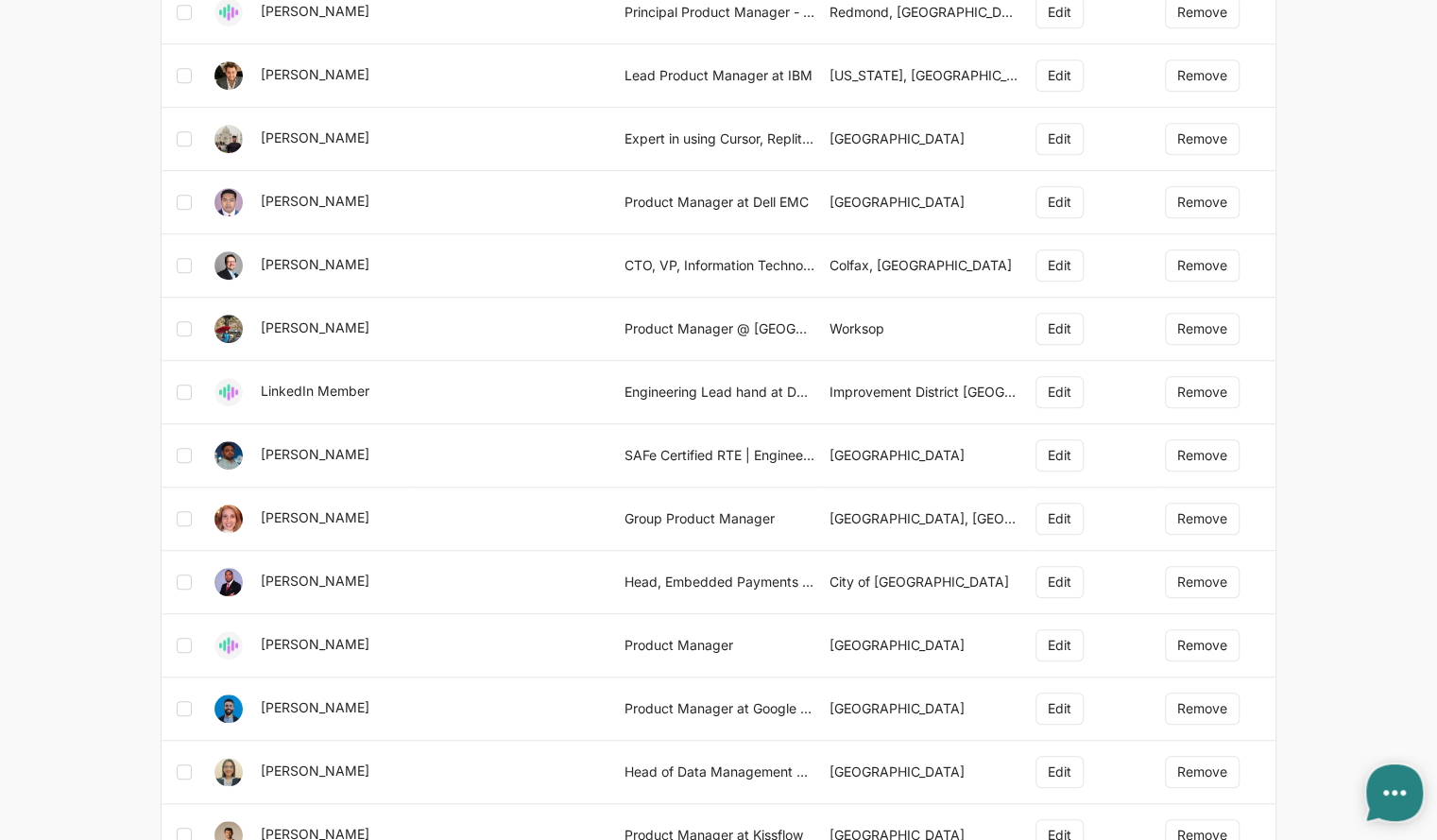
scroll to position [662, 0]
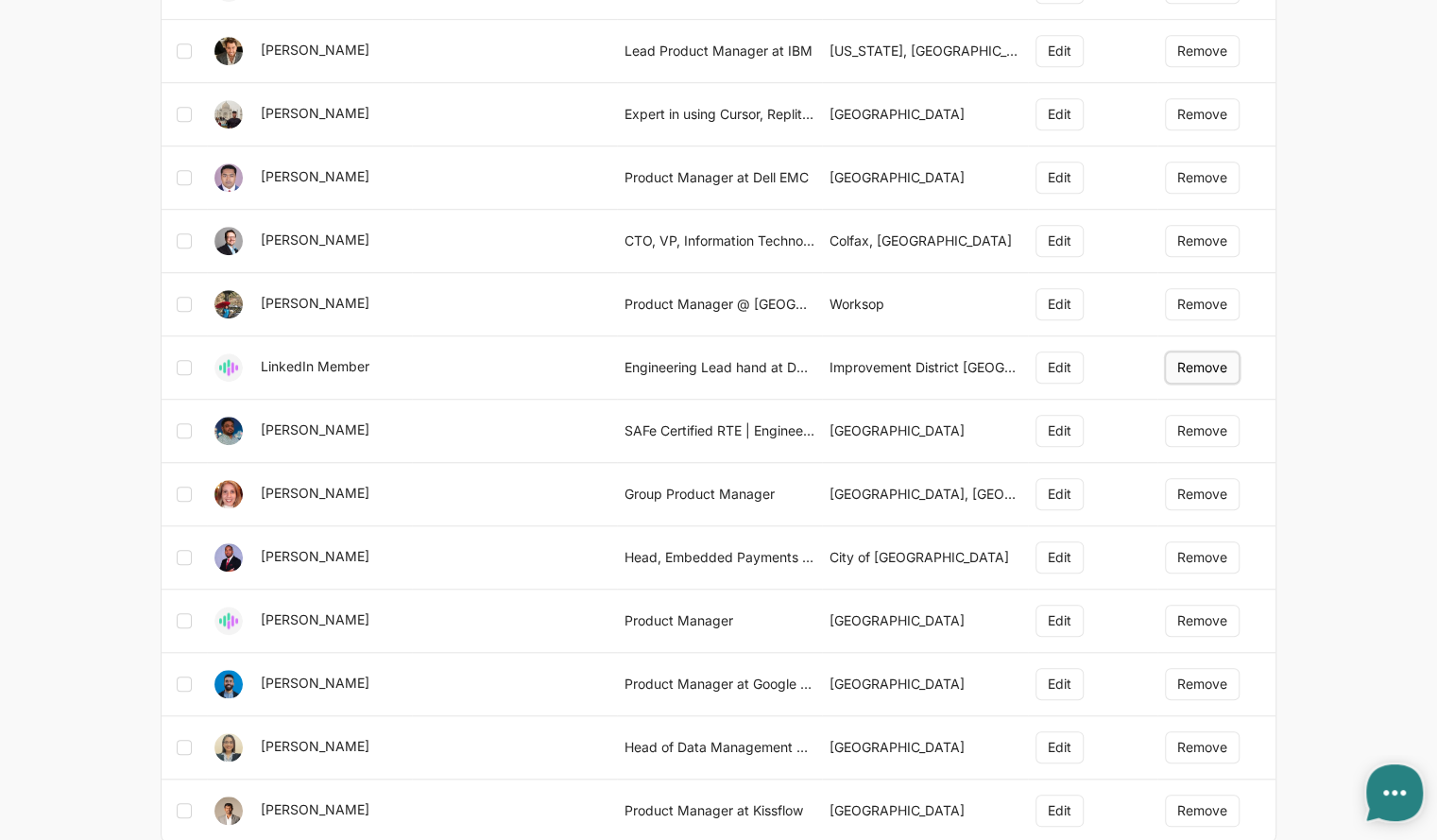
click at [1199, 364] on button "Remove" at bounding box center [1202, 368] width 74 height 32
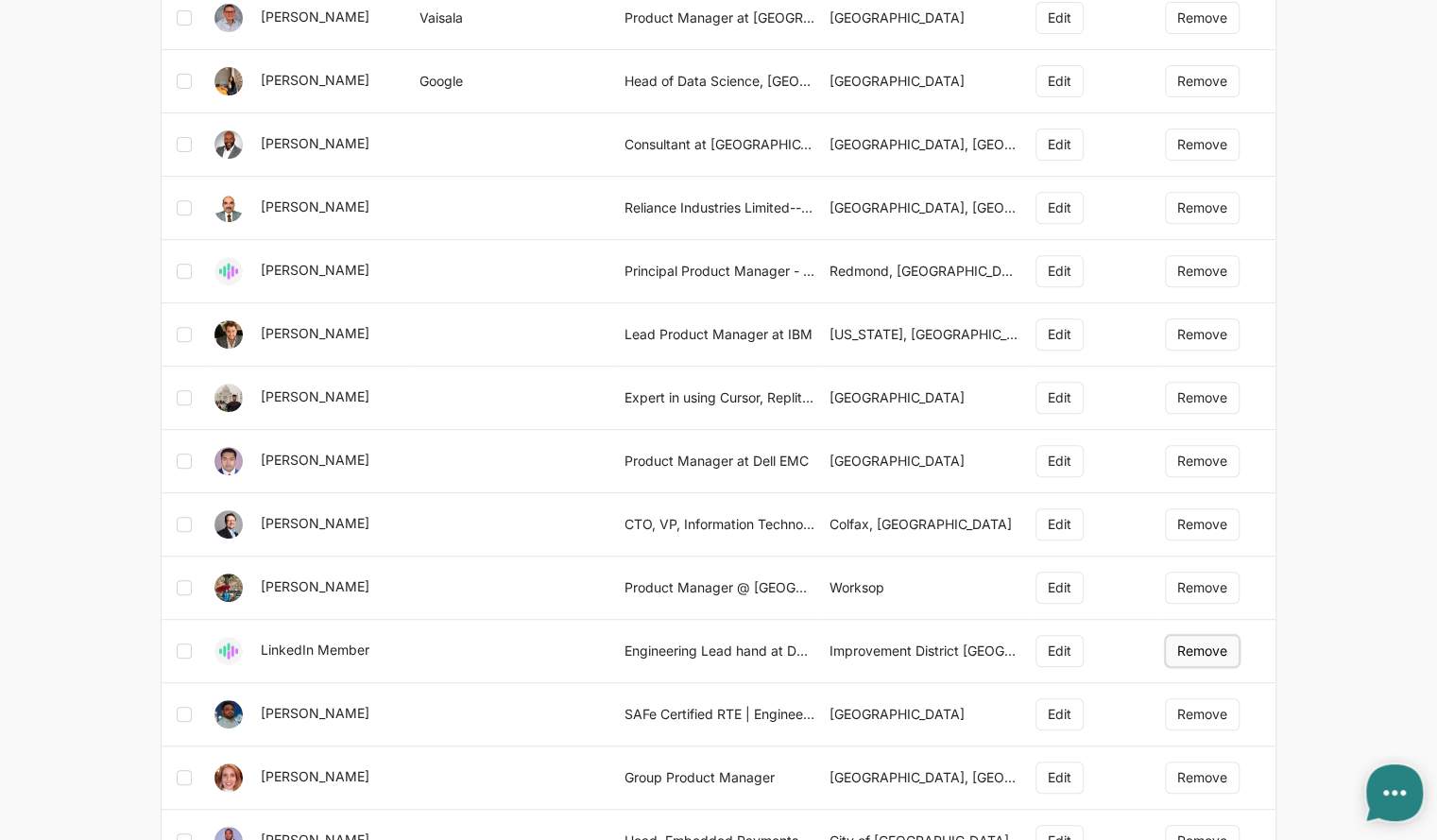
scroll to position [472, 0]
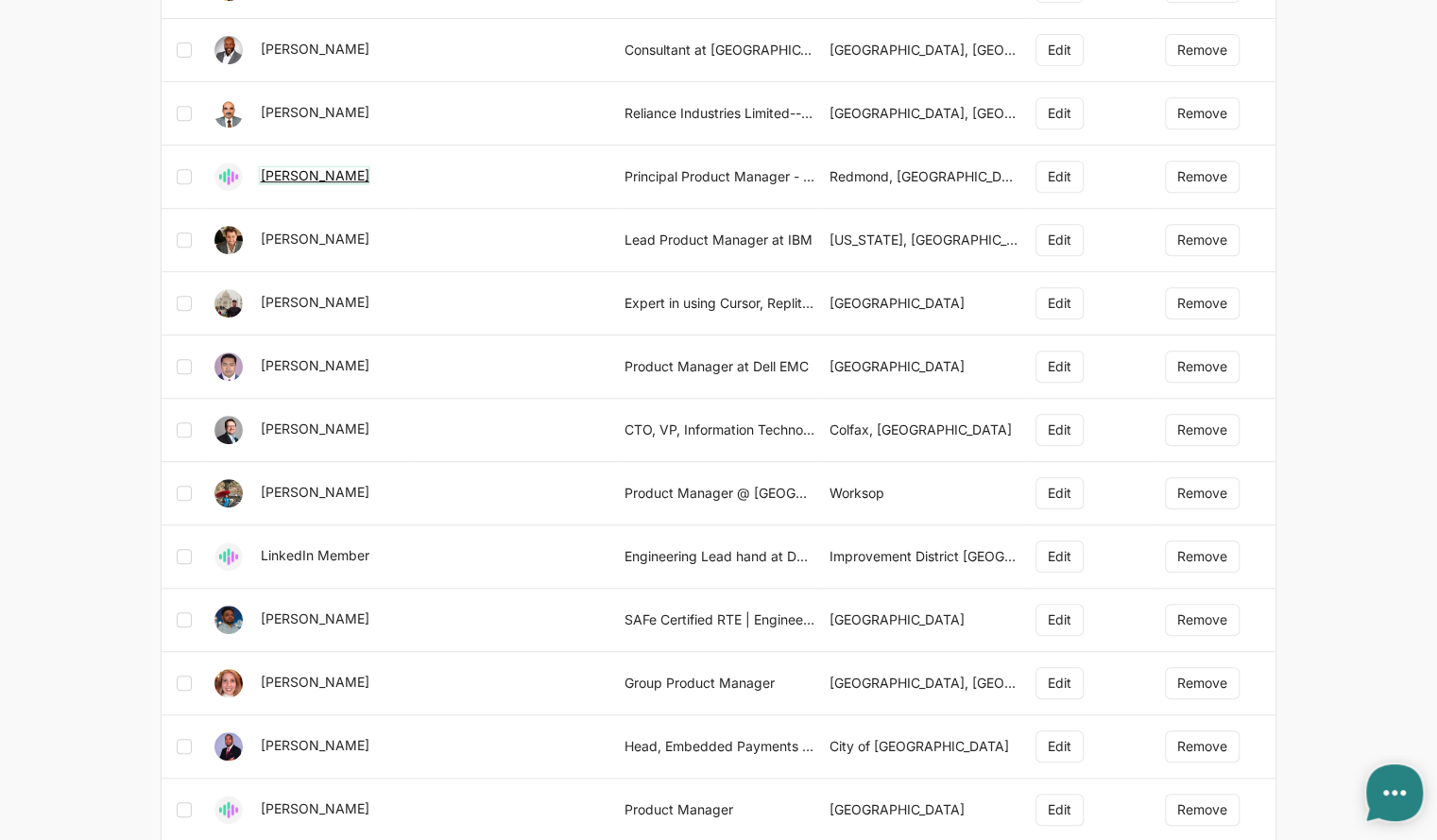
click at [313, 178] on link "Daneel Pang" at bounding box center [314, 175] width 109 height 16
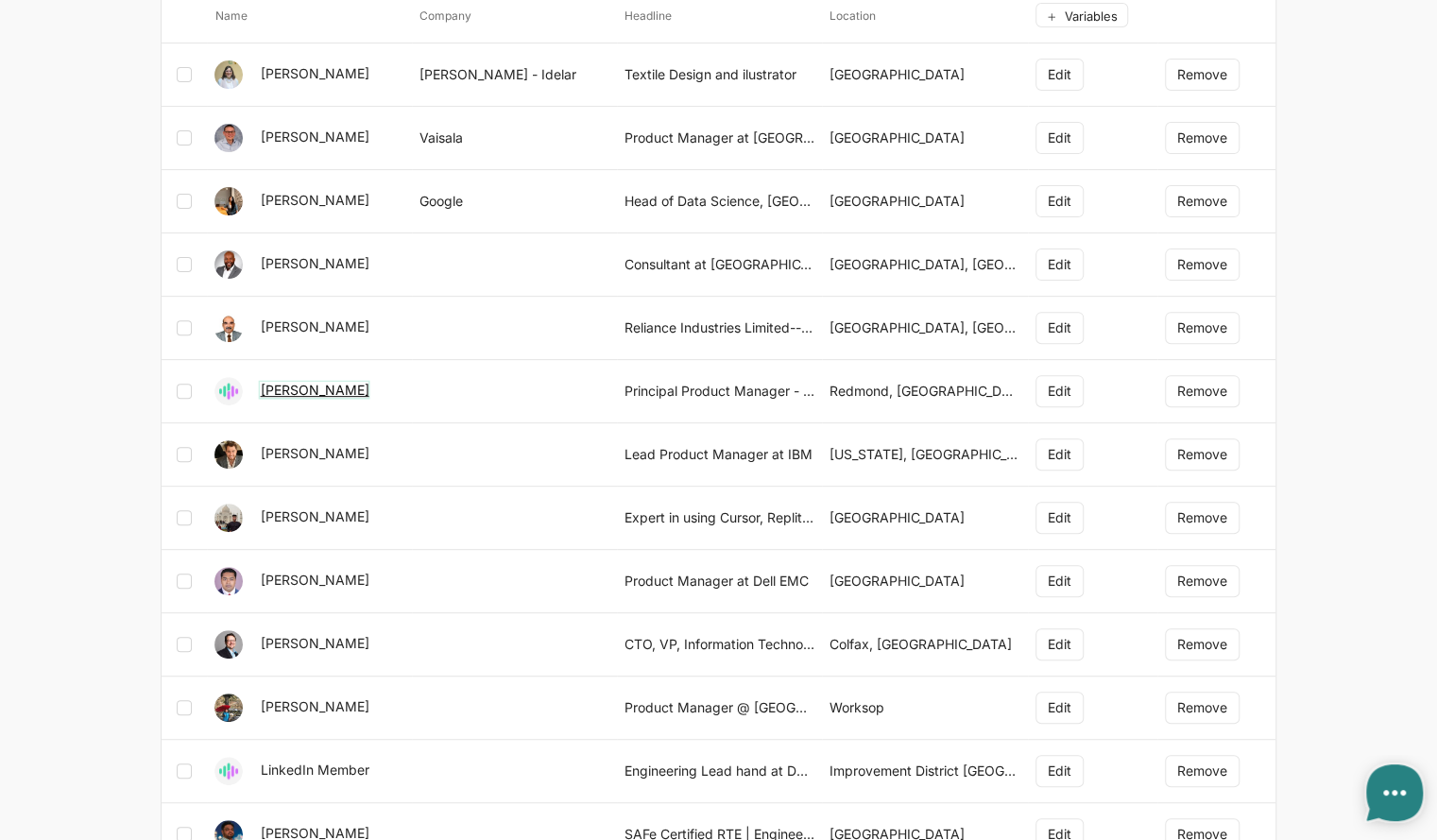
scroll to position [732, 0]
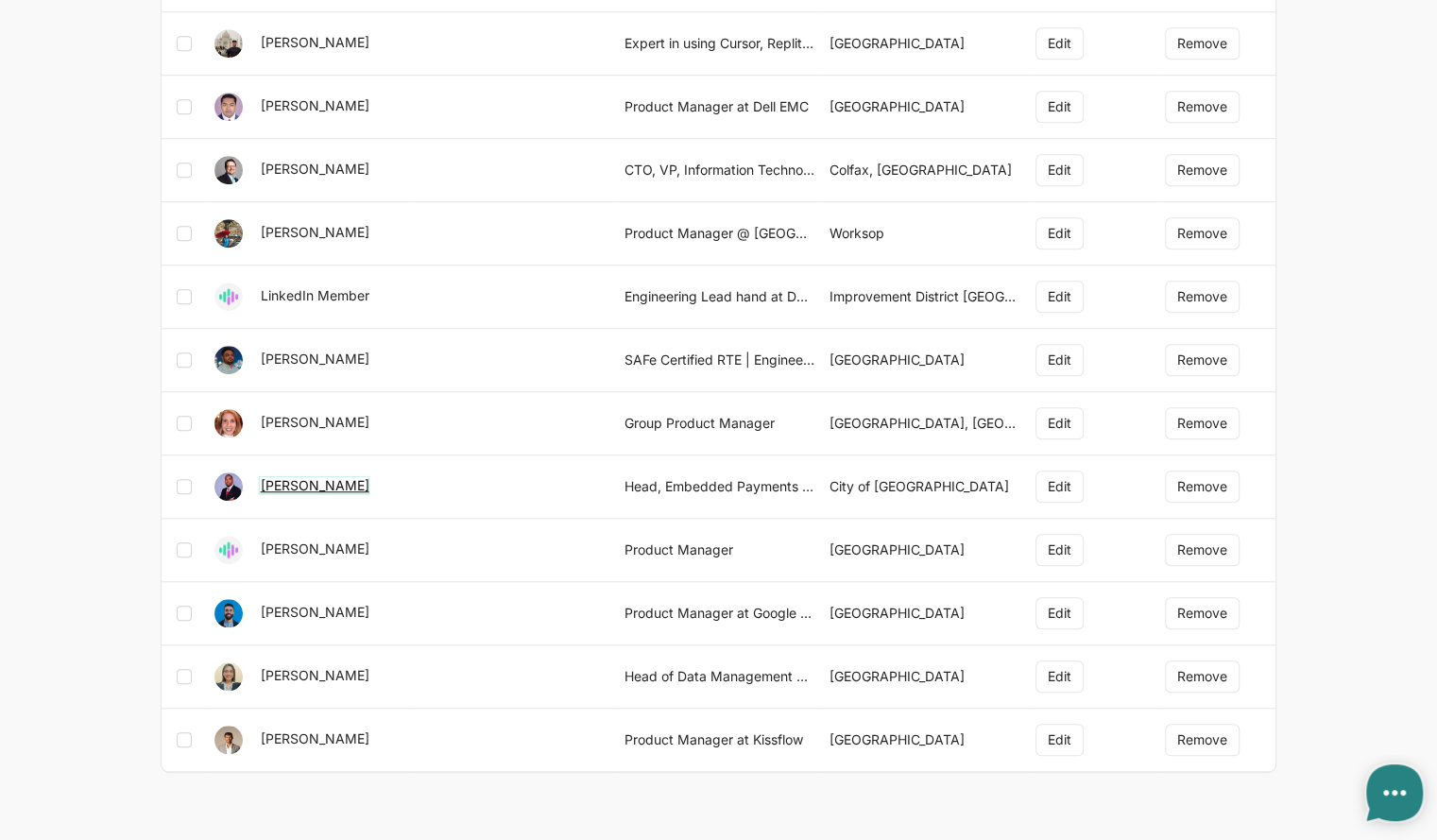
click at [287, 479] on link "Steven Valoi" at bounding box center [314, 485] width 109 height 16
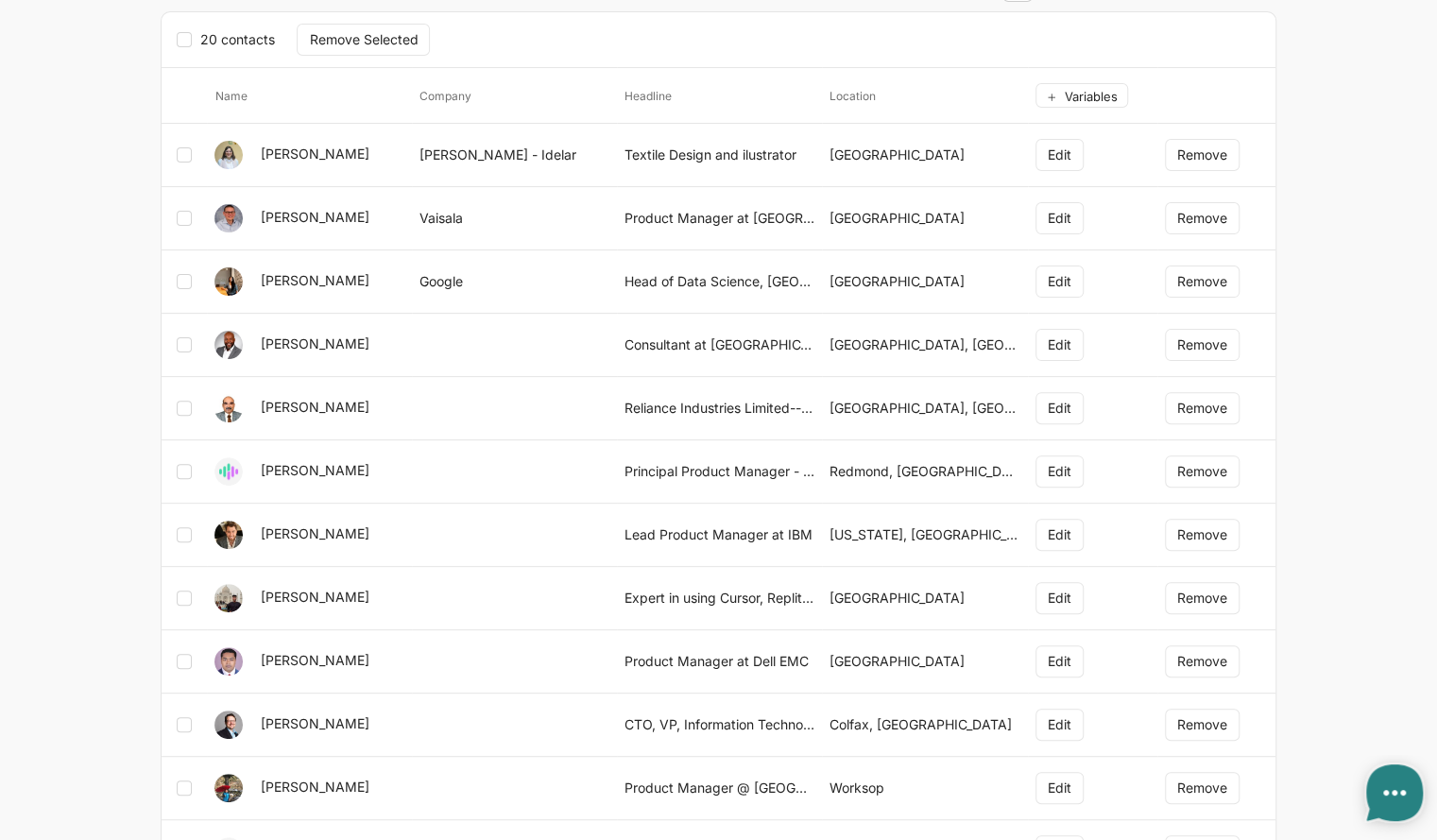
scroll to position [0, 0]
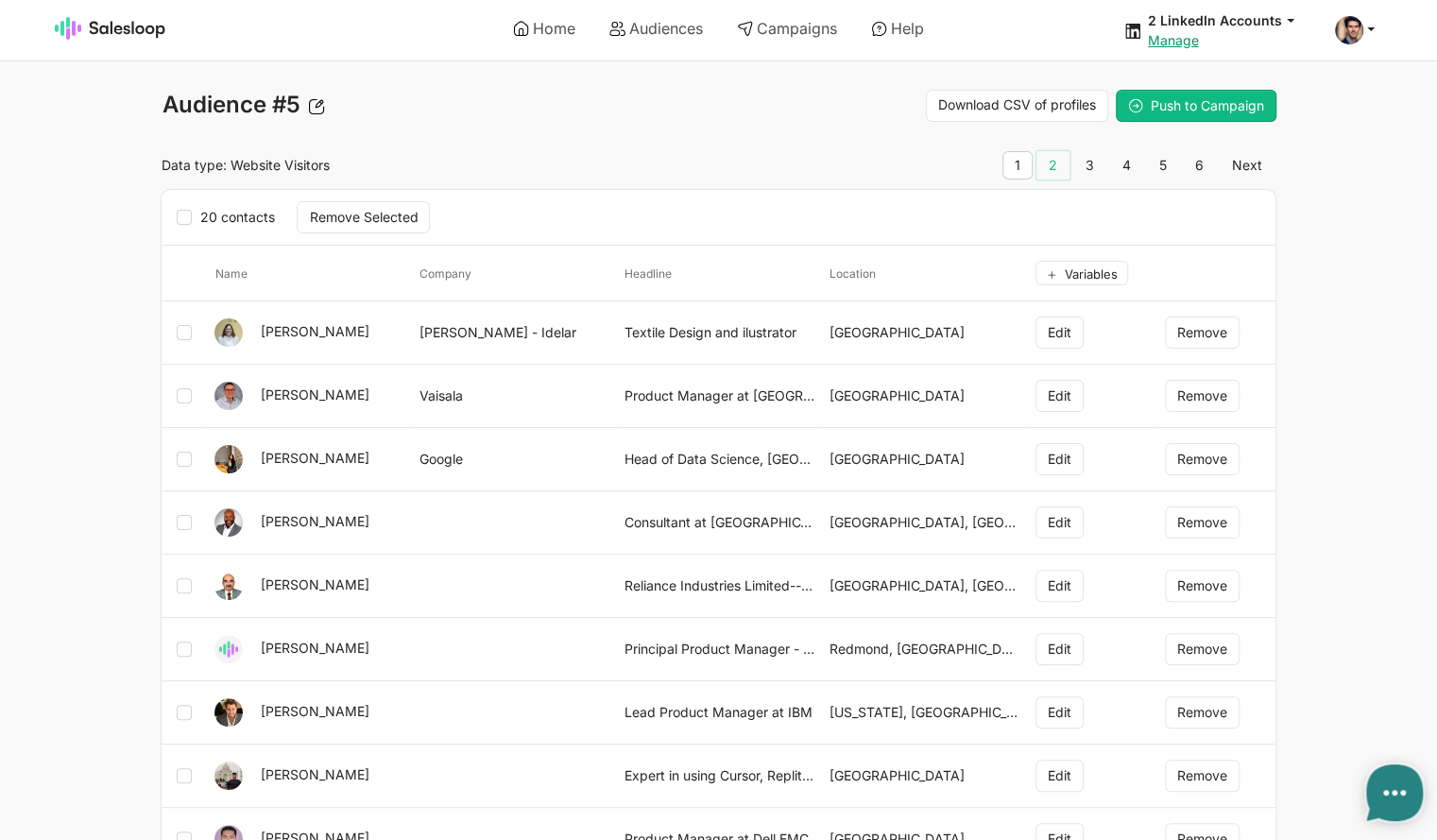
click at [1058, 166] on link "2" at bounding box center [1053, 165] width 33 height 28
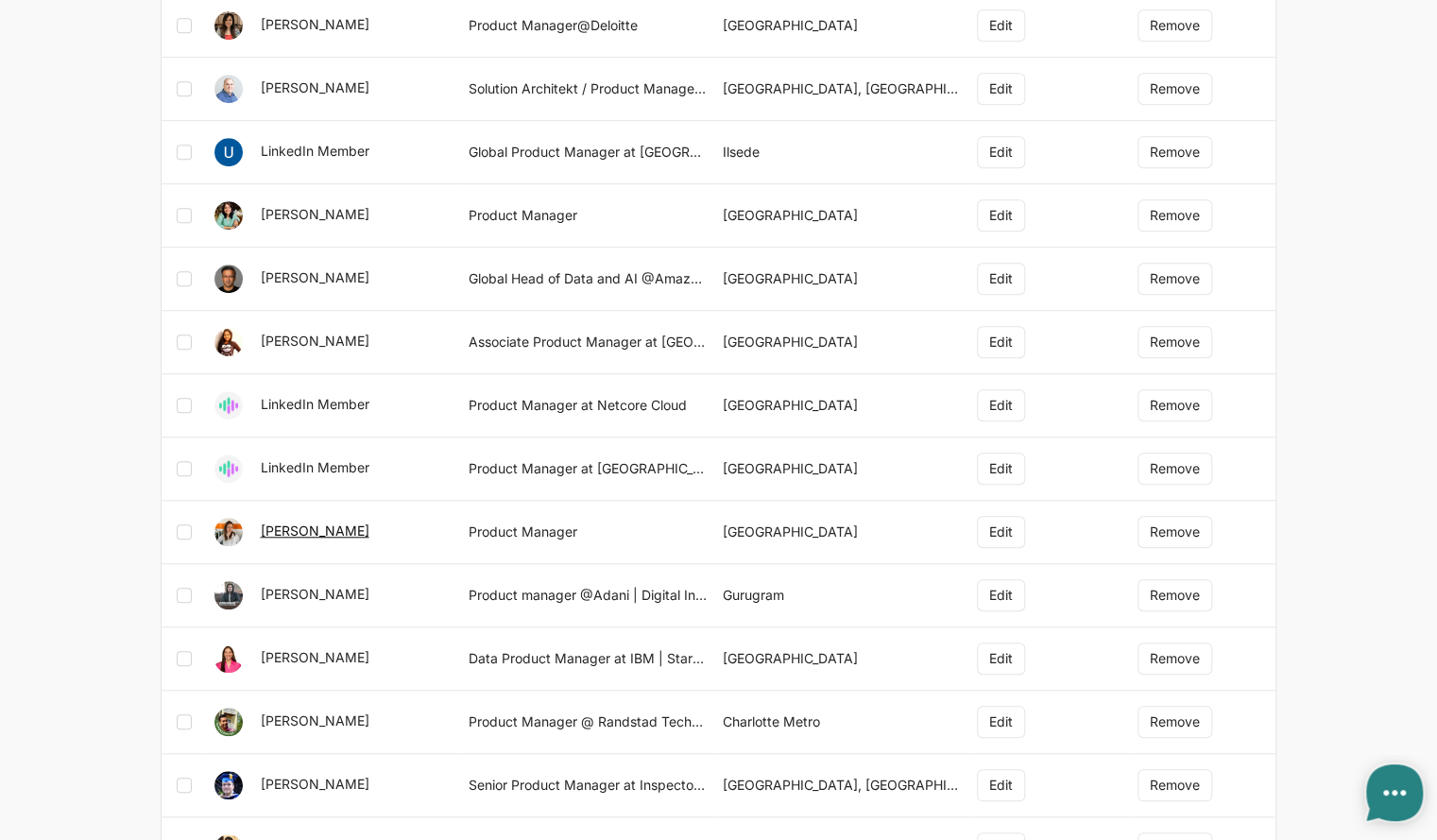
scroll to position [756, 0]
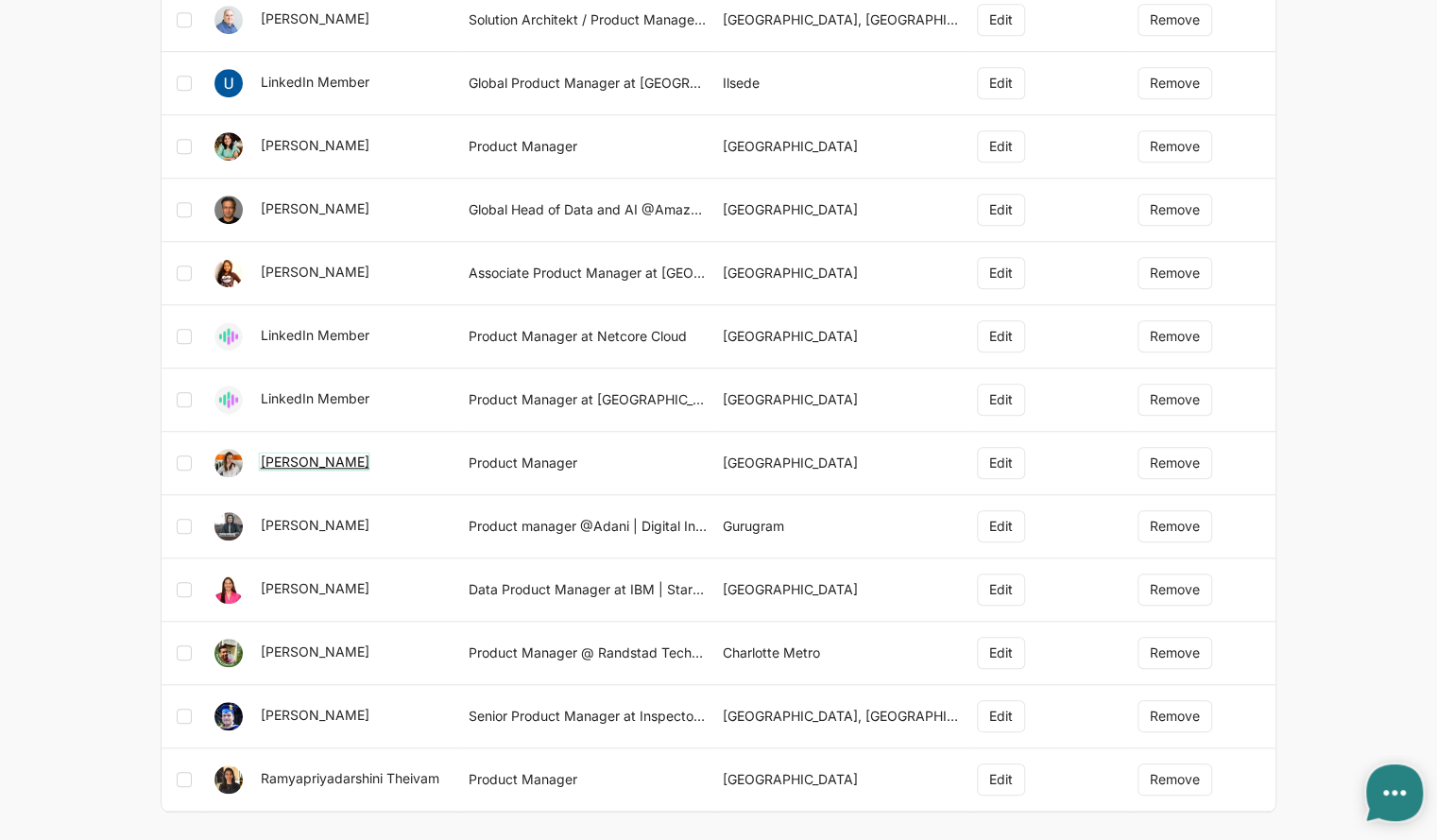
click at [348, 454] on link "Bojana Damjanovic" at bounding box center [314, 462] width 109 height 16
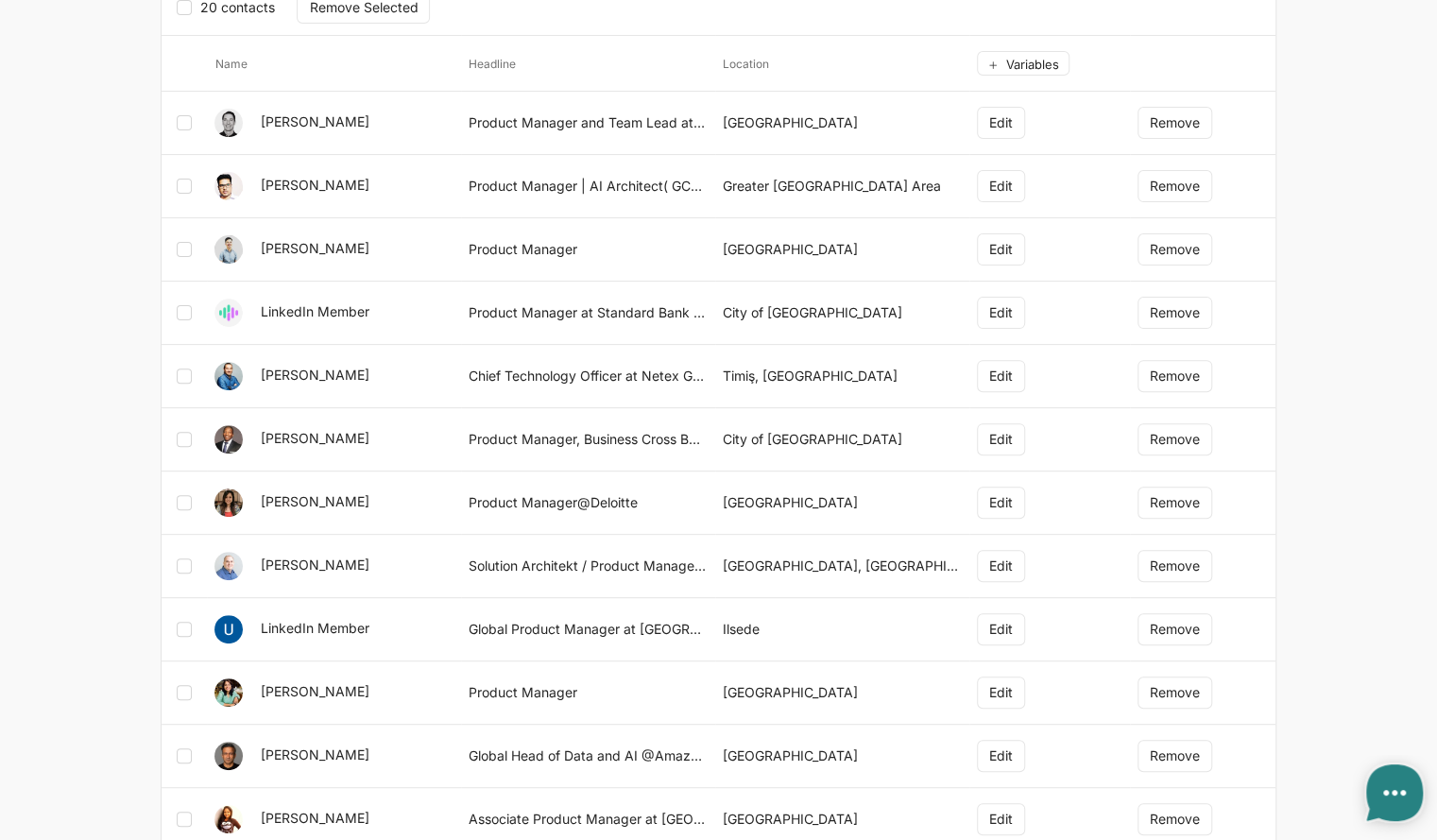
scroll to position [0, 0]
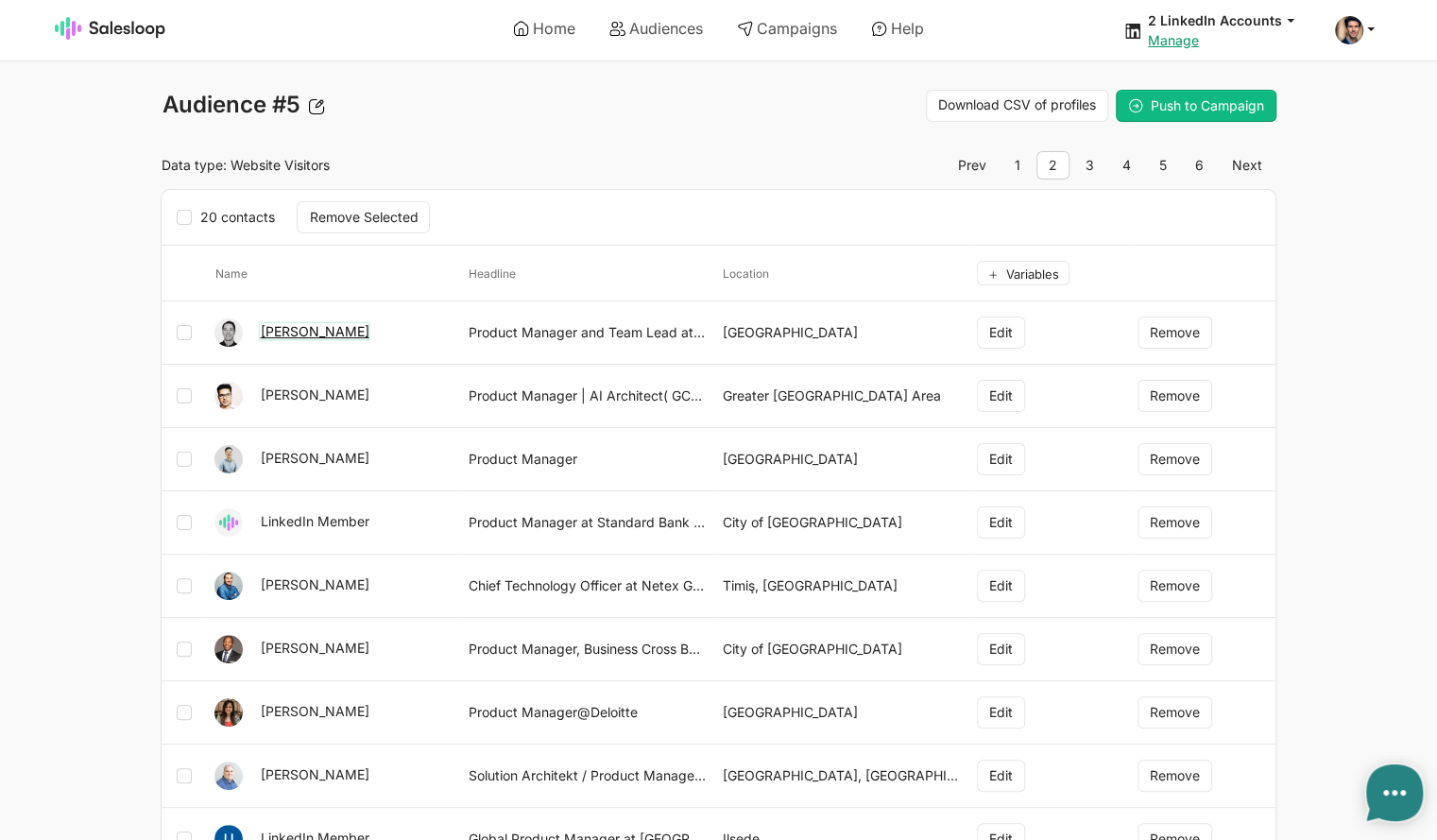
click at [306, 327] on link "Tom Heinz" at bounding box center [314, 331] width 109 height 16
type textarea "x"
click at [546, 28] on link "Home" at bounding box center [544, 28] width 89 height 32
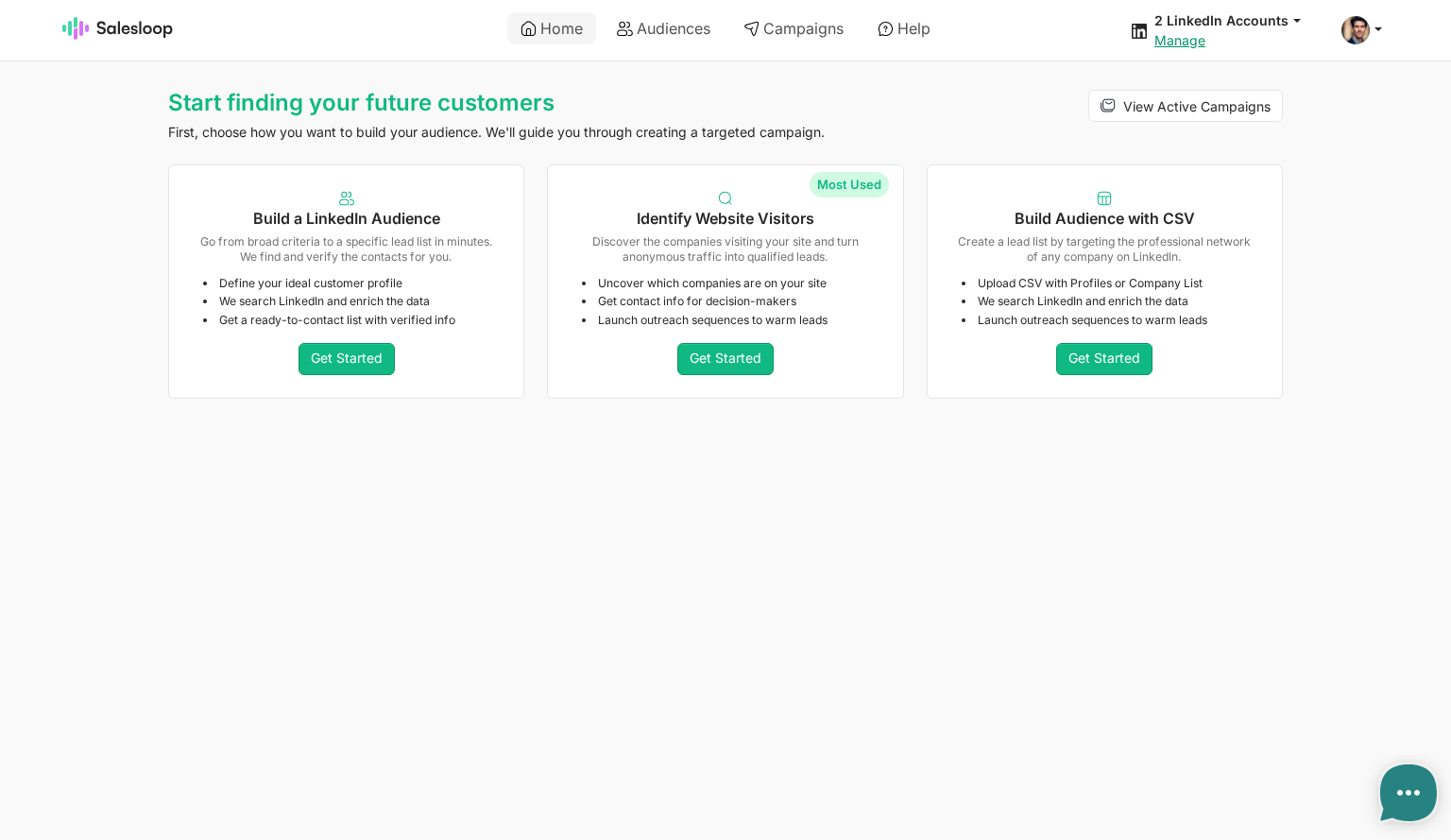
type textarea "x"
click at [662, 22] on link "Audiences" at bounding box center [664, 28] width 120 height 32
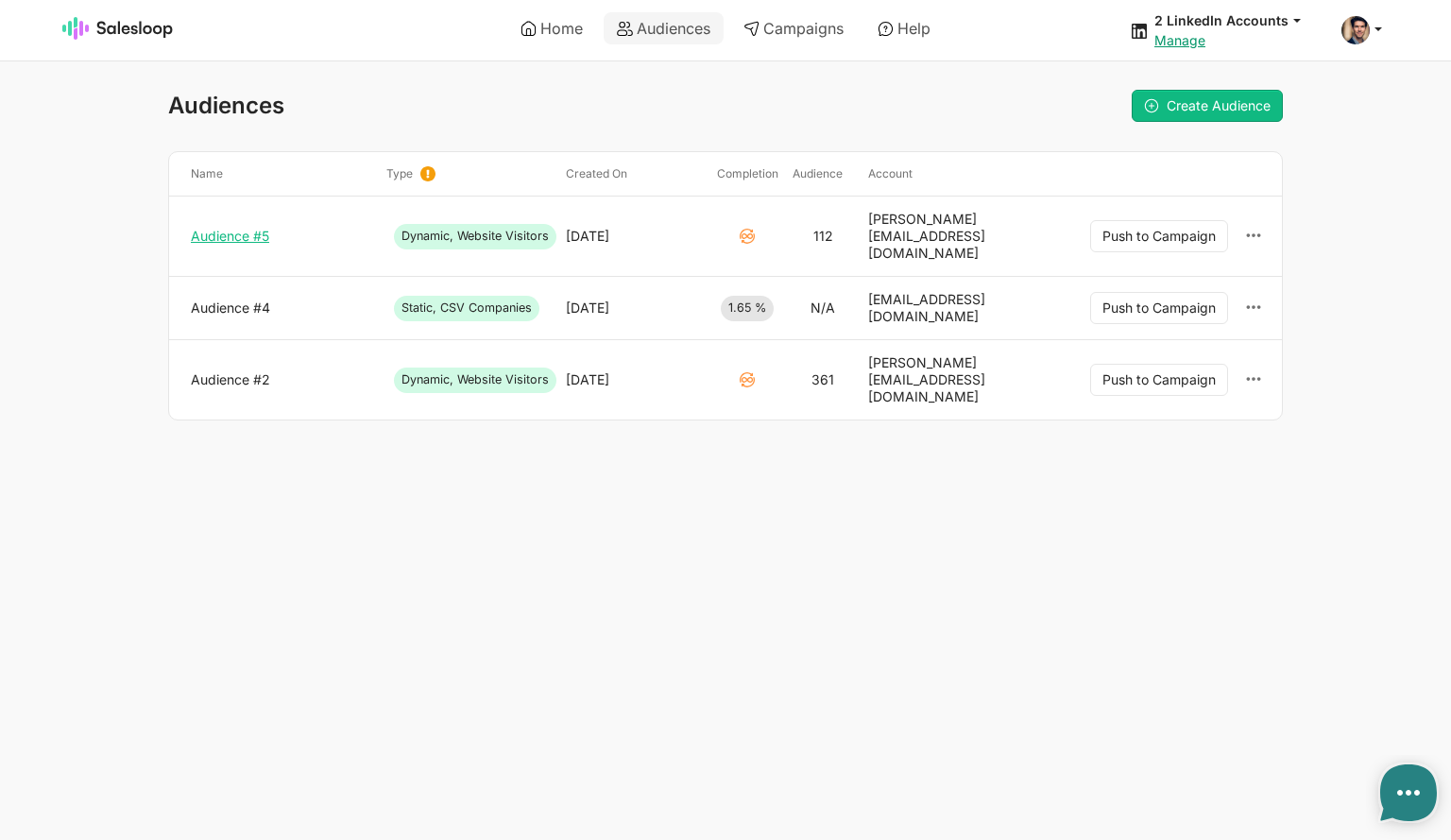
type textarea "x"
click at [1253, 371] on icon at bounding box center [1253, 378] width 17 height 17
click at [1104, 417] on span "Archive" at bounding box center [1097, 423] width 44 height 15
click at [234, 228] on link "Audience #5" at bounding box center [281, 235] width 180 height 17
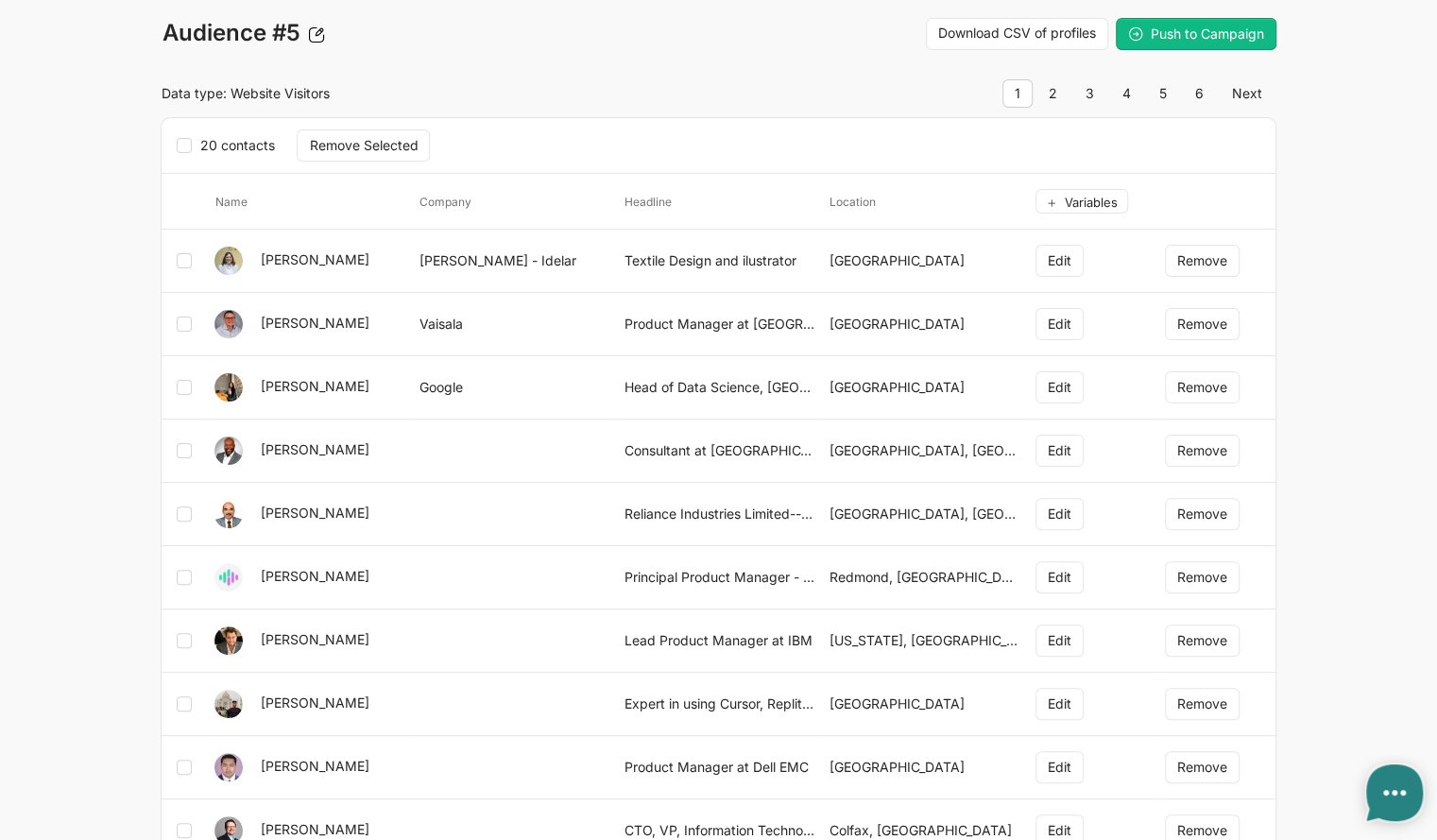
scroll to position [94, 0]
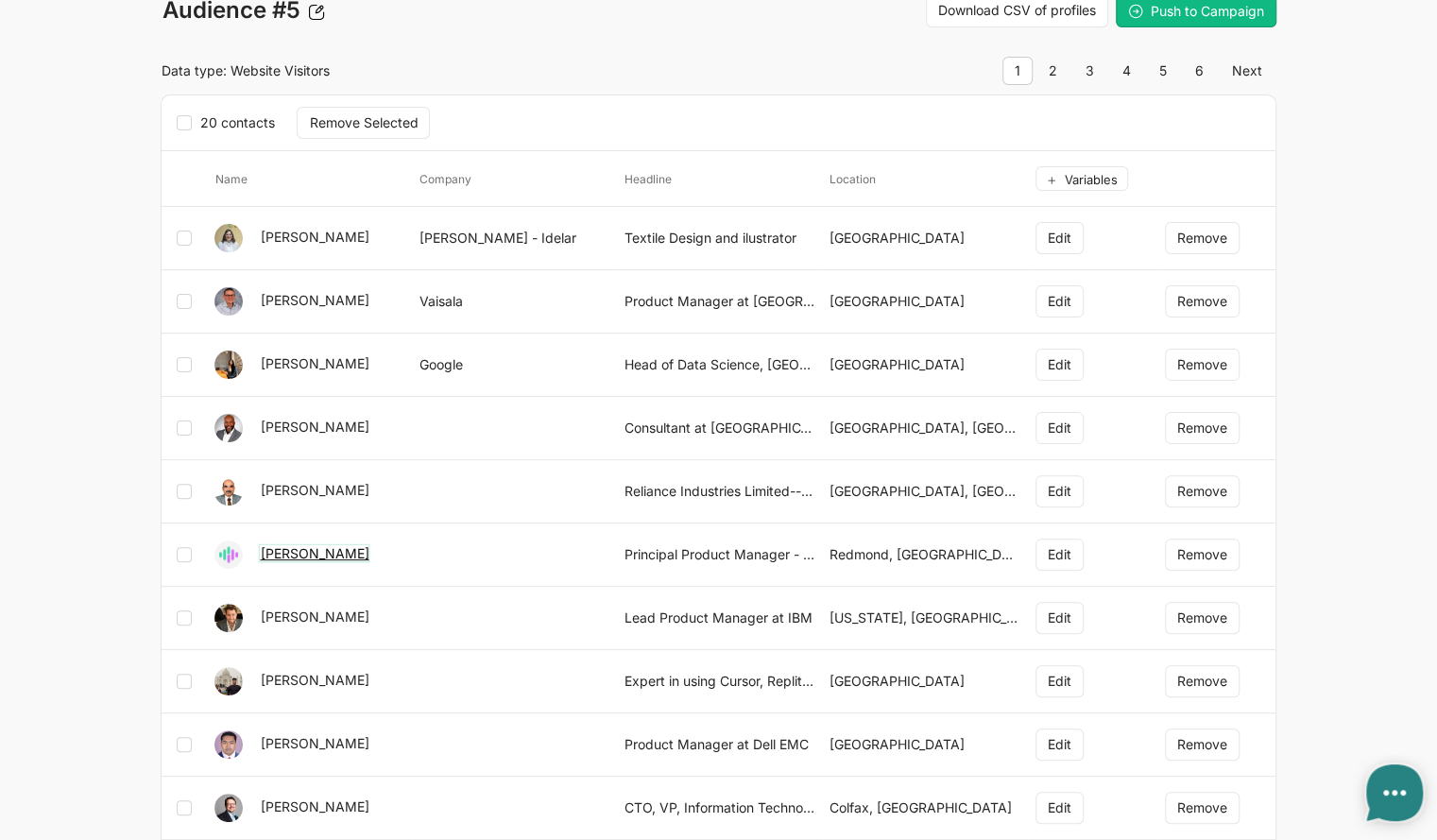
click at [290, 553] on link "[PERSON_NAME]" at bounding box center [314, 553] width 109 height 16
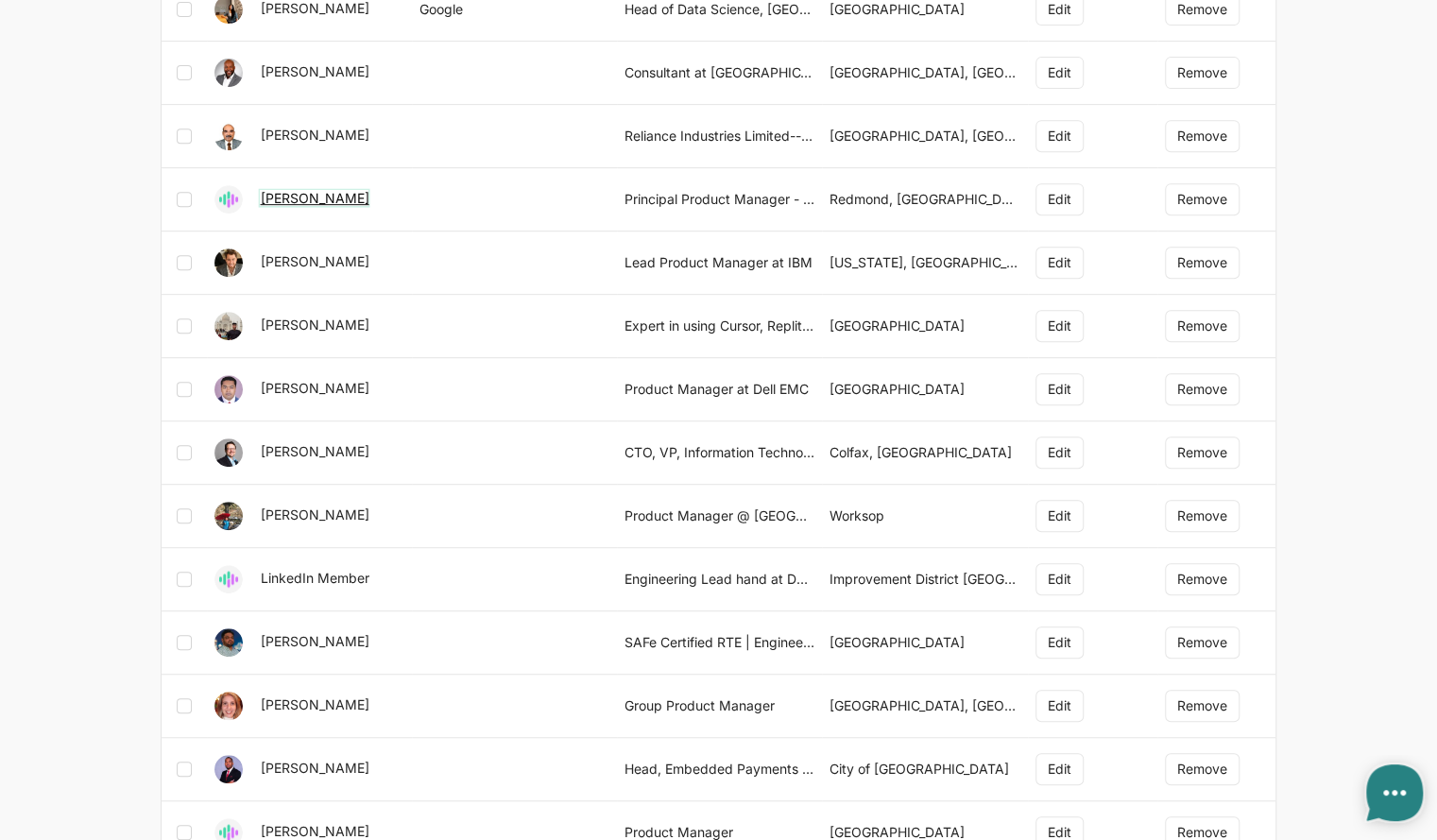
scroll to position [472, 0]
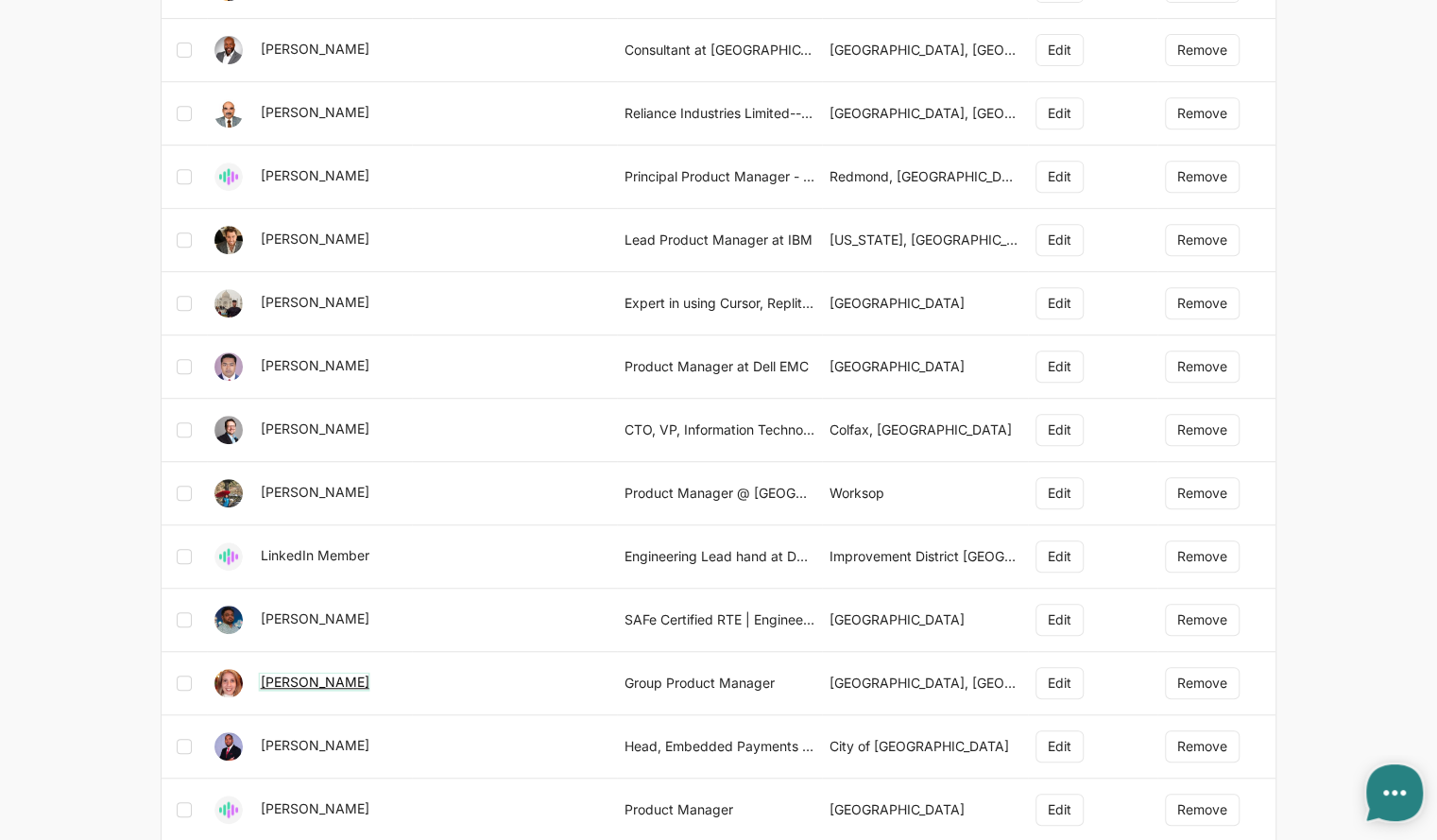
click at [316, 676] on link "[PERSON_NAME]" at bounding box center [314, 681] width 109 height 16
type textarea "x"
